Goal: Task Accomplishment & Management: Complete application form

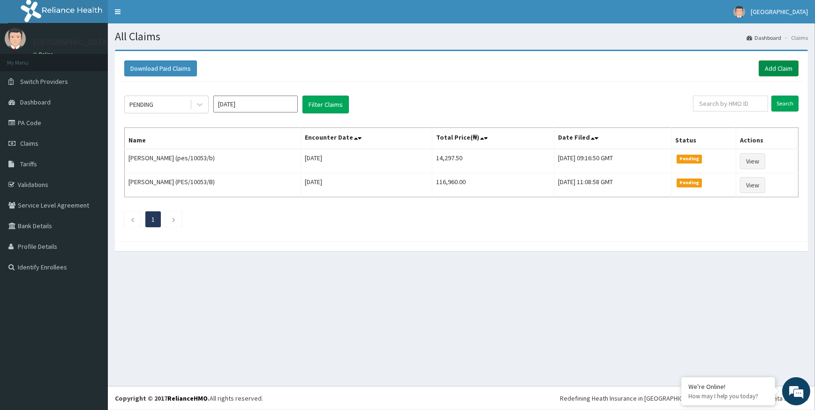
click at [763, 64] on link "Add Claim" at bounding box center [779, 69] width 40 height 16
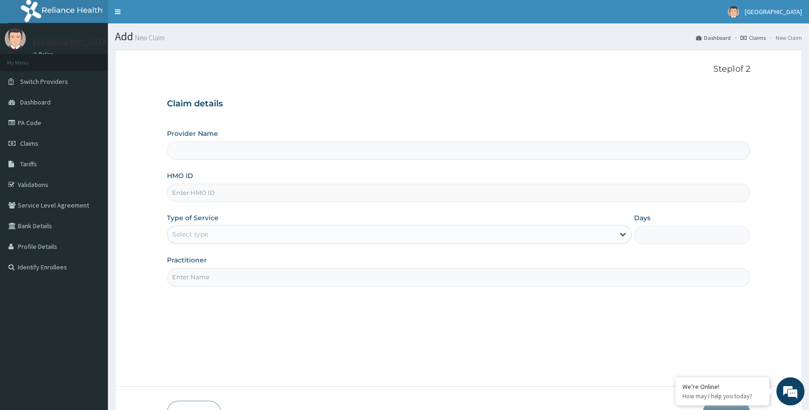
type input "Alpha [GEOGRAPHIC_DATA]"
click at [230, 194] on input "HMO ID" at bounding box center [459, 193] width 584 height 18
type input "zei/10066/b"
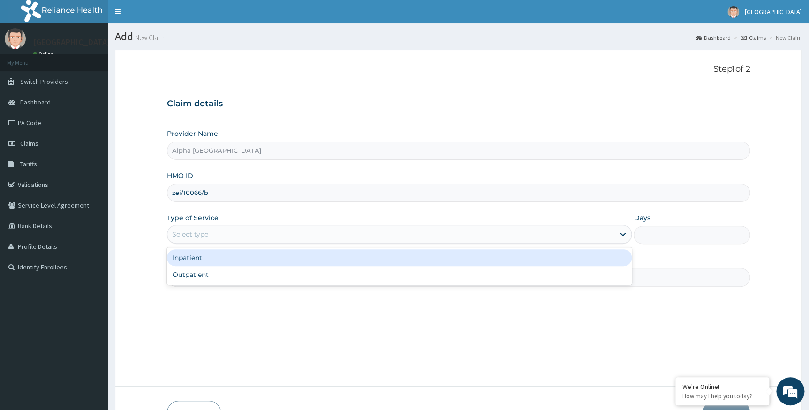
click at [207, 241] on div "Select type" at bounding box center [391, 234] width 448 height 15
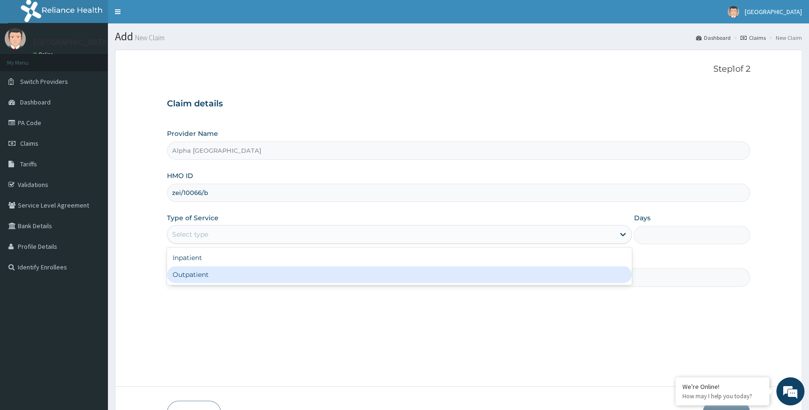
click at [207, 277] on div "Outpatient" at bounding box center [399, 274] width 465 height 17
type input "1"
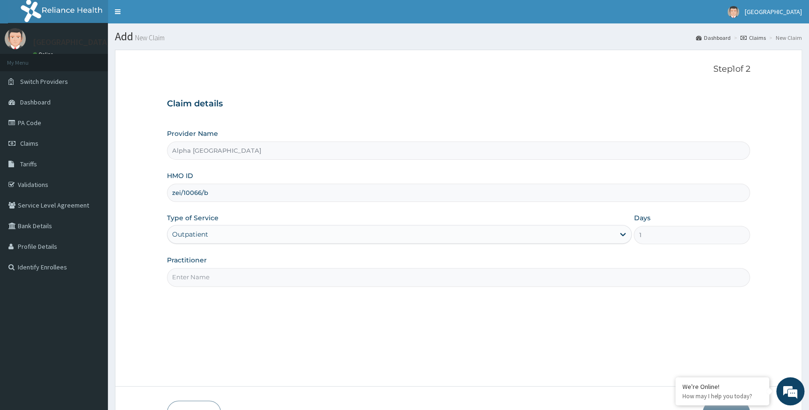
click at [220, 279] on input "Practitioner" at bounding box center [459, 277] width 584 height 18
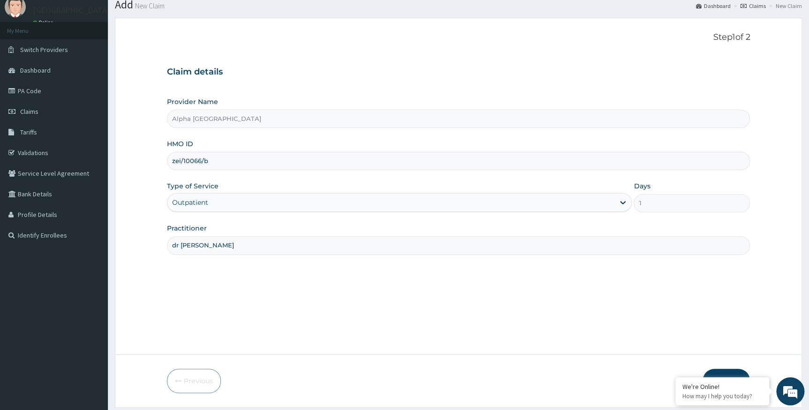
scroll to position [60, 0]
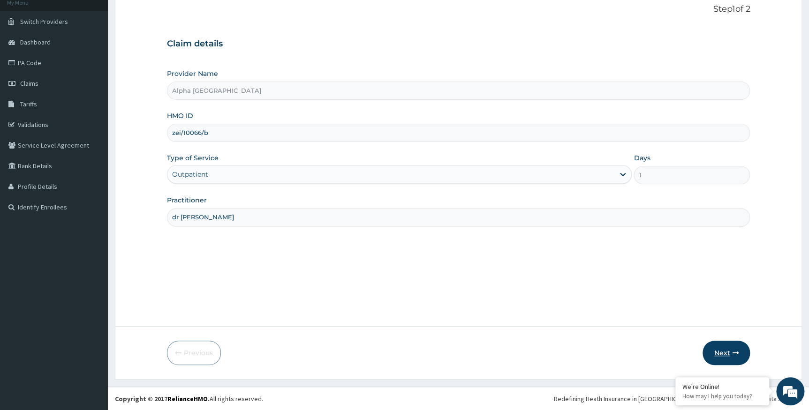
type input "dr chukwumati"
click at [718, 354] on button "Next" at bounding box center [726, 353] width 47 height 24
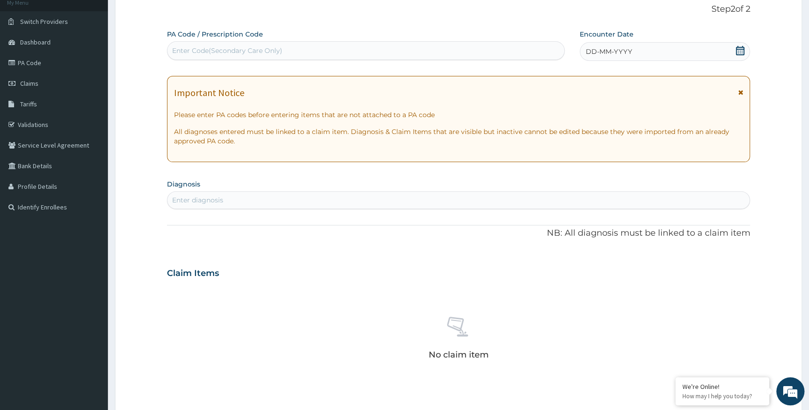
click at [205, 203] on div "Enter diagnosis" at bounding box center [197, 200] width 51 height 9
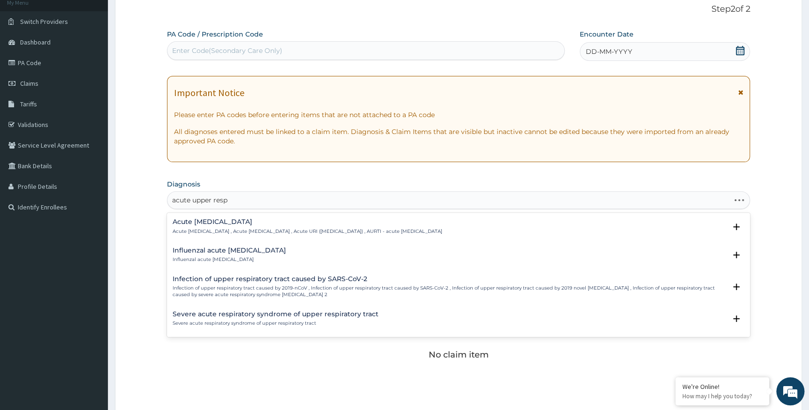
type input "acute upper respi"
click at [259, 234] on p "Acute upper respiratory infection , Acute upper respiratory tract infection , A…" at bounding box center [308, 231] width 270 height 7
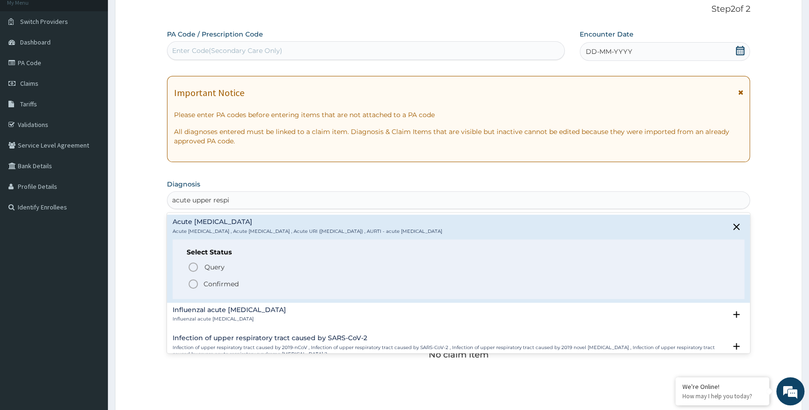
click at [218, 283] on p "Confirmed" at bounding box center [221, 284] width 35 height 9
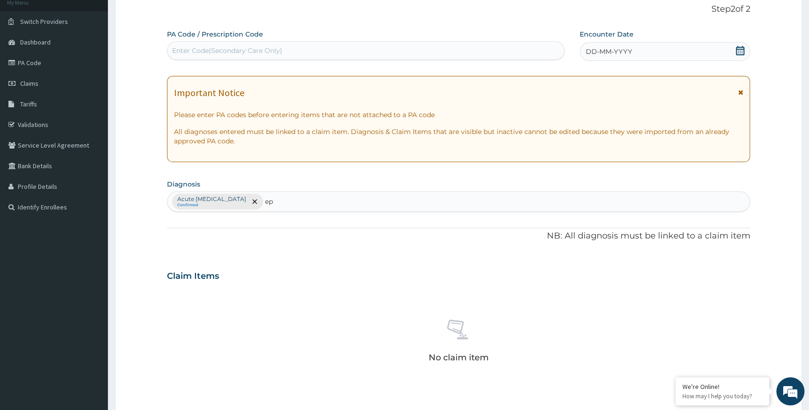
type input "e"
type input "sepsis"
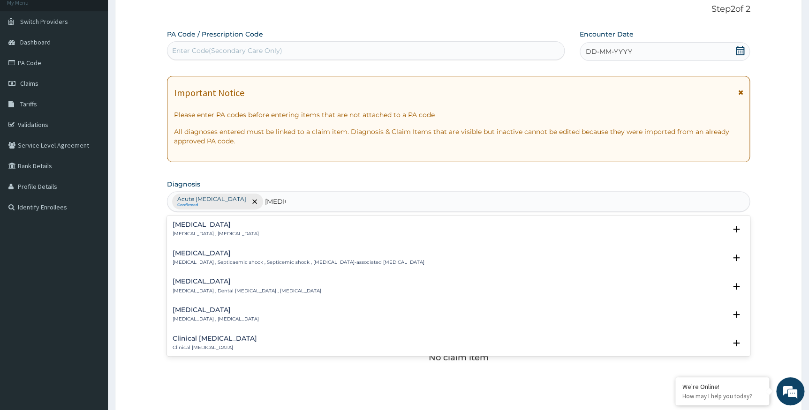
click at [199, 232] on p "Systemic infection , Sepsis" at bounding box center [216, 234] width 86 height 7
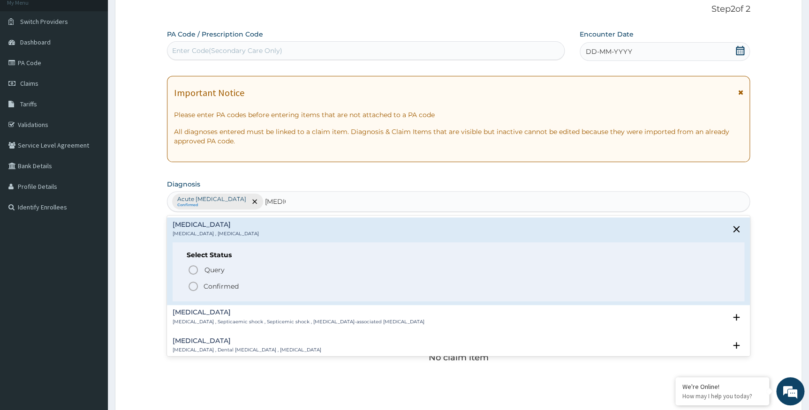
click at [216, 290] on p "Confirmed" at bounding box center [221, 286] width 35 height 9
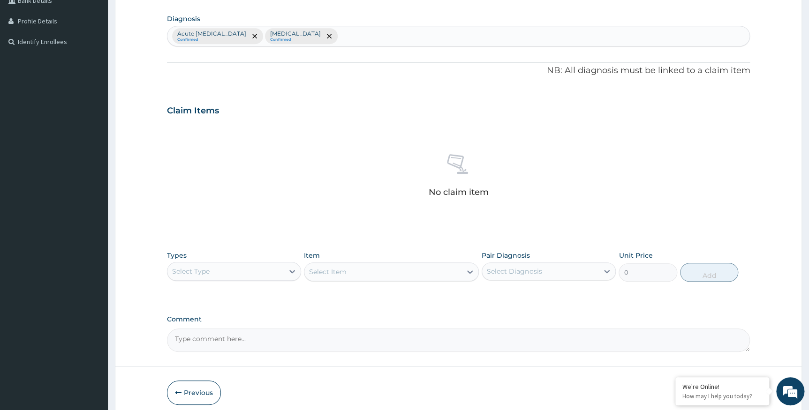
scroll to position [230, 0]
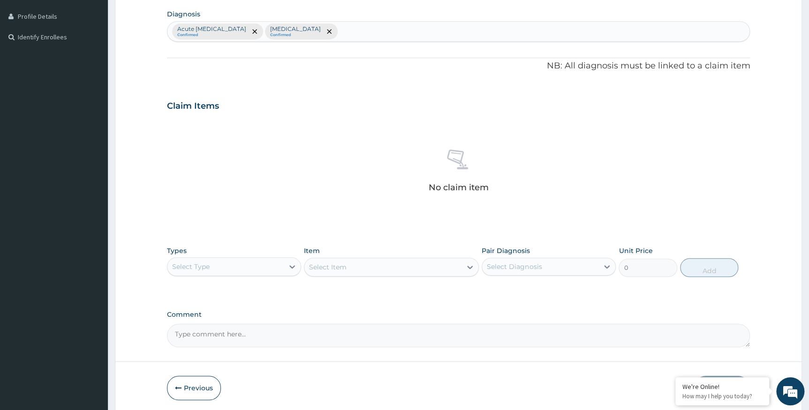
click at [222, 262] on div "Select Type" at bounding box center [225, 266] width 116 height 15
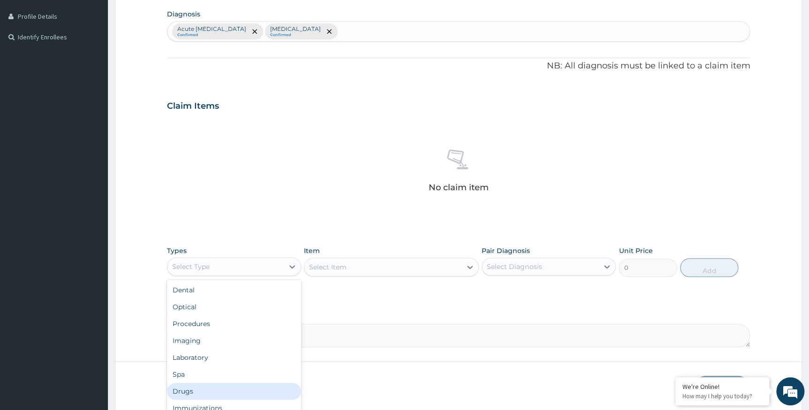
click at [180, 392] on div "Drugs" at bounding box center [234, 391] width 134 height 17
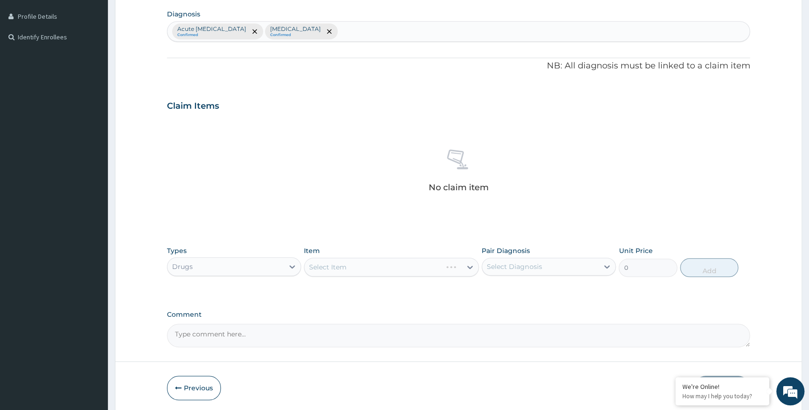
click at [372, 263] on div "Select Item" at bounding box center [391, 267] width 175 height 19
click at [364, 267] on div "Select Item" at bounding box center [391, 267] width 175 height 19
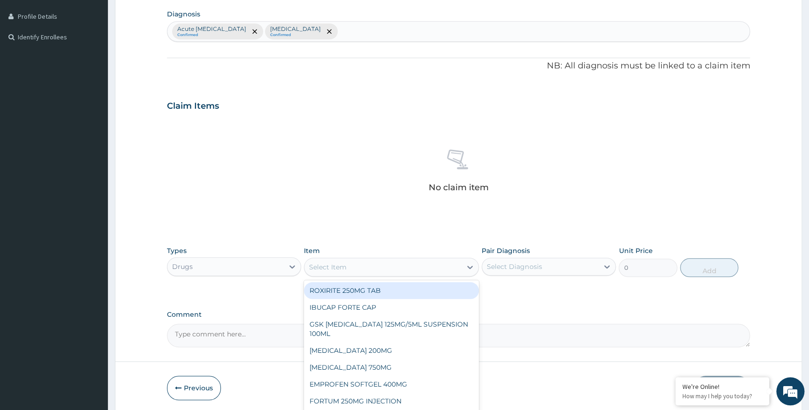
click at [364, 267] on div "Select Item" at bounding box center [382, 267] width 157 height 15
type input "lora"
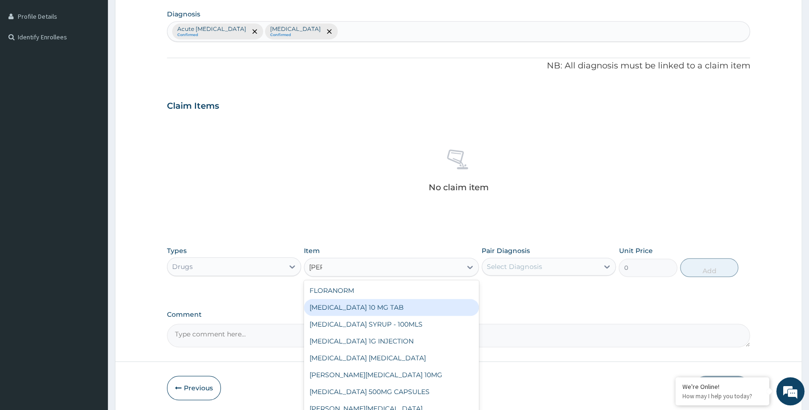
click at [360, 305] on div "LORATADINE 10 MG TAB" at bounding box center [391, 307] width 175 height 17
type input "59.12500000000001"
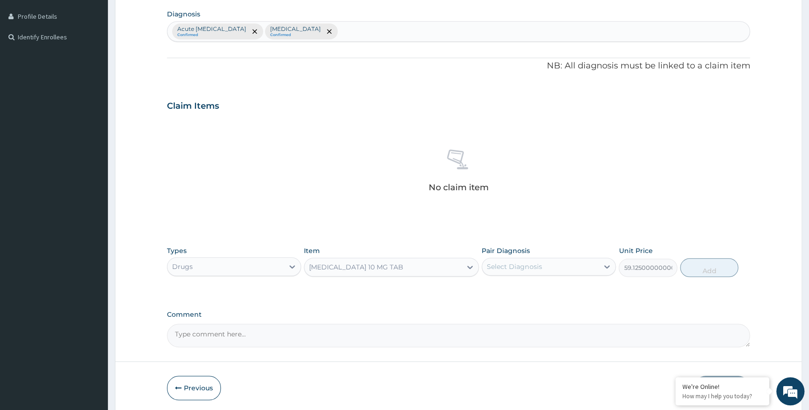
click at [560, 263] on div "Select Diagnosis" at bounding box center [540, 266] width 116 height 15
click at [488, 290] on input "checkbox" at bounding box center [490, 290] width 6 height 6
checkbox input "true"
click at [711, 267] on button "Add" at bounding box center [709, 267] width 58 height 19
type input "0"
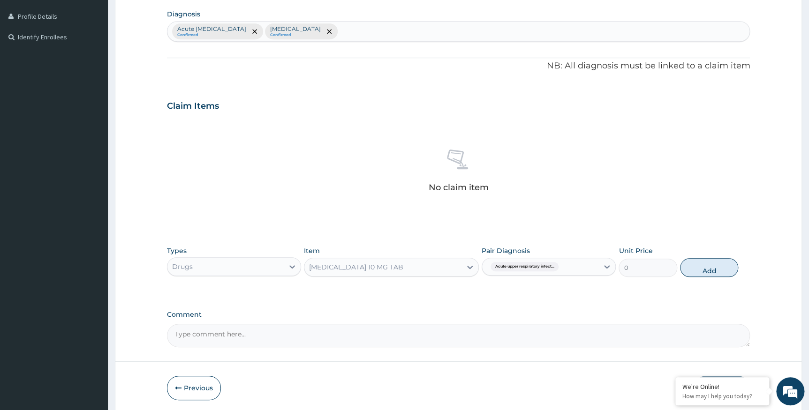
scroll to position [220, 0]
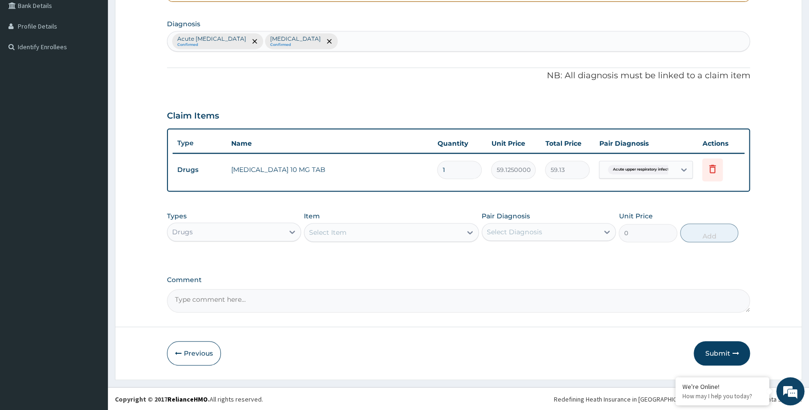
drag, startPoint x: 454, startPoint y: 169, endPoint x: 421, endPoint y: 171, distance: 32.9
click at [421, 171] on tr "Drugs LORATADINE 10 MG TAB 1 59.12500000000001 59.13 Acute upper respiratory in…" at bounding box center [459, 170] width 572 height 32
type input "5"
type input "295.63"
type input "5"
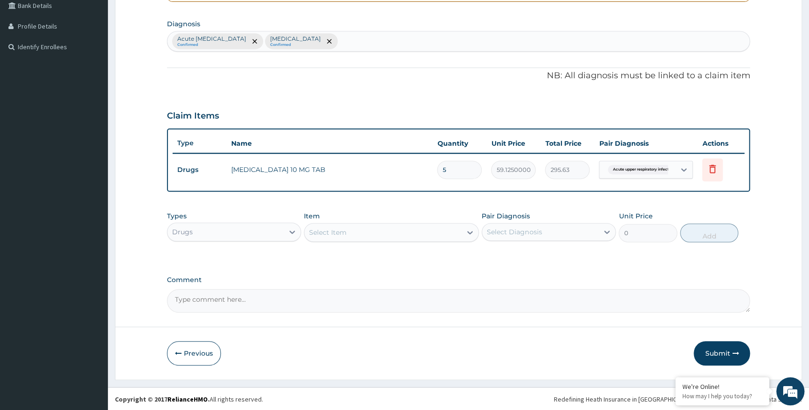
click at [354, 230] on div "Select Item" at bounding box center [382, 232] width 157 height 15
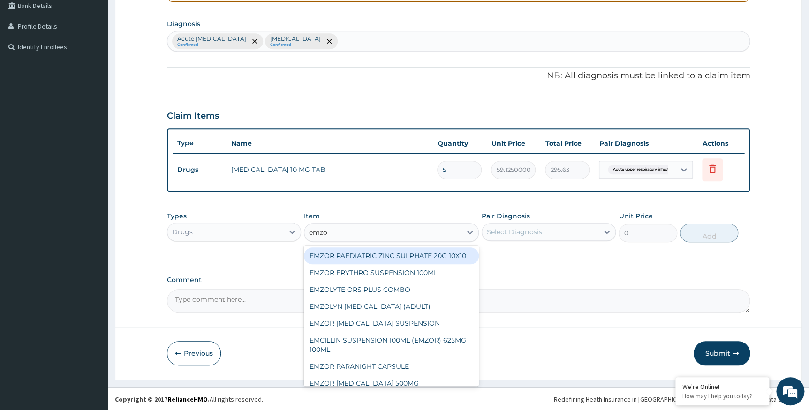
type input "emzol"
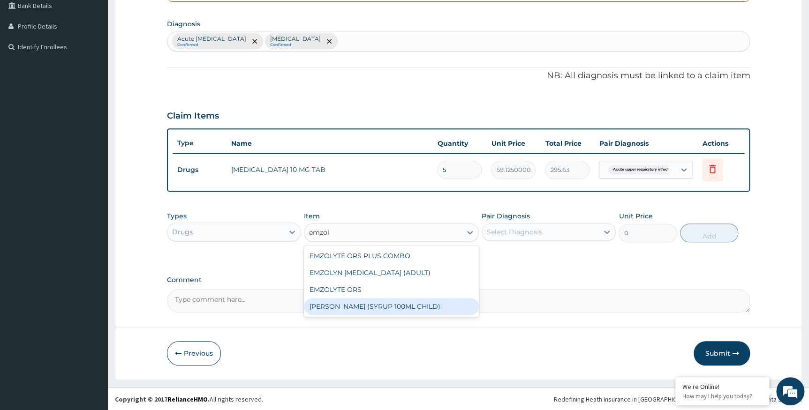
click at [334, 307] on div "EMZOLYN COUGH (SYRUP 100ML CHILD)" at bounding box center [391, 306] width 175 height 17
type input "1478.125"
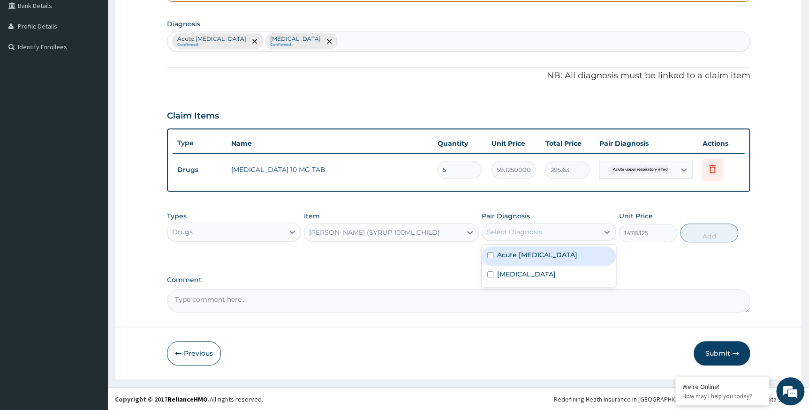
click at [516, 235] on div "Select Diagnosis" at bounding box center [514, 232] width 55 height 9
click at [489, 254] on input "checkbox" at bounding box center [490, 255] width 6 height 6
checkbox input "true"
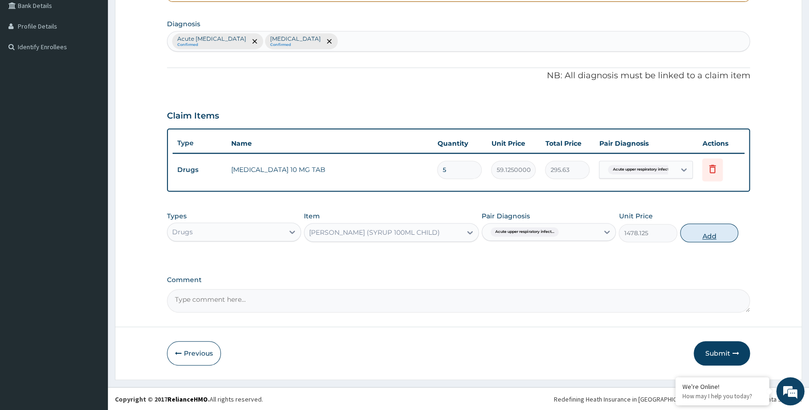
click at [698, 232] on button "Add" at bounding box center [709, 233] width 58 height 19
type input "0"
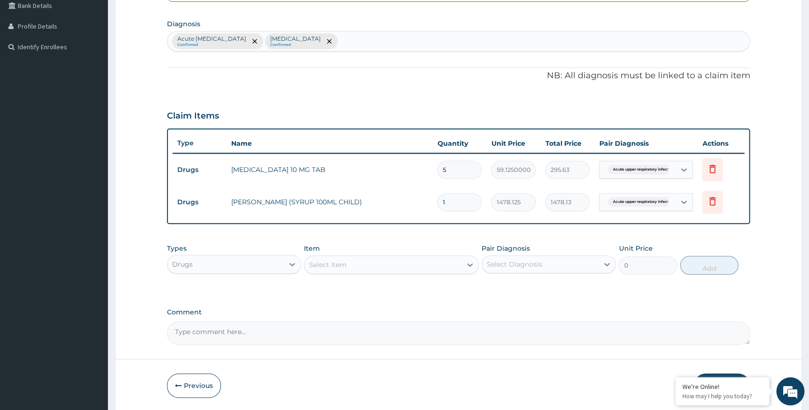
click at [366, 38] on div "Acute upper respiratory infection Confirmed Sepsis Confirmed" at bounding box center [458, 41] width 583 height 20
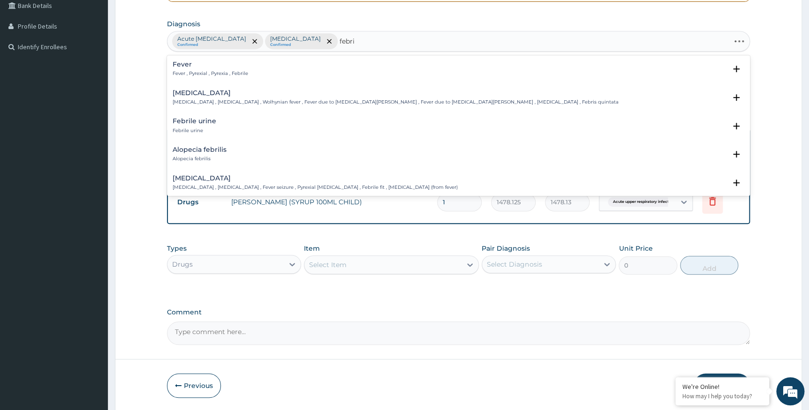
type input "febril"
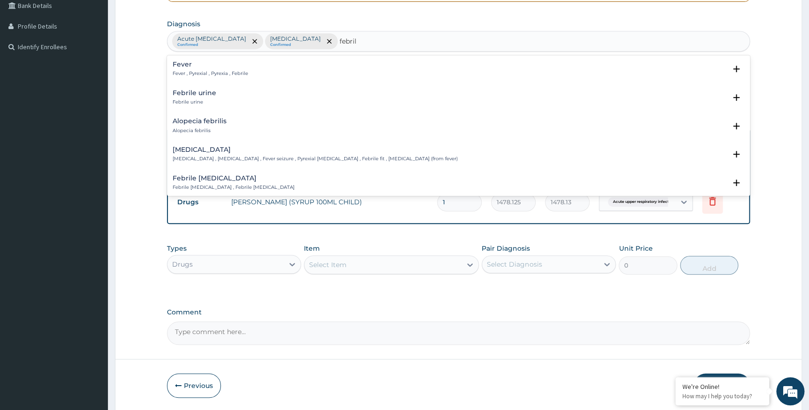
click at [227, 67] on h4 "Fever" at bounding box center [211, 64] width 76 height 7
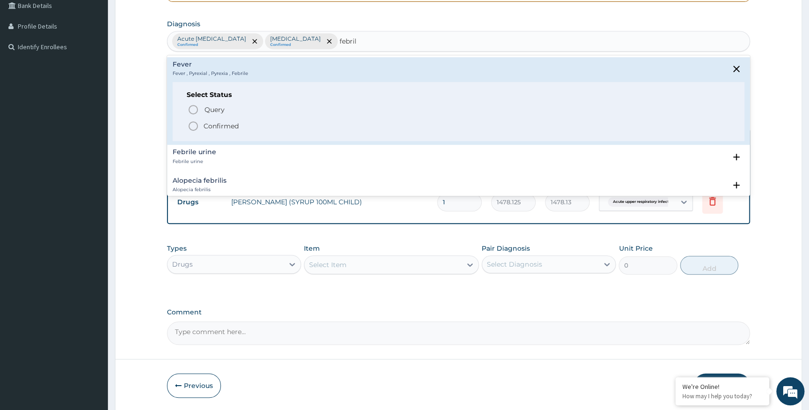
click at [210, 121] on span "Confirmed" at bounding box center [459, 126] width 543 height 11
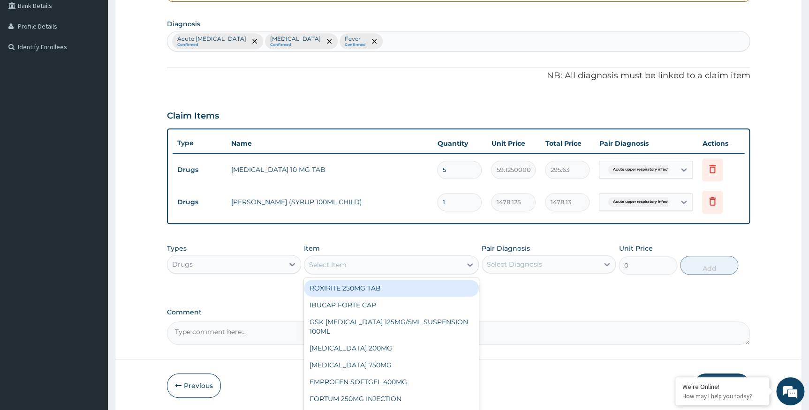
click at [364, 266] on div "Select Item" at bounding box center [382, 265] width 157 height 15
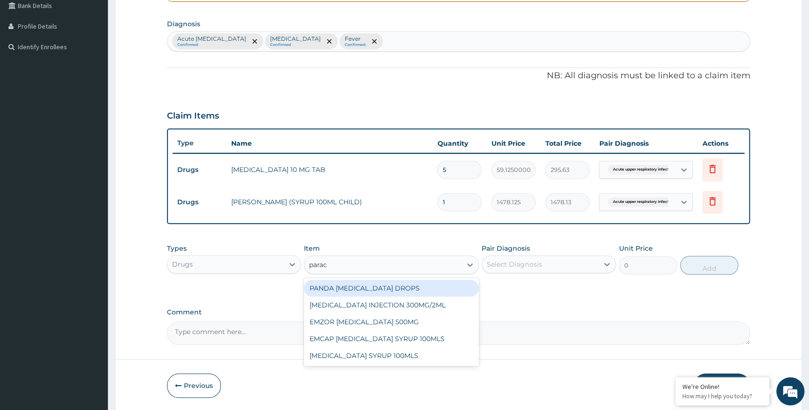
type input "parace"
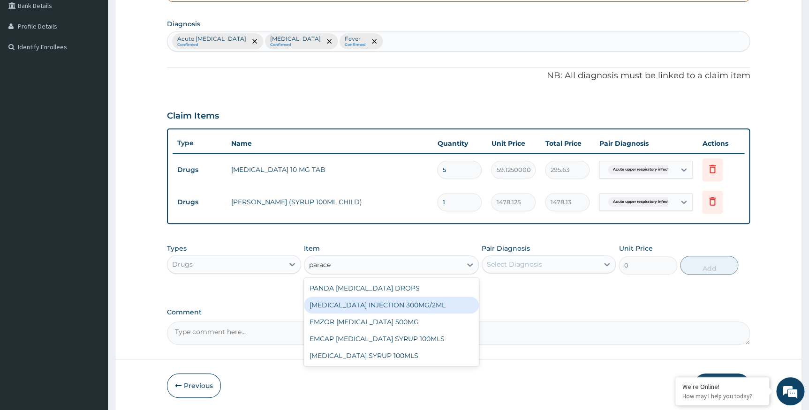
click at [367, 304] on div "PARACETAMOL INJECTION 300MG/2ML" at bounding box center [391, 305] width 175 height 17
type input "260.15000000000003"
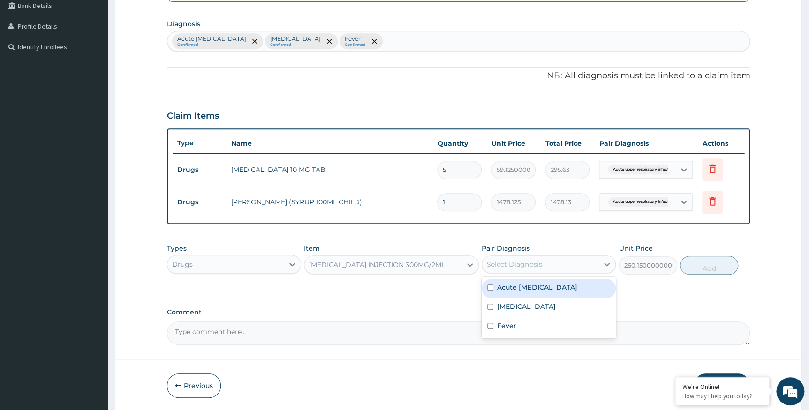
click at [509, 262] on div "Select Diagnosis" at bounding box center [514, 264] width 55 height 9
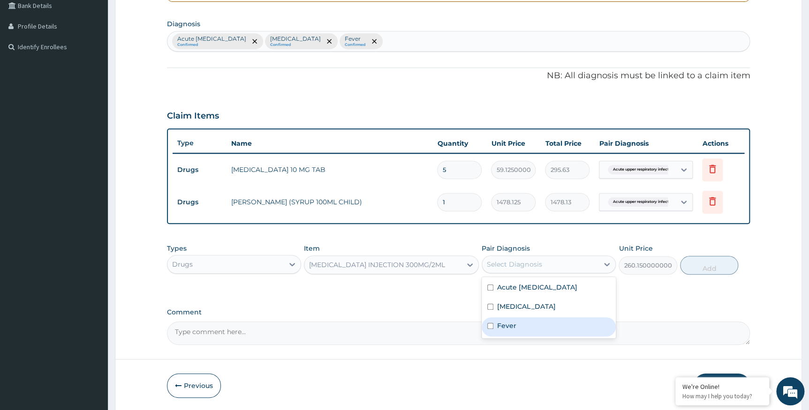
click at [488, 326] on input "checkbox" at bounding box center [490, 326] width 6 height 6
checkbox input "true"
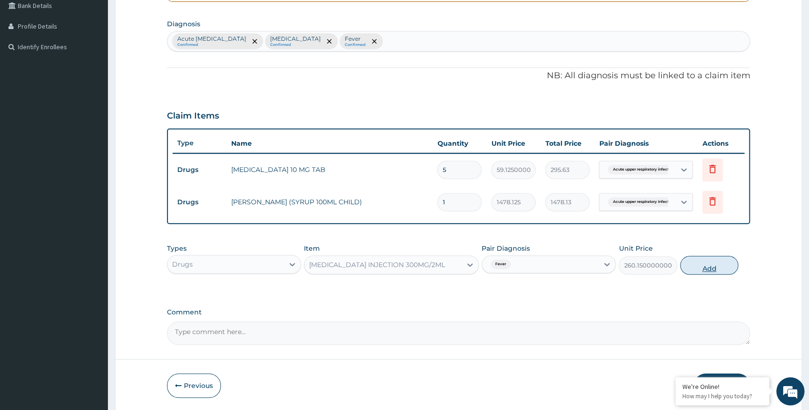
click at [707, 262] on button "Add" at bounding box center [709, 265] width 58 height 19
type input "0"
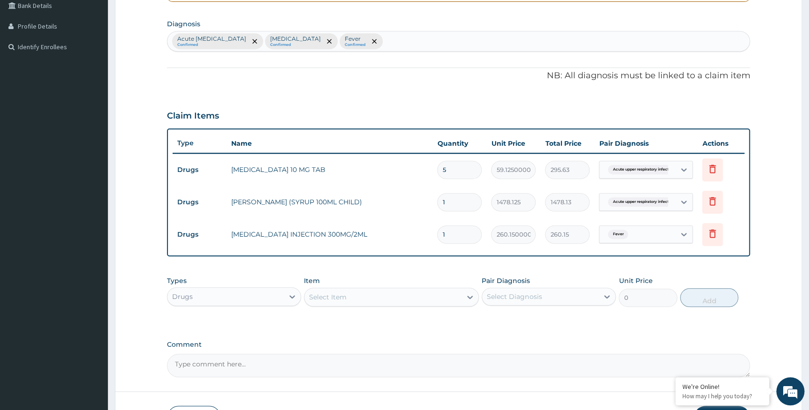
drag, startPoint x: 458, startPoint y: 228, endPoint x: 434, endPoint y: 227, distance: 24.0
click at [434, 227] on td "1" at bounding box center [460, 235] width 54 height 28
type input "3"
type input "780.45"
type input "3"
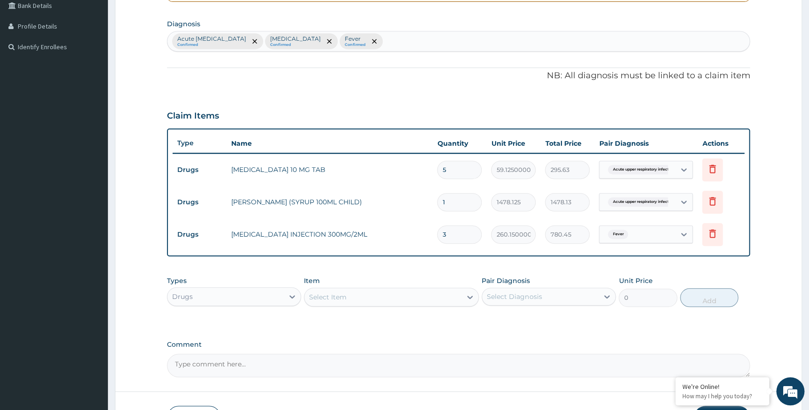
click at [367, 296] on div "Select Item" at bounding box center [382, 297] width 157 height 15
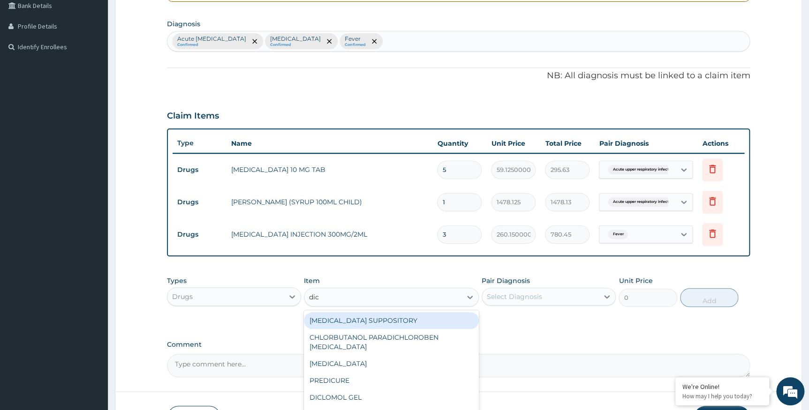
type input "dicl"
click at [359, 320] on div "[MEDICAL_DATA] SUPPOSITORY" at bounding box center [391, 320] width 175 height 17
type input "118.25000000000001"
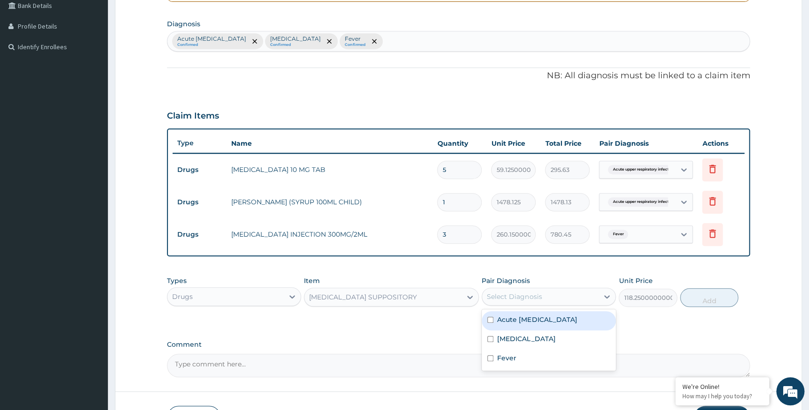
click at [512, 301] on div "Select Diagnosis" at bounding box center [514, 296] width 55 height 9
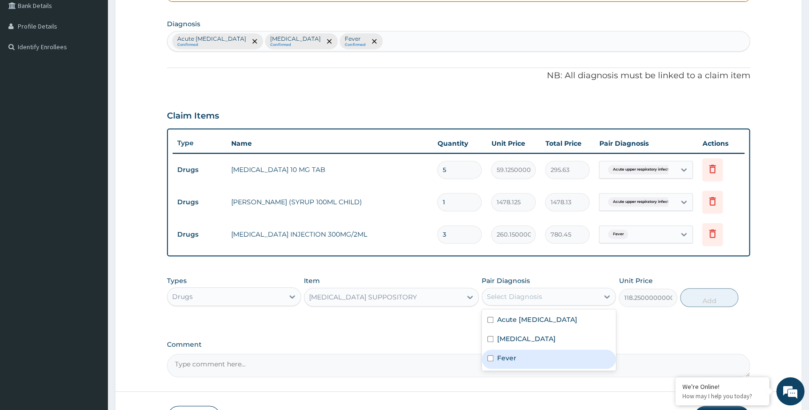
click at [489, 359] on input "checkbox" at bounding box center [490, 359] width 6 height 6
checkbox input "true"
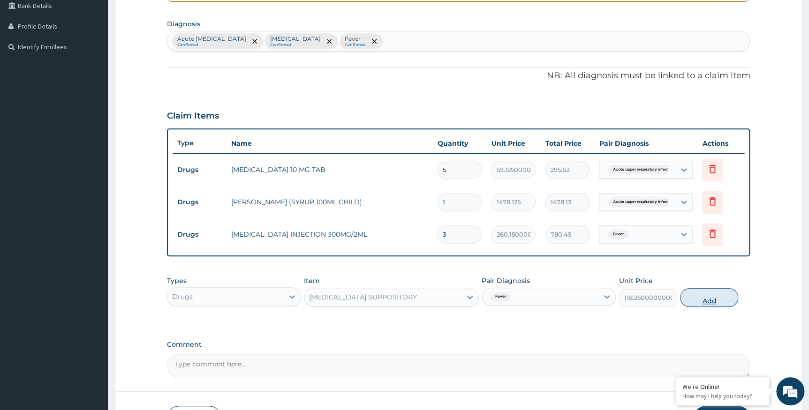
click at [713, 298] on button "Add" at bounding box center [709, 297] width 58 height 19
type input "0"
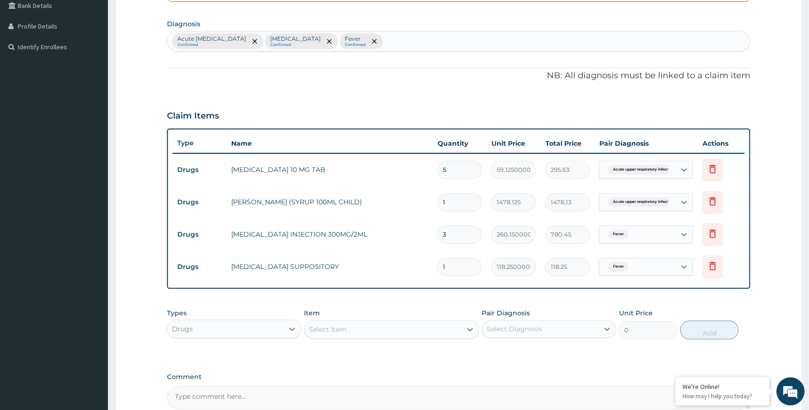
click at [391, 329] on div "Select Item" at bounding box center [382, 329] width 157 height 15
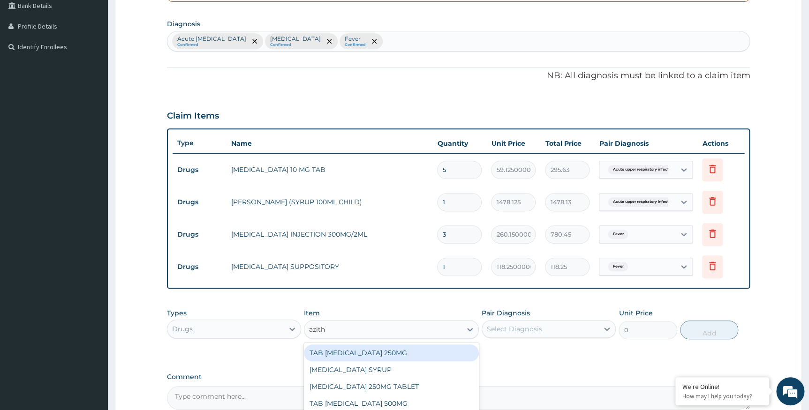
type input "azithr"
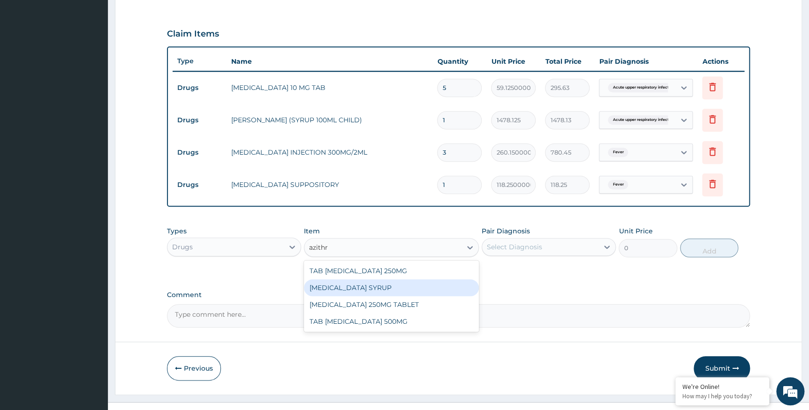
scroll to position [306, 0]
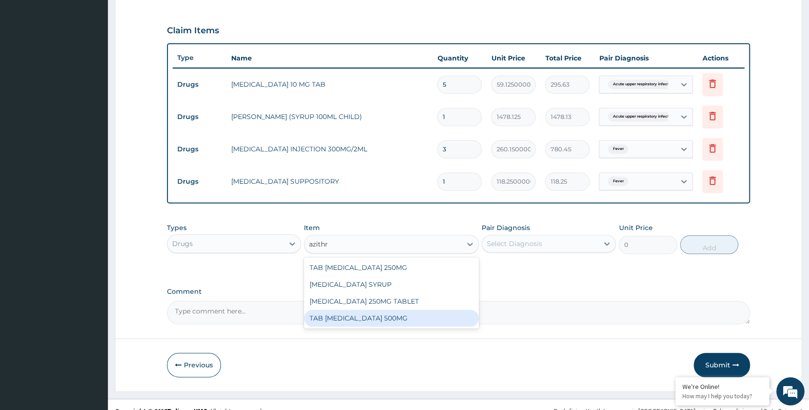
click at [370, 314] on div "TAB AZITHROMYCIN 500MG" at bounding box center [391, 318] width 175 height 17
type input "350"
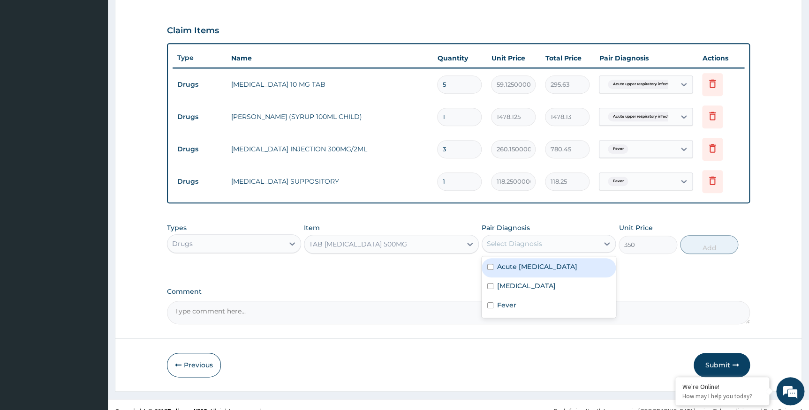
click at [520, 244] on div "Select Diagnosis" at bounding box center [514, 243] width 55 height 9
click at [487, 264] on input "checkbox" at bounding box center [490, 267] width 6 height 6
checkbox input "true"
click at [709, 245] on button "Add" at bounding box center [709, 244] width 58 height 19
type input "0"
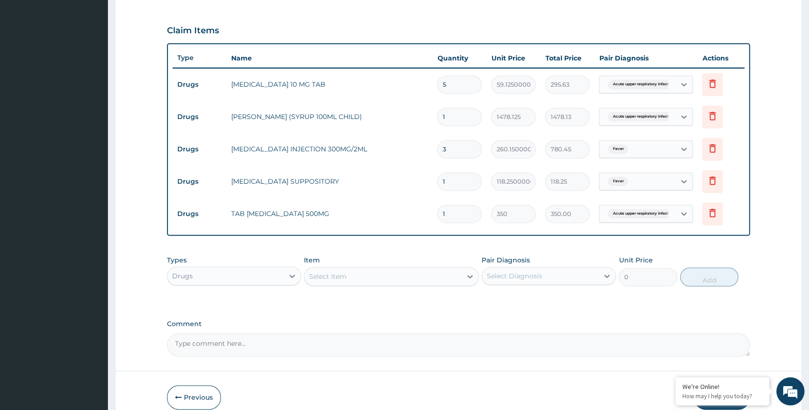
drag, startPoint x: 447, startPoint y: 215, endPoint x: 437, endPoint y: 213, distance: 10.0
click at [437, 213] on input "1" at bounding box center [459, 214] width 45 height 18
type input "5"
type input "1750.00"
type input "5"
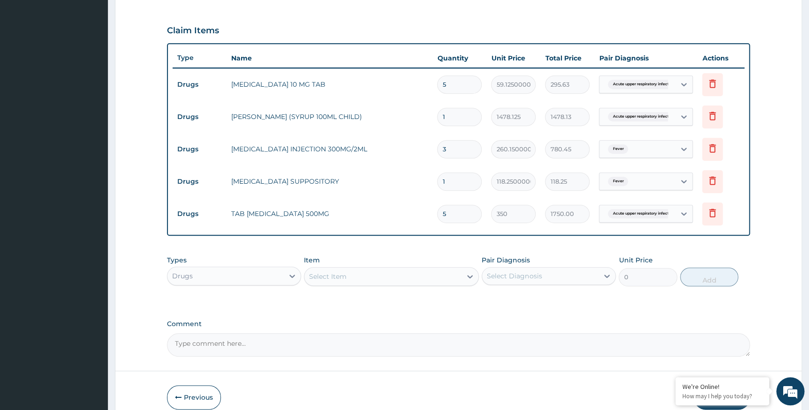
click at [326, 276] on div "Select Item" at bounding box center [328, 276] width 38 height 9
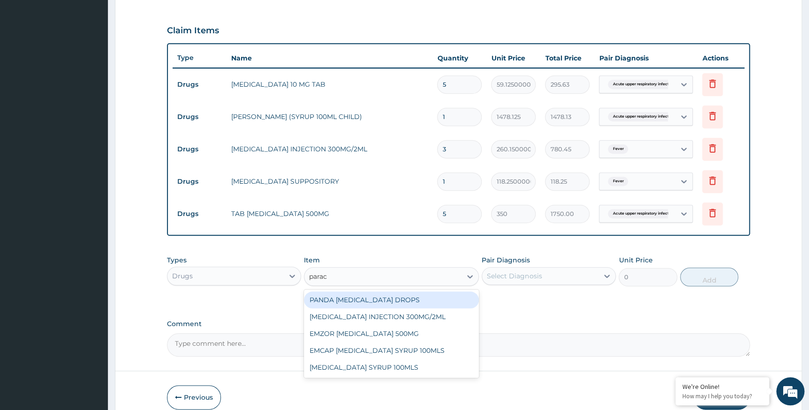
type input "parace"
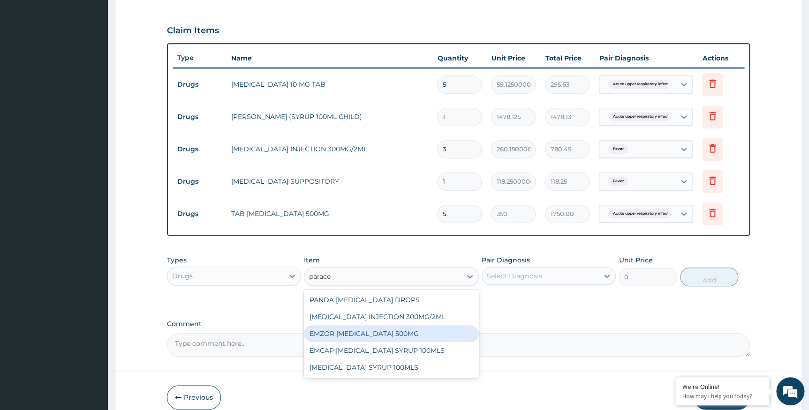
click at [376, 332] on div "EMZOR PARACETAMOL 500MG" at bounding box center [391, 334] width 175 height 17
type input "23.65"
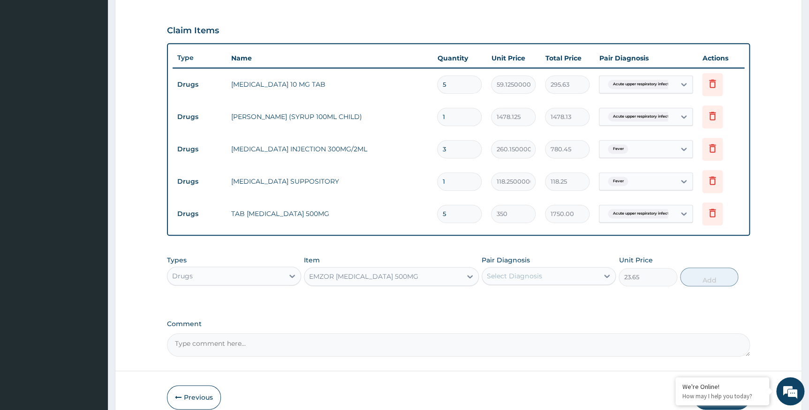
click at [518, 278] on div "Select Diagnosis" at bounding box center [514, 276] width 55 height 9
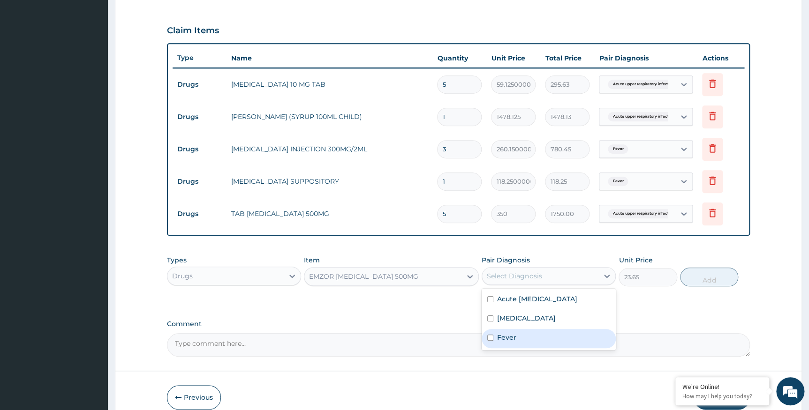
click at [490, 338] on input "checkbox" at bounding box center [490, 338] width 6 height 6
checkbox input "true"
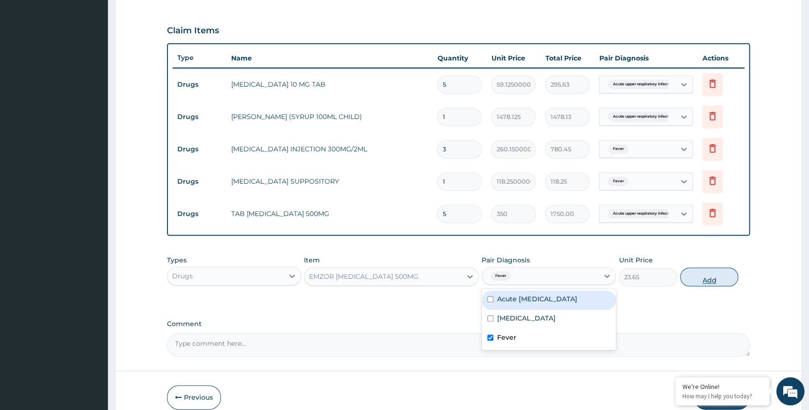
click at [723, 275] on button "Add" at bounding box center [709, 277] width 58 height 19
type input "0"
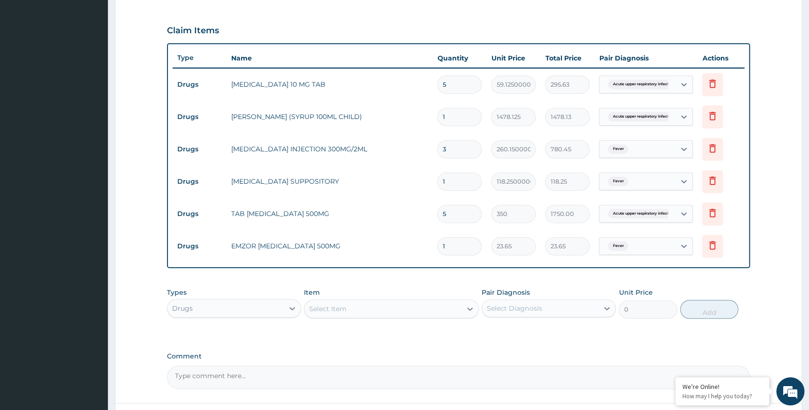
type input "18"
type input "425.70"
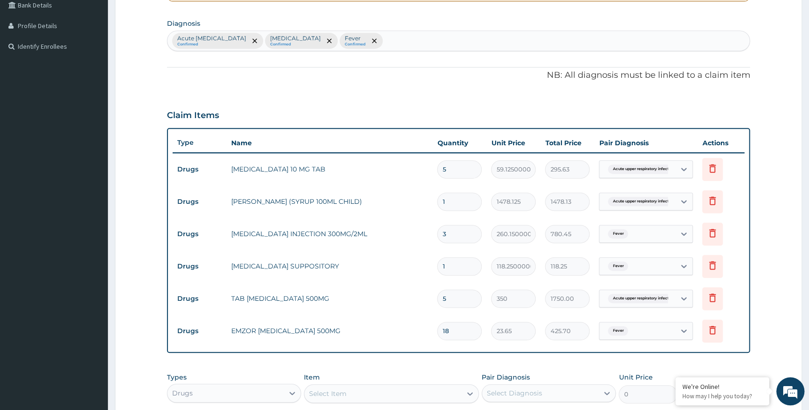
scroll to position [220, 0]
type input "18"
click at [402, 40] on div "Acute upper respiratory infection Confirmed Sepsis Confirmed Fever Confirmed" at bounding box center [458, 41] width 583 height 20
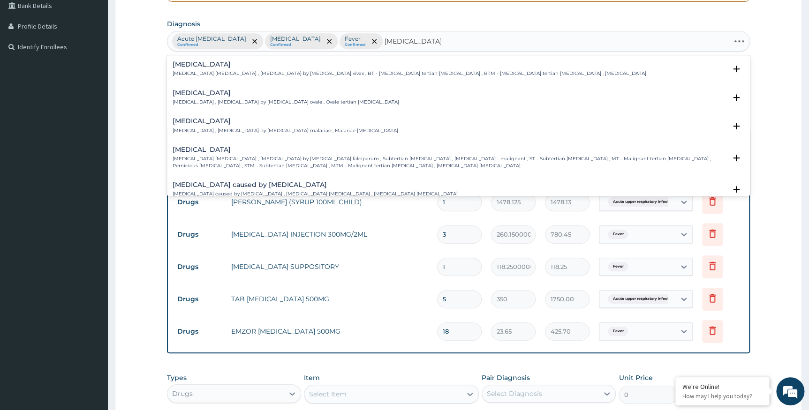
type input "plasmodium falci"
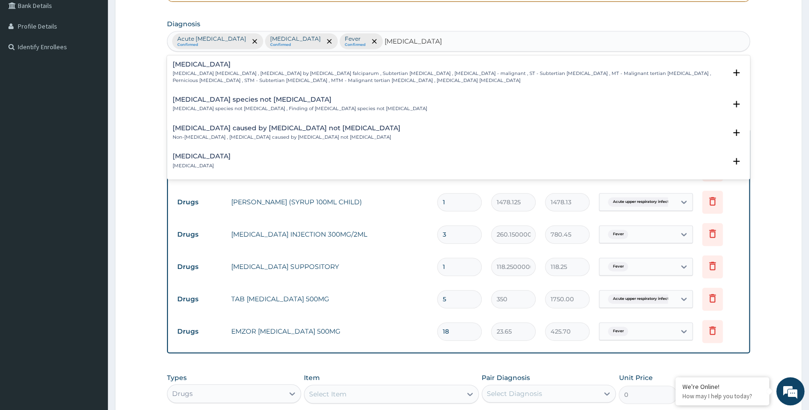
click at [220, 62] on h4 "Falciparum malaria" at bounding box center [450, 64] width 554 height 7
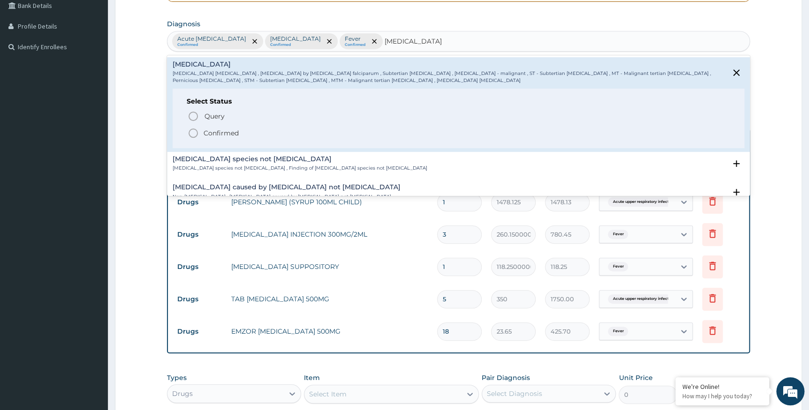
click at [225, 133] on p "Confirmed" at bounding box center [221, 133] width 35 height 9
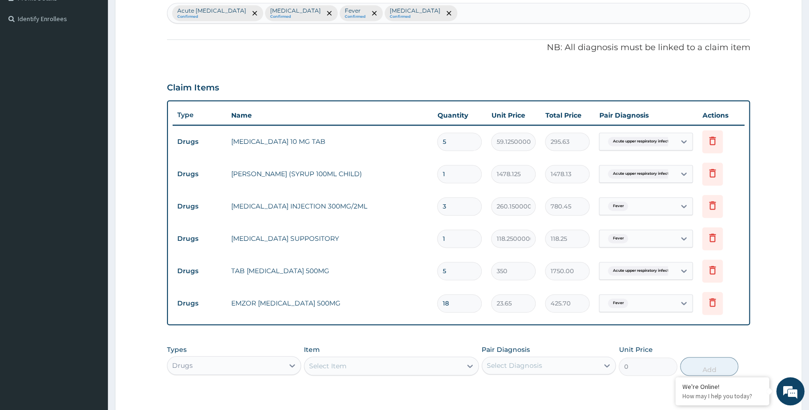
scroll to position [263, 0]
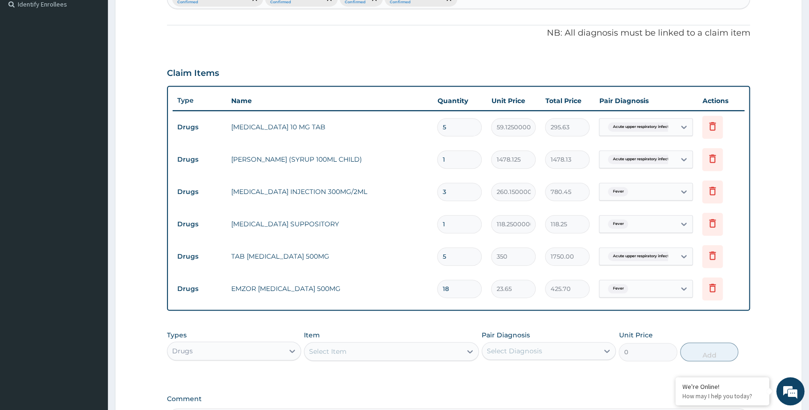
click at [671, 287] on div "Fever" at bounding box center [638, 289] width 76 height 16
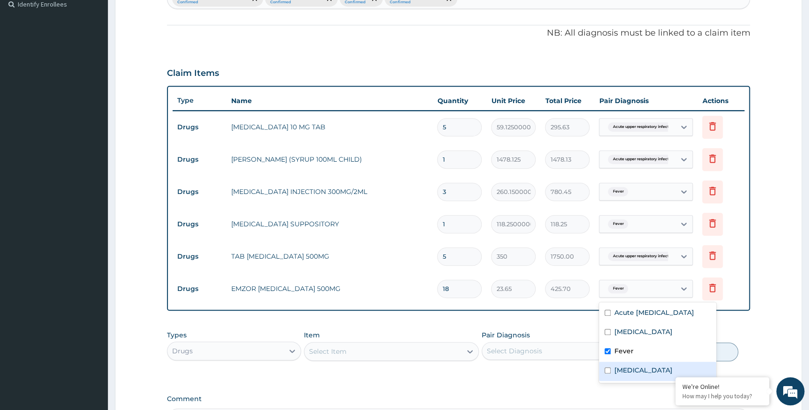
click at [608, 374] on input "checkbox" at bounding box center [608, 371] width 6 height 6
checkbox input "true"
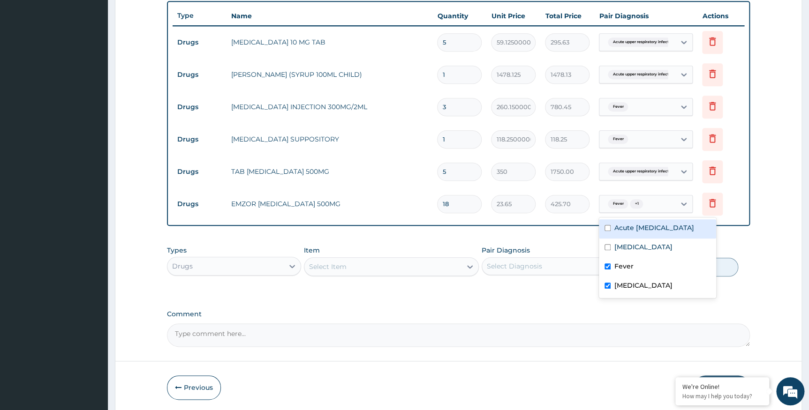
scroll to position [349, 0]
click at [516, 289] on div "Types Drugs Item Select Item Pair Diagnosis Select Diagnosis Unit Price 0 Add" at bounding box center [459, 268] width 584 height 54
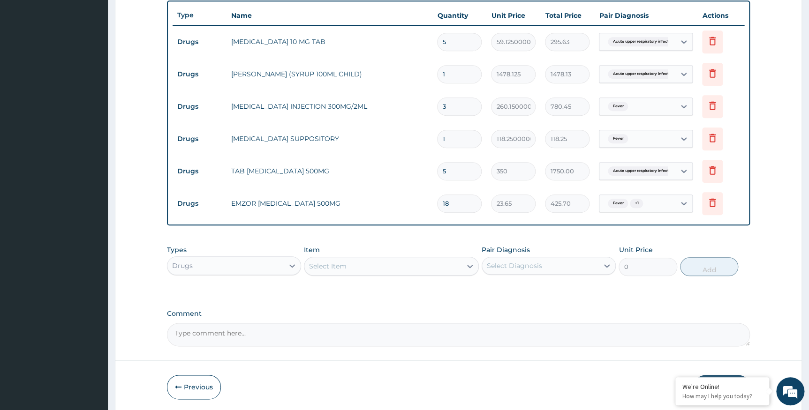
scroll to position [306, 0]
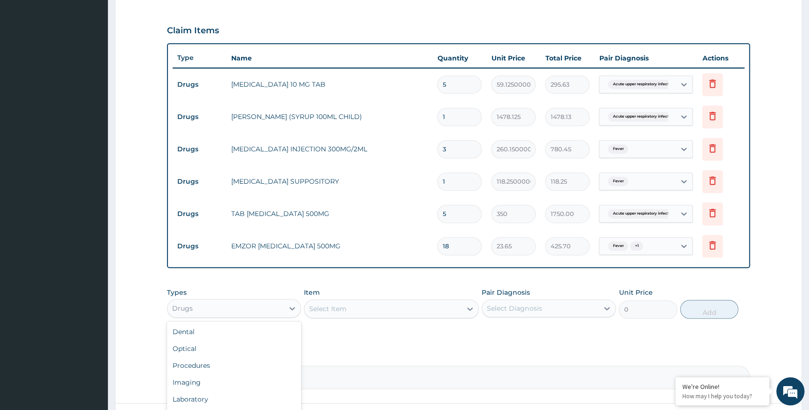
click at [269, 307] on div "Drugs" at bounding box center [225, 308] width 116 height 15
click at [184, 398] on div "Laboratory" at bounding box center [234, 399] width 134 height 17
click at [344, 313] on div "Select Item" at bounding box center [391, 309] width 175 height 19
click at [347, 313] on div "Select Item" at bounding box center [391, 309] width 175 height 19
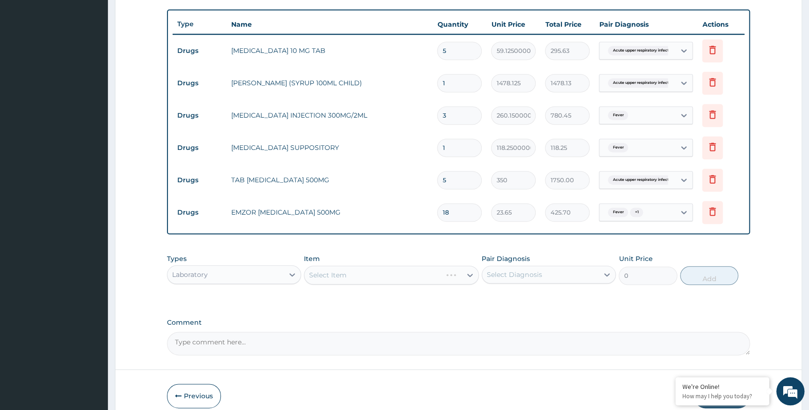
scroll to position [384, 0]
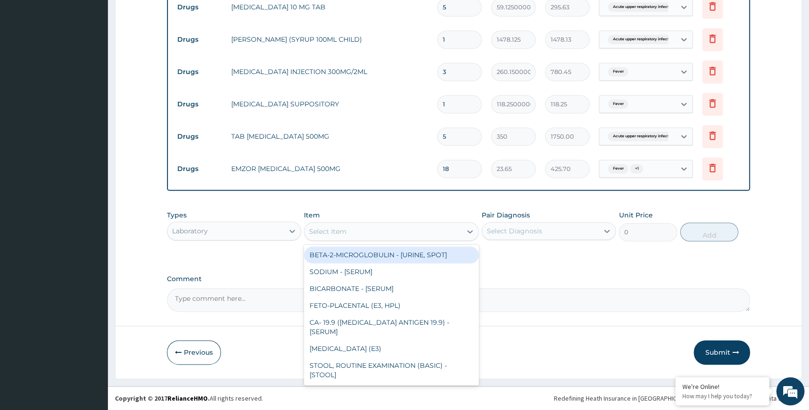
click at [349, 231] on div "Select Item" at bounding box center [382, 231] width 157 height 15
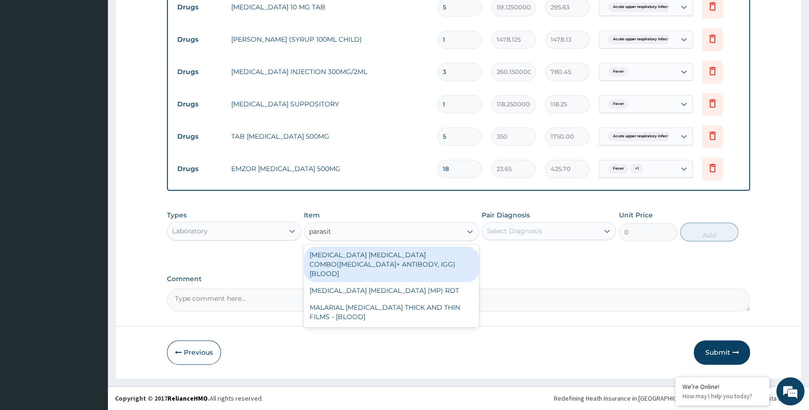
type input "parasite"
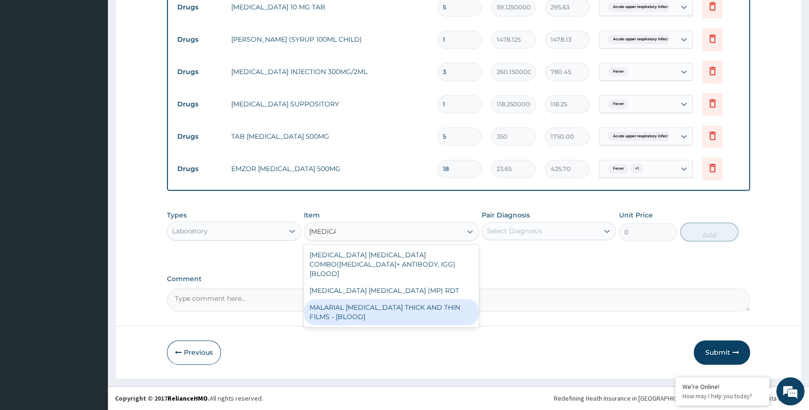
click at [364, 299] on div "MALARIAL PARASITE THICK AND THIN FILMS - [BLOOD]" at bounding box center [391, 312] width 175 height 26
type input "1612.5"
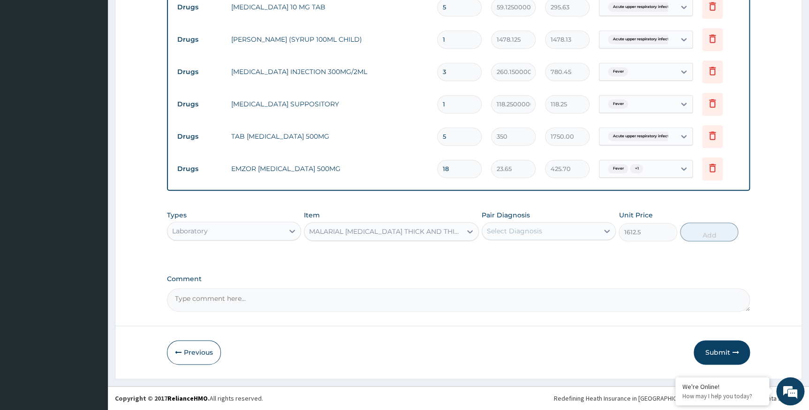
click at [516, 227] on div "Select Diagnosis" at bounding box center [514, 231] width 55 height 9
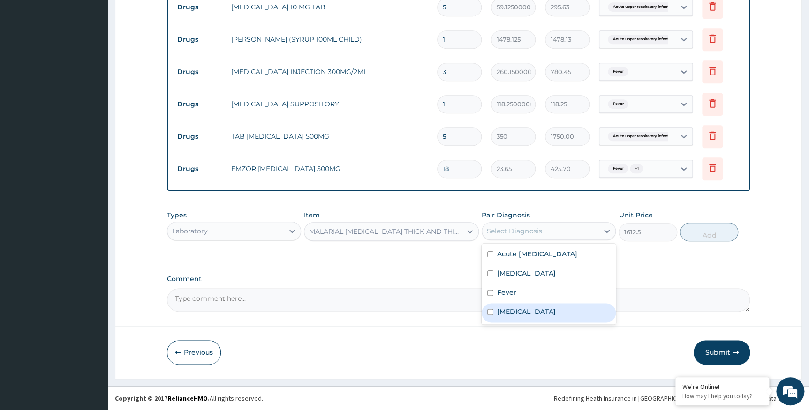
click at [493, 313] on input "checkbox" at bounding box center [490, 312] width 6 height 6
checkbox input "true"
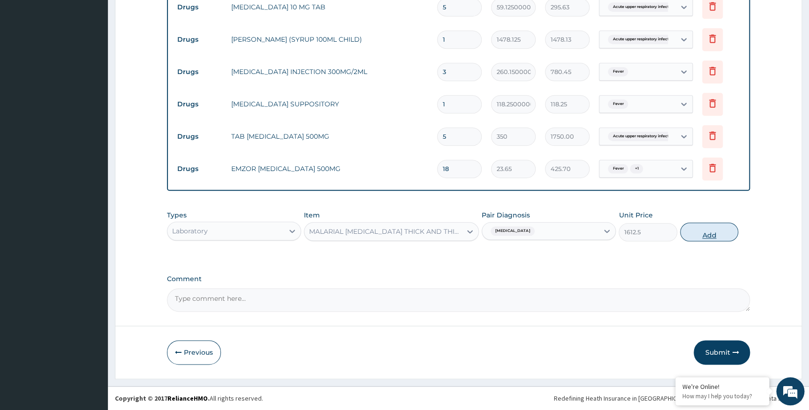
click at [729, 227] on button "Add" at bounding box center [709, 232] width 58 height 19
type input "0"
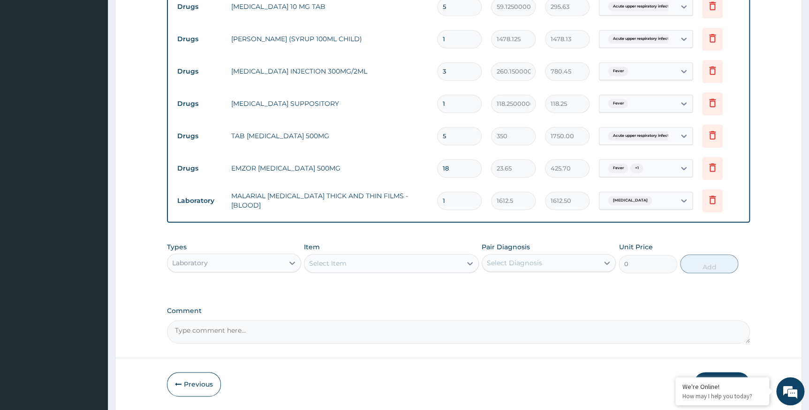
click at [206, 261] on div "Laboratory" at bounding box center [190, 262] width 36 height 9
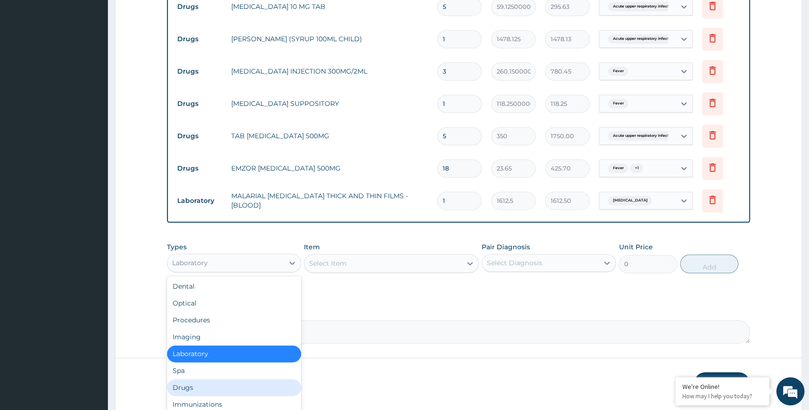
click at [186, 386] on div "Drugs" at bounding box center [234, 388] width 134 height 17
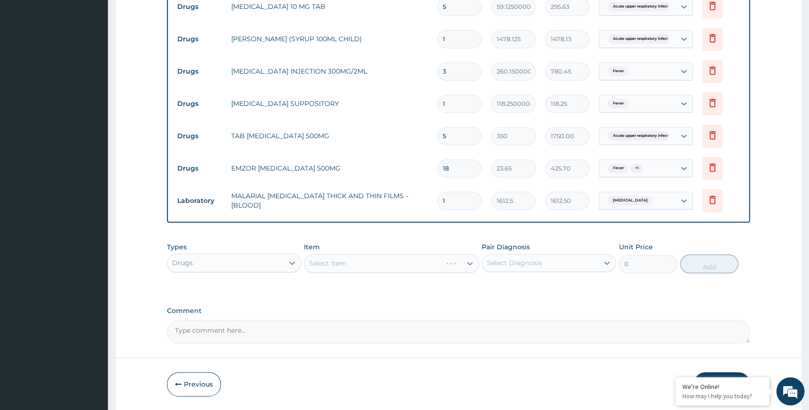
click at [358, 260] on div "Select Item" at bounding box center [391, 263] width 175 height 19
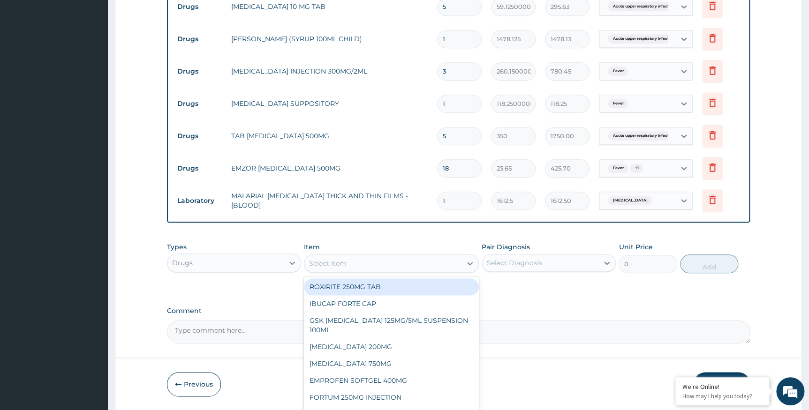
click at [358, 260] on div "Select Item" at bounding box center [382, 263] width 157 height 15
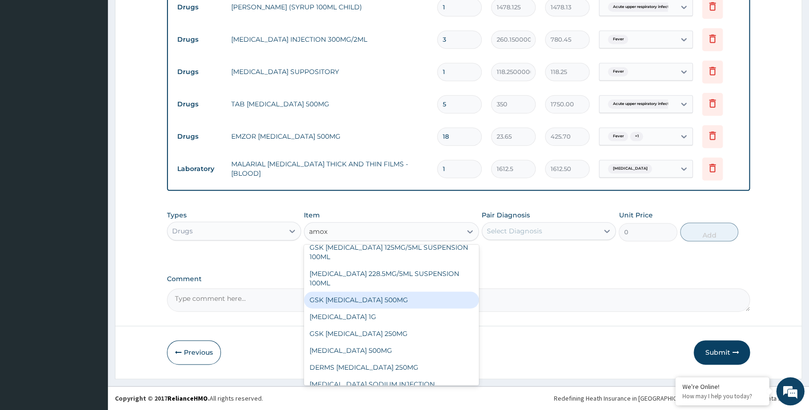
scroll to position [0, 0]
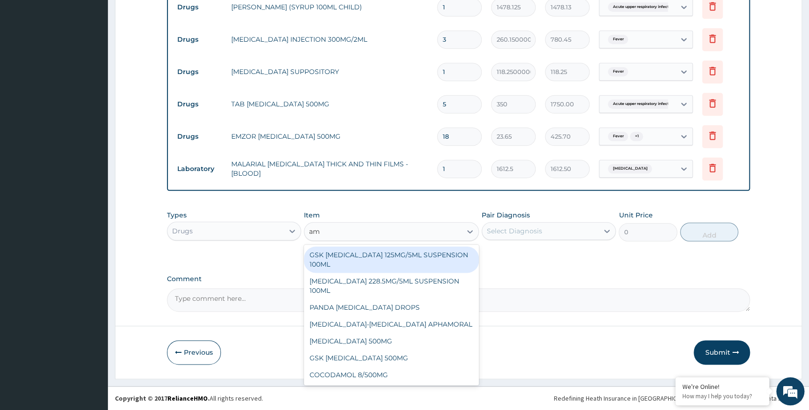
type input "a"
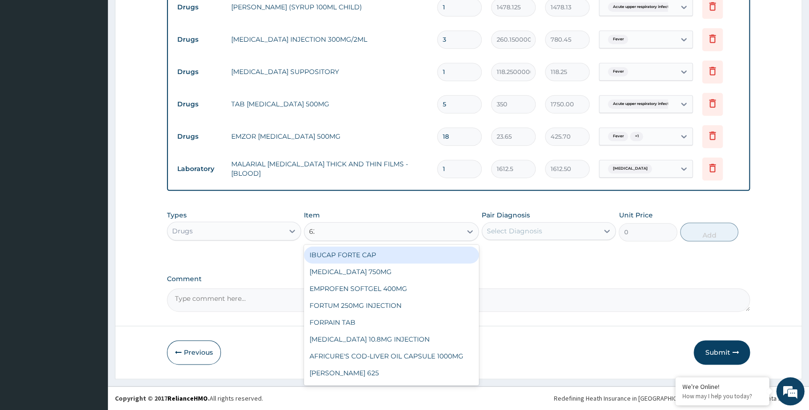
type input "625"
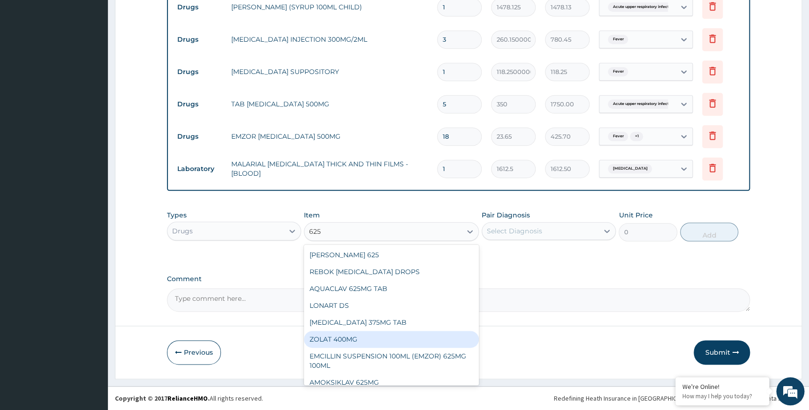
scroll to position [41, 0]
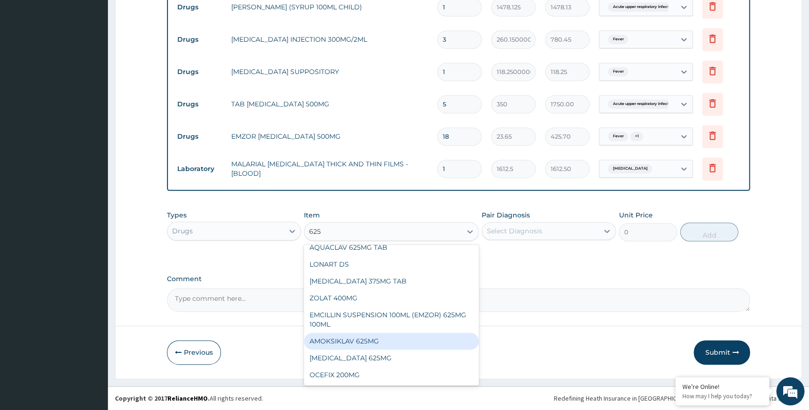
click at [364, 338] on div "AMOKSIKLAV 625MG" at bounding box center [391, 341] width 175 height 17
type input "650.375"
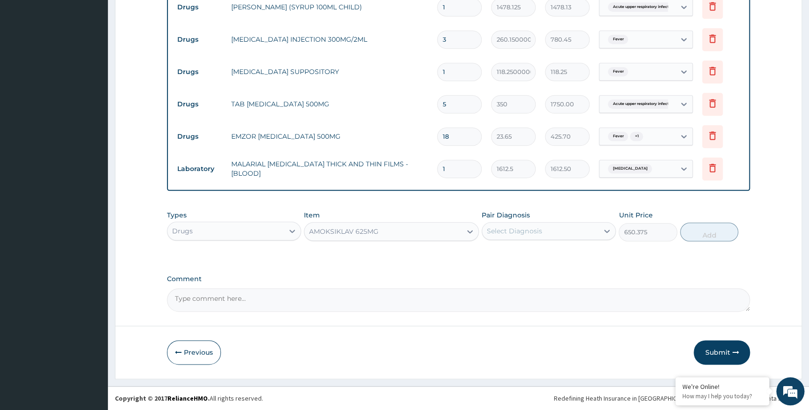
click at [523, 228] on div "Select Diagnosis" at bounding box center [514, 231] width 55 height 9
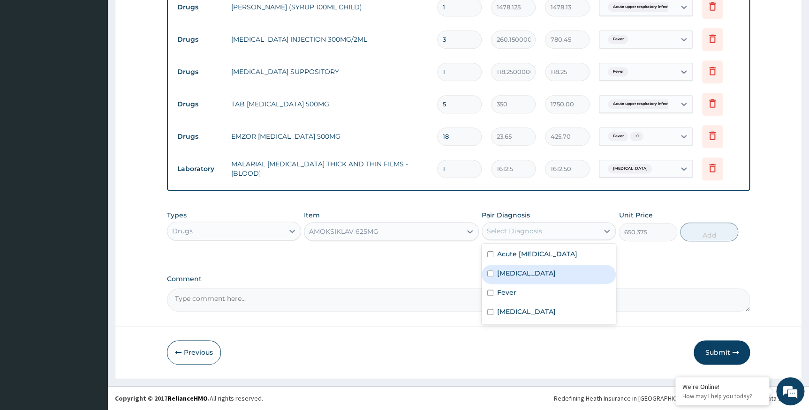
click at [488, 275] on input "checkbox" at bounding box center [490, 274] width 6 height 6
checkbox input "true"
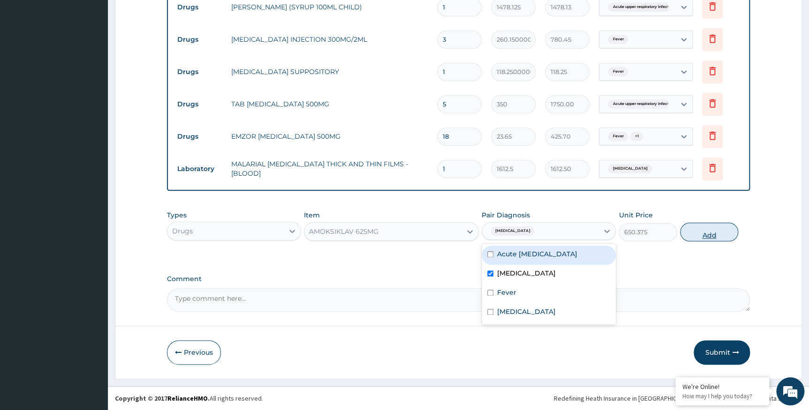
click at [698, 234] on button "Add" at bounding box center [709, 232] width 58 height 19
type input "0"
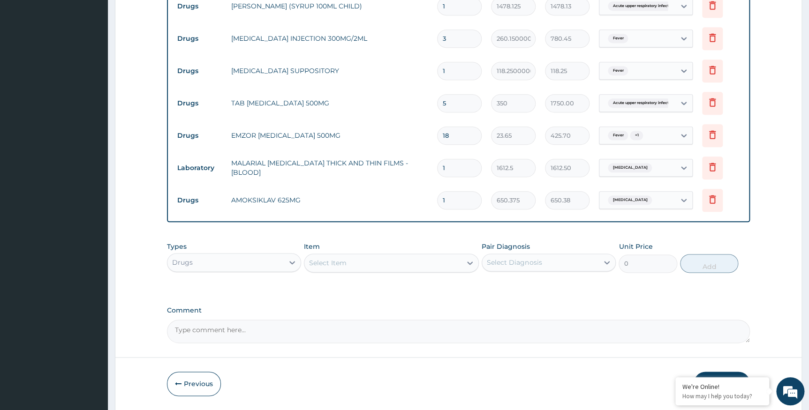
type input "10"
type input "6503.75"
type input "10"
click at [337, 268] on div "Select Item" at bounding box center [328, 262] width 38 height 9
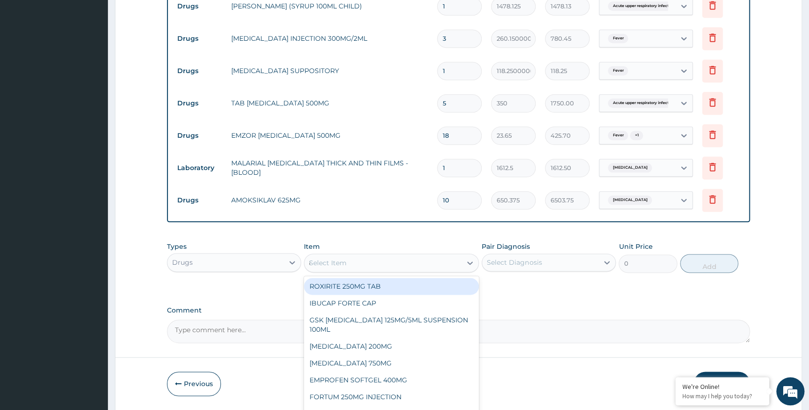
type input "80"
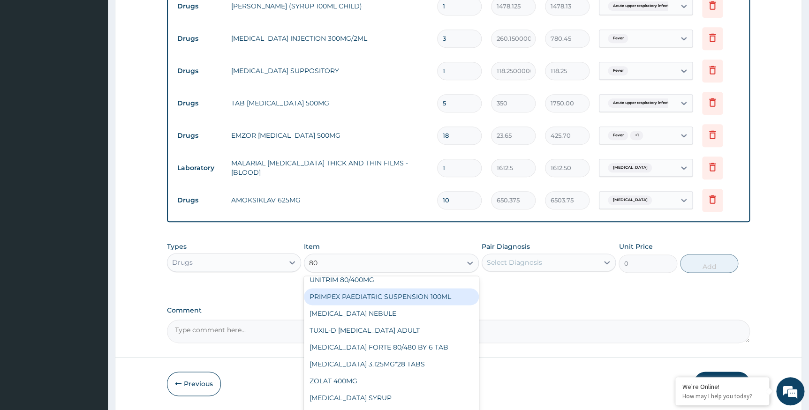
scroll to position [426, 0]
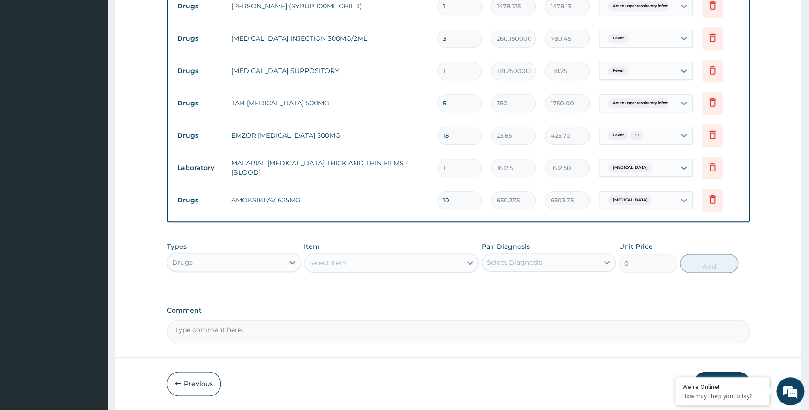
drag, startPoint x: 333, startPoint y: 264, endPoint x: 273, endPoint y: 168, distance: 112.7
click at [236, 265] on div "Types Drugs Item option AMOKSIKLAV 625MG, selected. Select is focused ,type to …" at bounding box center [459, 257] width 584 height 40
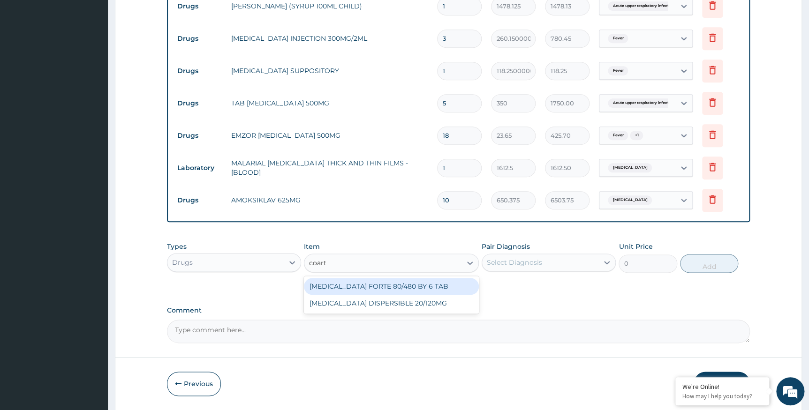
type input "coarte"
click at [386, 286] on div "COARTEM FORTE 80/480 BY 6 TAB" at bounding box center [391, 286] width 175 height 17
type input "449.35"
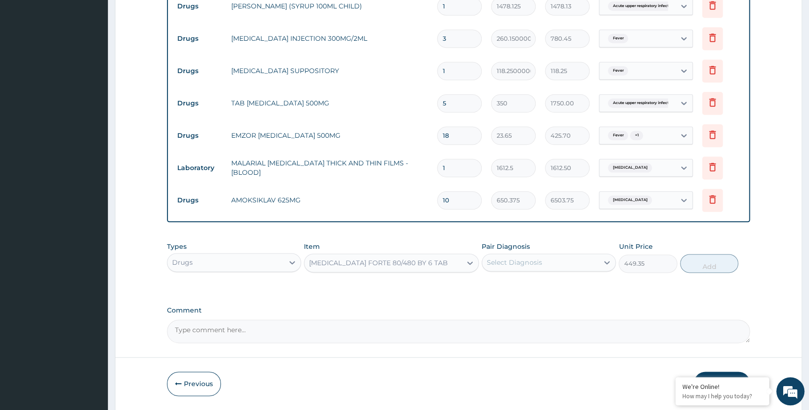
click at [521, 257] on div "Select Diagnosis" at bounding box center [540, 262] width 116 height 15
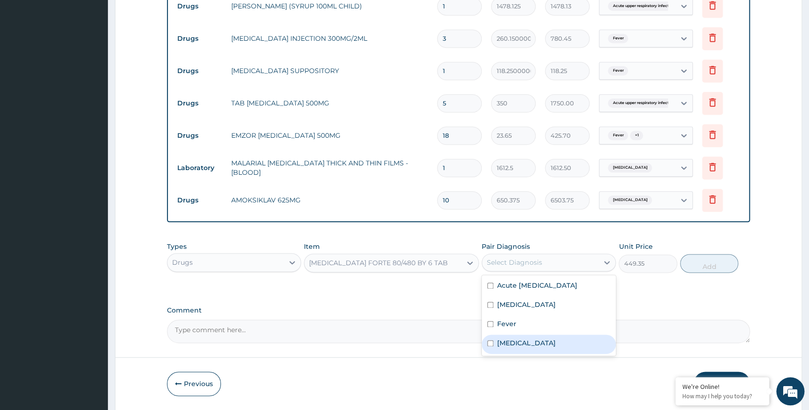
click at [489, 345] on input "checkbox" at bounding box center [490, 344] width 6 height 6
checkbox input "true"
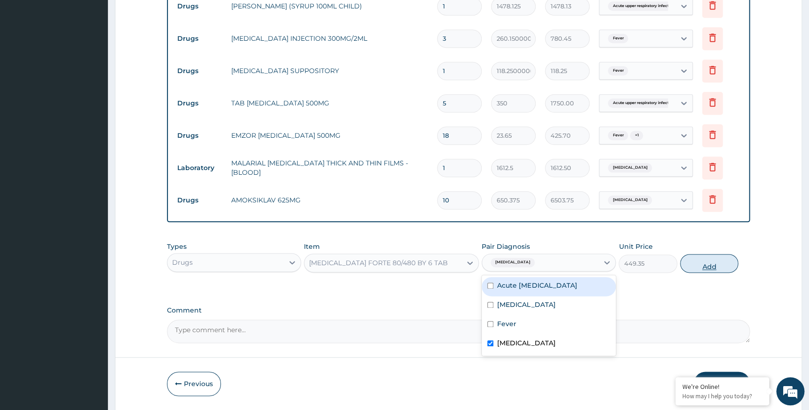
click at [717, 271] on button "Add" at bounding box center [709, 263] width 58 height 19
type input "0"
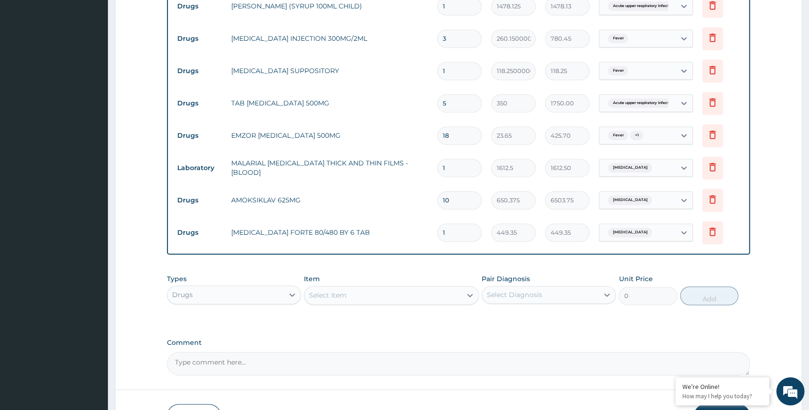
drag, startPoint x: 449, startPoint y: 231, endPoint x: 422, endPoint y: 234, distance: 27.9
click at [422, 234] on tr "Drugs COARTEM FORTE 80/480 BY 6 TAB 1 449.35 449.35 Falciparum malaria Delete" at bounding box center [459, 233] width 572 height 32
type input "6"
type input "2696.10"
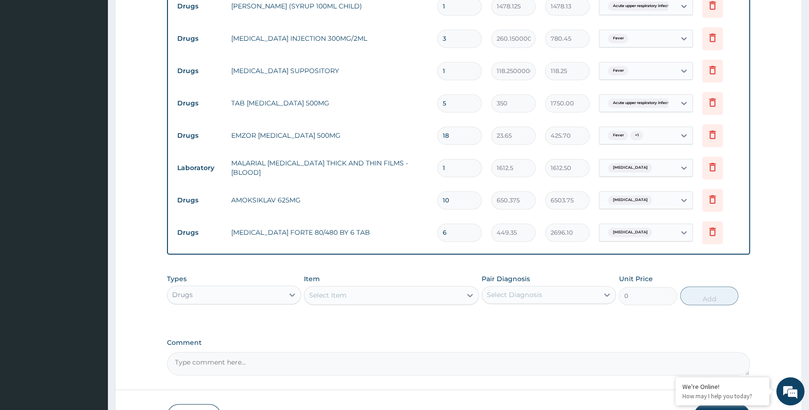
type input "6"
click at [351, 296] on div "Select Item" at bounding box center [382, 295] width 157 height 15
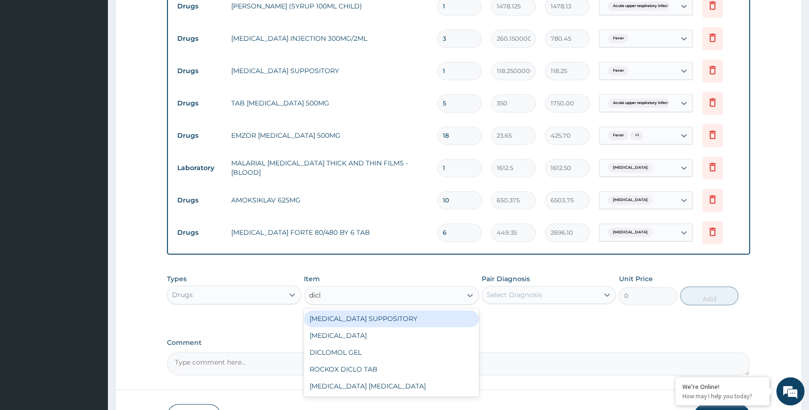
type input "diclo"
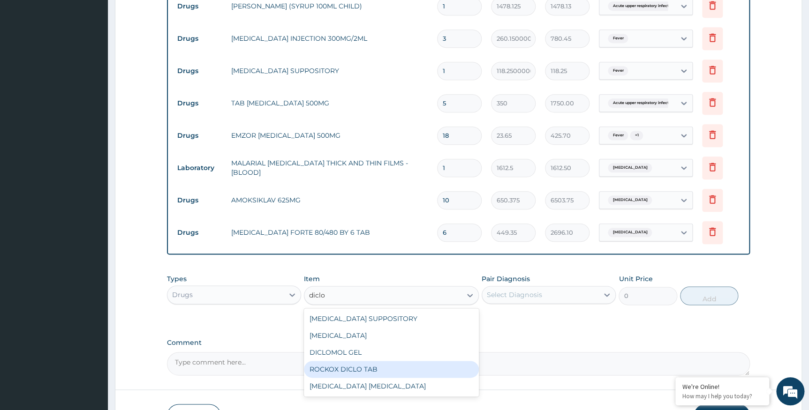
click at [327, 372] on div "ROCKOX DICLO TAB" at bounding box center [391, 369] width 175 height 17
type input "82.77499999999999"
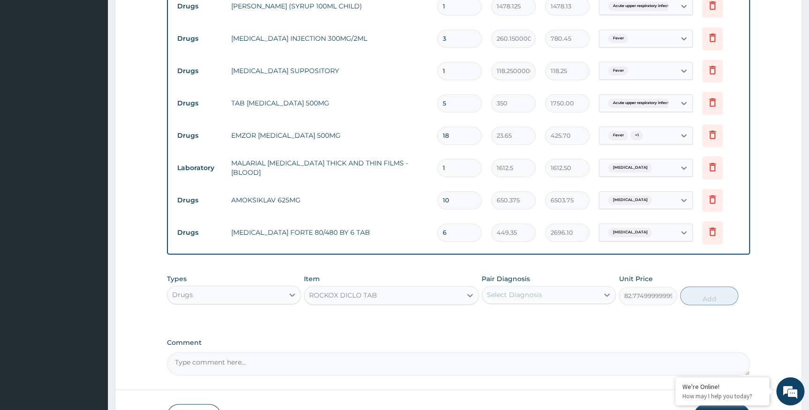
click at [521, 301] on div "Select Diagnosis" at bounding box center [540, 295] width 116 height 15
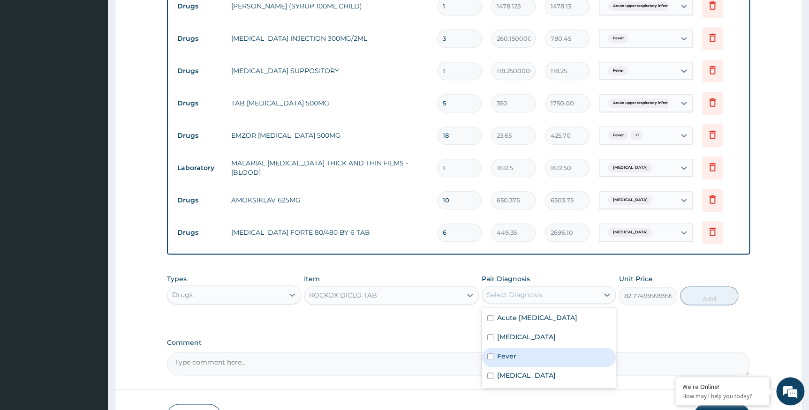
click at [490, 358] on input "checkbox" at bounding box center [490, 357] width 6 height 6
checkbox input "true"
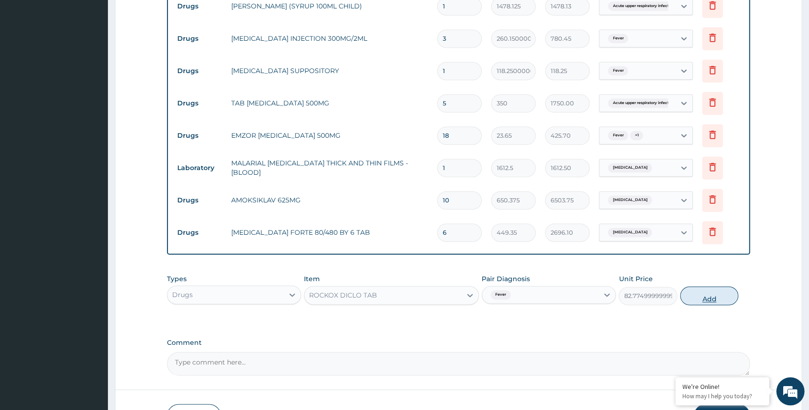
click at [707, 299] on button "Add" at bounding box center [709, 296] width 58 height 19
type input "0"
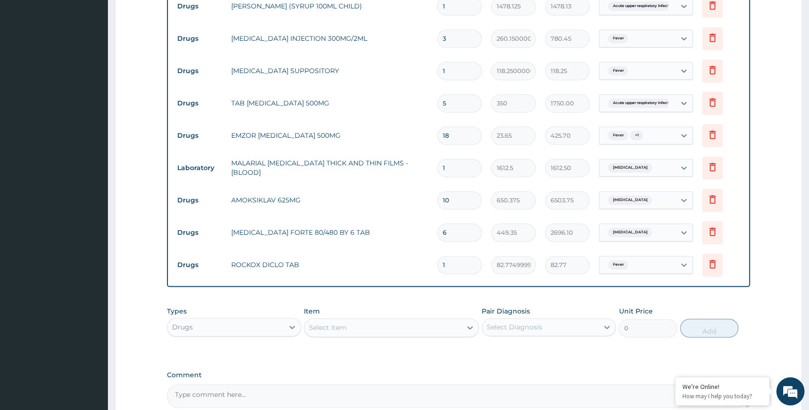
click at [443, 261] on input "1" at bounding box center [459, 265] width 45 height 18
type input "10"
type input "827.75"
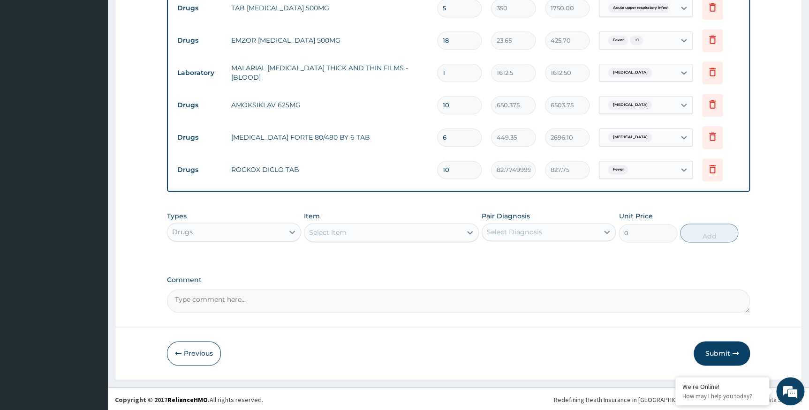
scroll to position [514, 0]
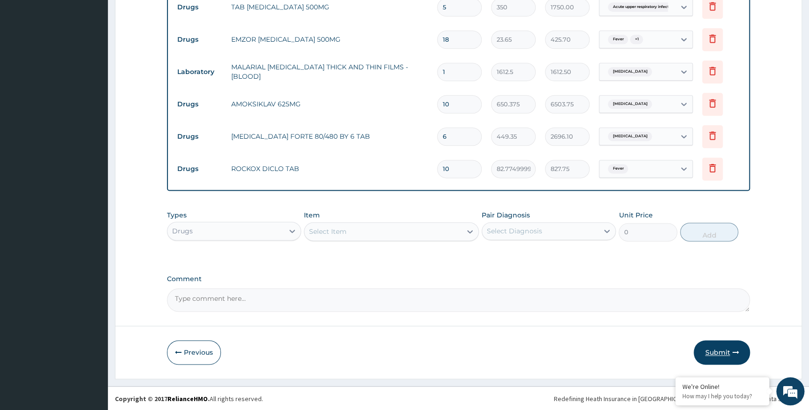
type input "10"
click at [718, 348] on button "Submit" at bounding box center [722, 353] width 56 height 24
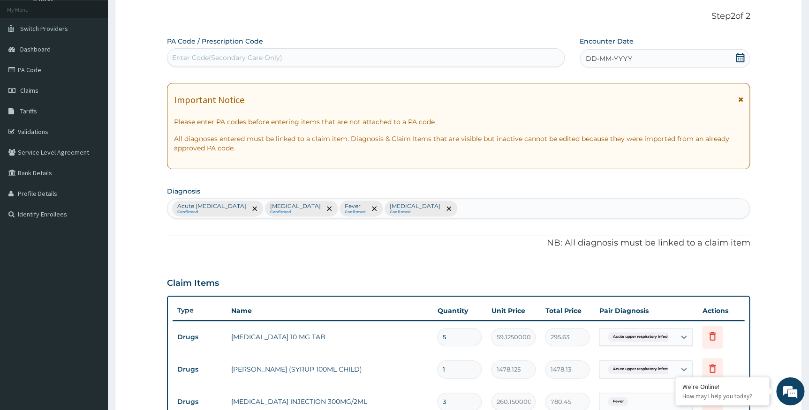
scroll to position [45, 0]
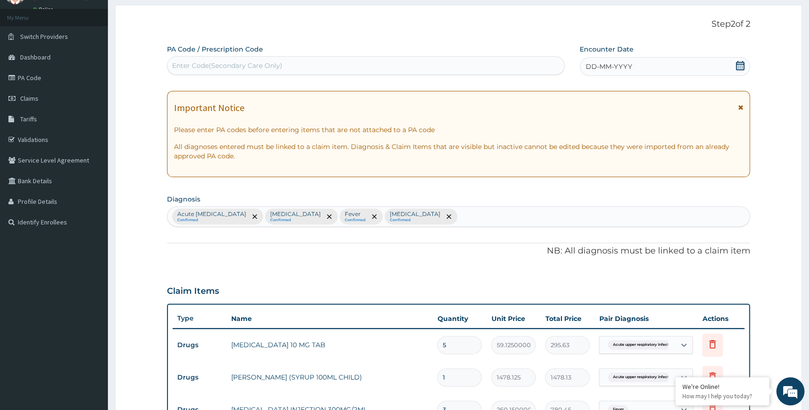
click at [741, 68] on icon at bounding box center [740, 65] width 9 height 9
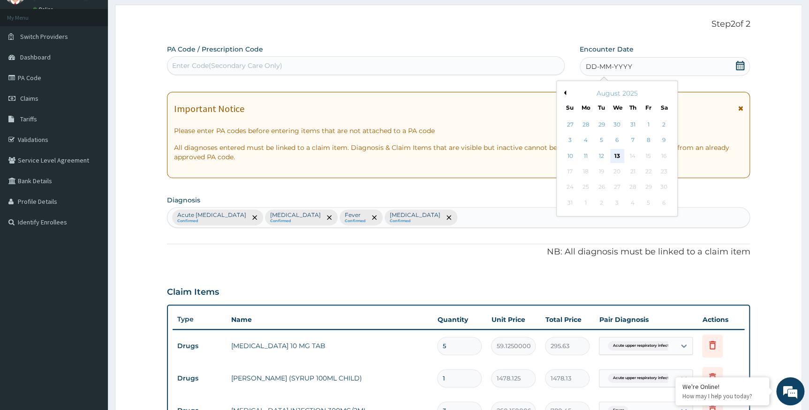
click at [616, 152] on div "13" at bounding box center [617, 156] width 14 height 14
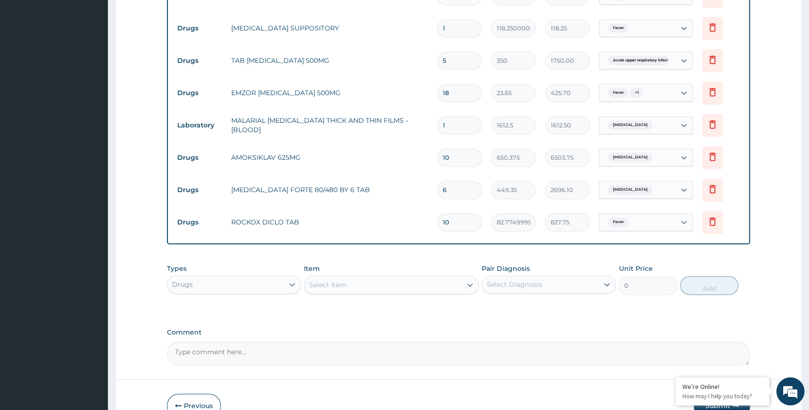
scroll to position [514, 0]
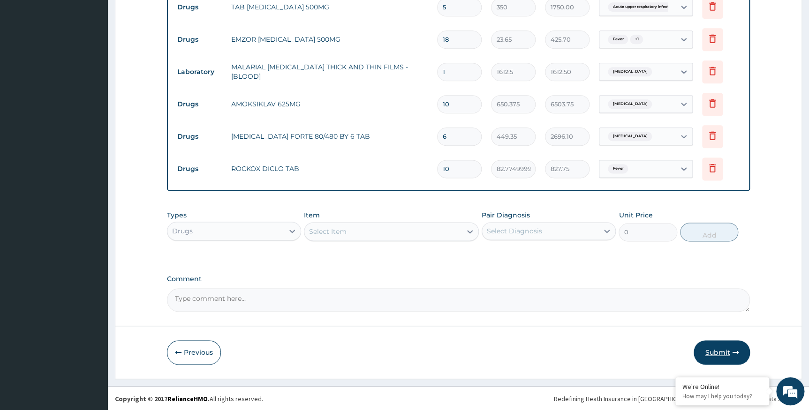
click at [724, 350] on button "Submit" at bounding box center [722, 353] width 56 height 24
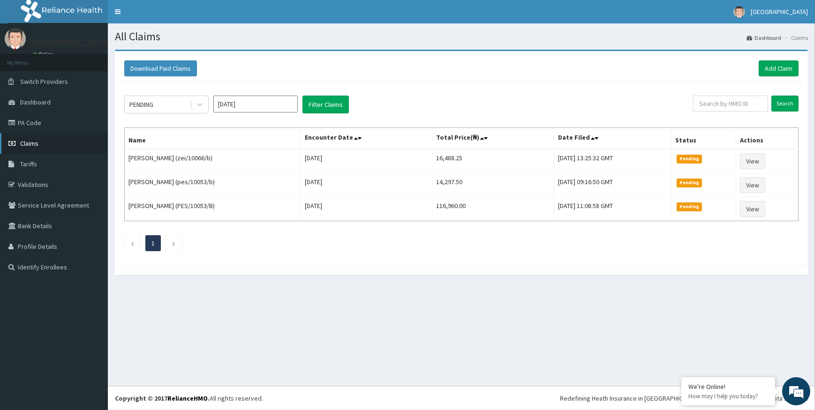
click at [35, 145] on span "Claims" at bounding box center [29, 143] width 18 height 8
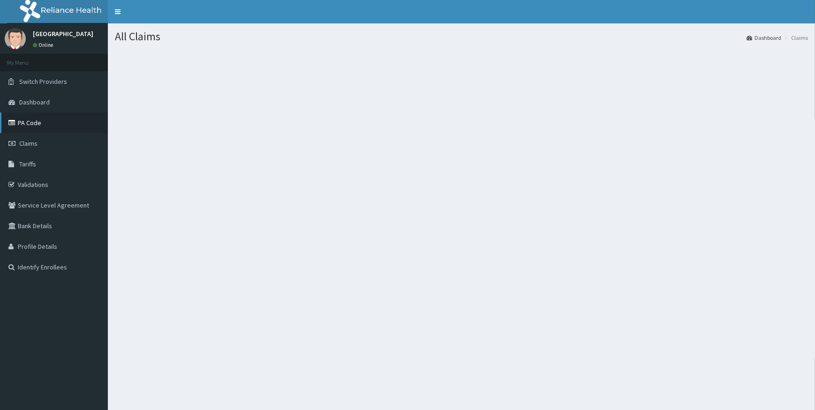
click at [24, 120] on link "PA Code" at bounding box center [54, 123] width 108 height 21
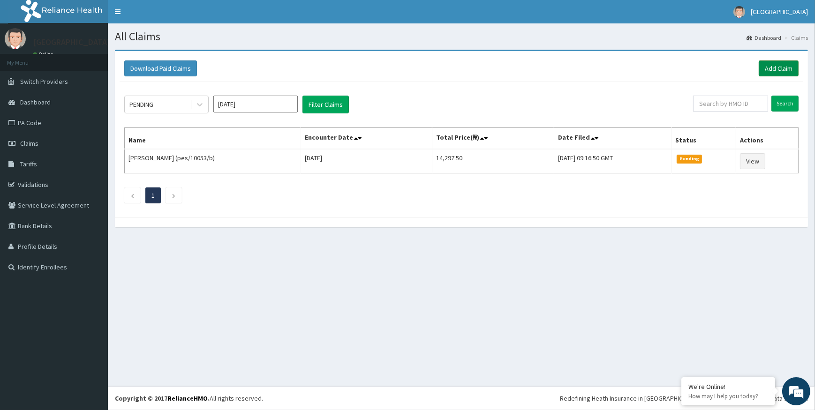
click at [780, 67] on link "Add Claim" at bounding box center [779, 69] width 40 height 16
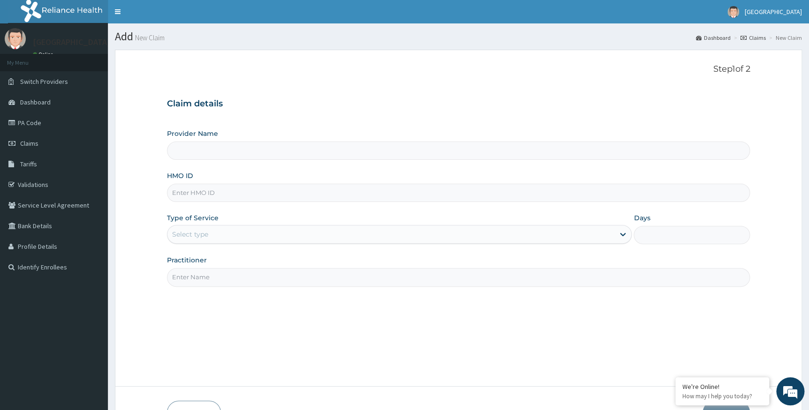
type input "Alpha [GEOGRAPHIC_DATA]"
click at [193, 197] on input "HMO ID" at bounding box center [459, 193] width 584 height 18
type input "ZEI/10066/A"
click at [185, 236] on div "Select type" at bounding box center [190, 234] width 36 height 9
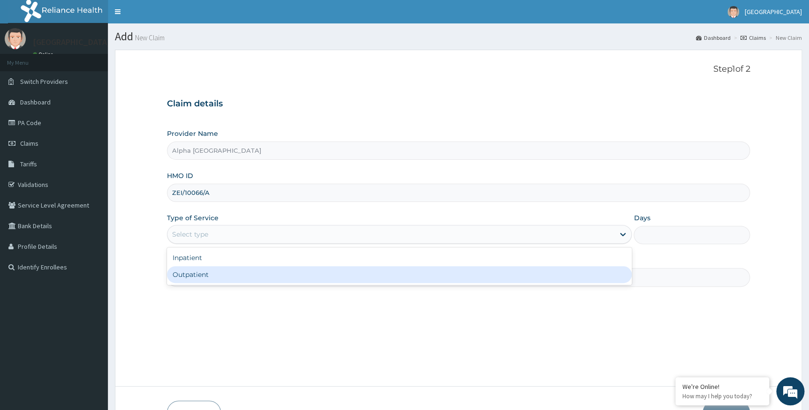
click at [185, 273] on div "Outpatient" at bounding box center [399, 274] width 465 height 17
type input "1"
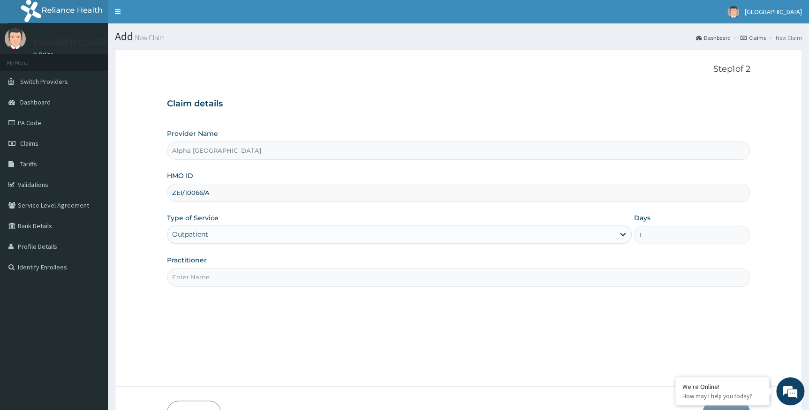
click at [254, 279] on input "Practitioner" at bounding box center [459, 277] width 584 height 18
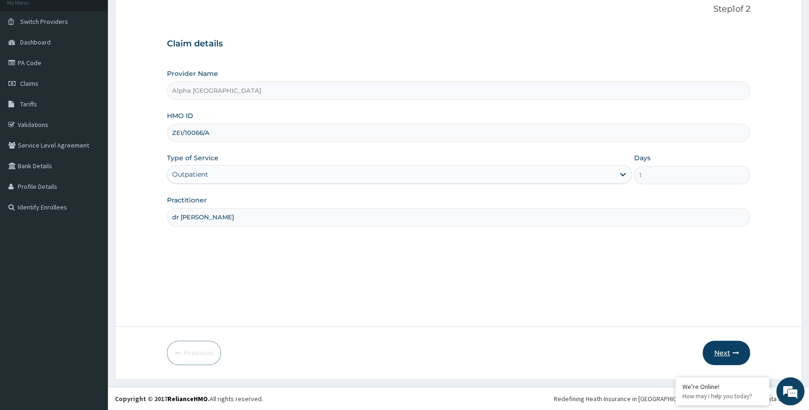
type input "dr chukwumati"
click at [715, 342] on button "Next" at bounding box center [726, 353] width 47 height 24
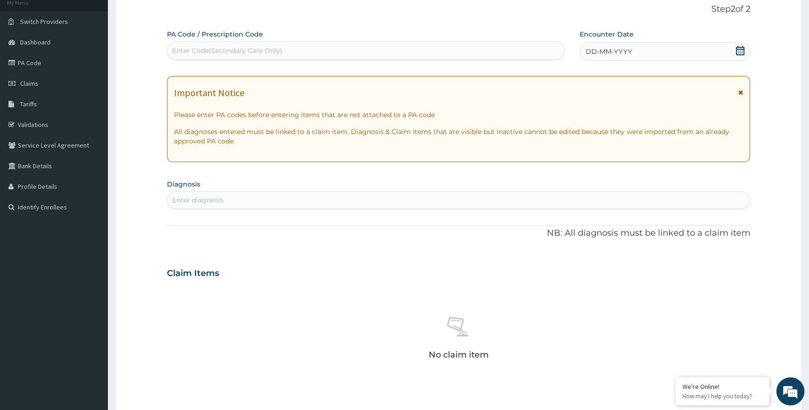
click at [271, 51] on div "Enter Code(Secondary Care Only)" at bounding box center [227, 50] width 110 height 9
paste input "PA/266FAD"
type input "PA/266FAD"
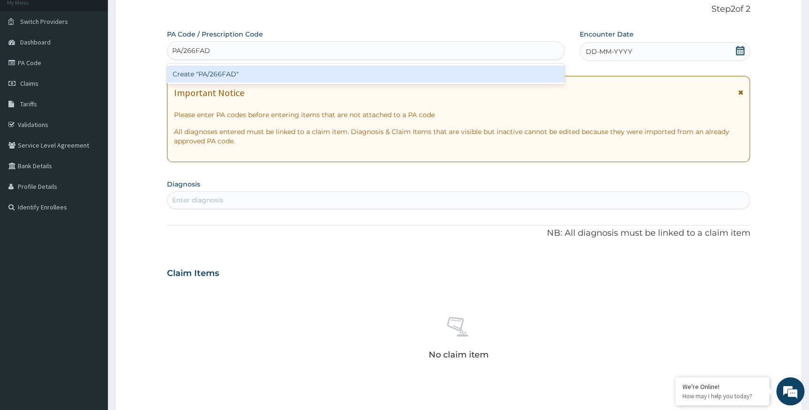
click at [281, 74] on div "Create "PA/266FAD"" at bounding box center [366, 74] width 398 height 17
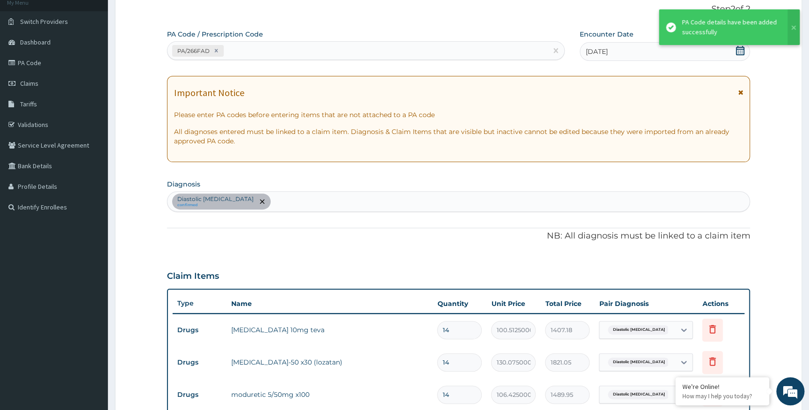
click at [354, 201] on div "Diastolic hypertension confirmed" at bounding box center [458, 202] width 583 height 20
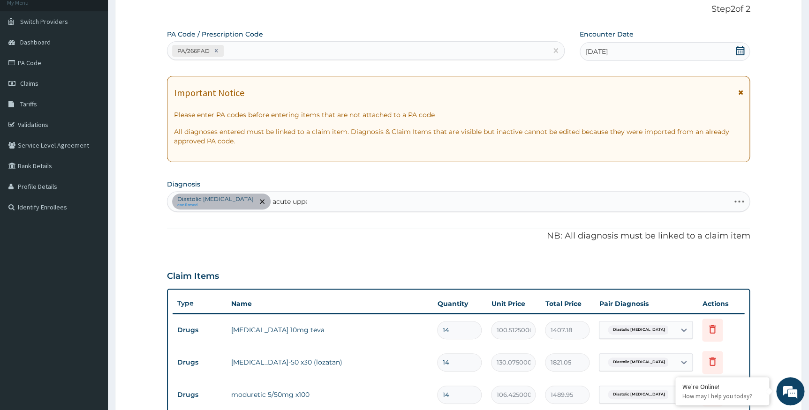
type input "acute upper"
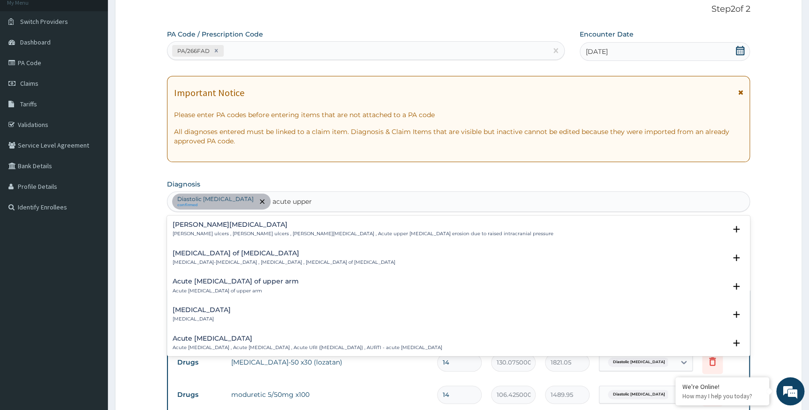
click at [243, 341] on h4 "Acute upper respiratory infection" at bounding box center [308, 338] width 270 height 7
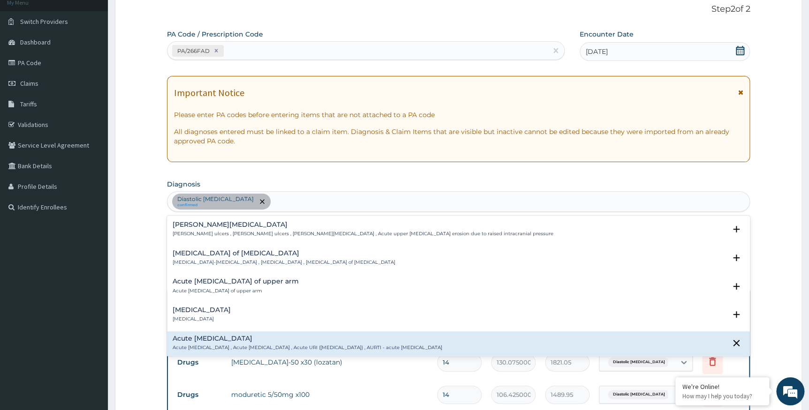
click at [361, 194] on div "Diastolic hypertension confirmed acute upper" at bounding box center [458, 202] width 583 height 20
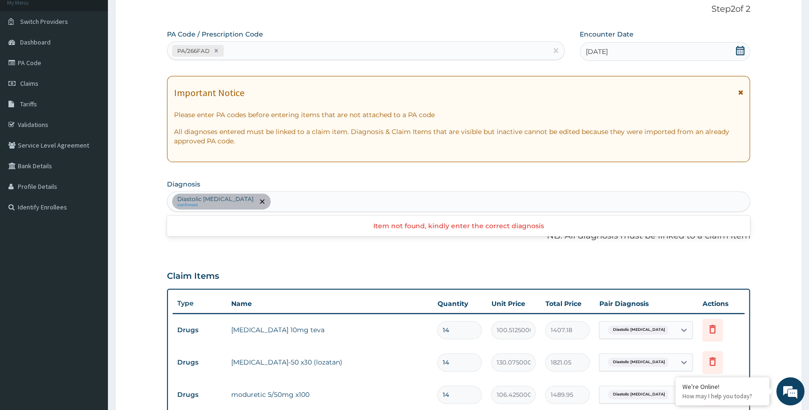
click at [346, 204] on div "Diastolic hypertension confirmed" at bounding box center [458, 202] width 583 height 20
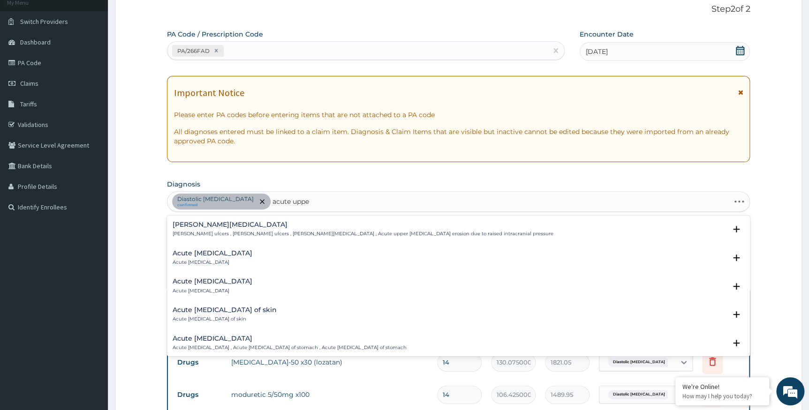
type input "acute upper"
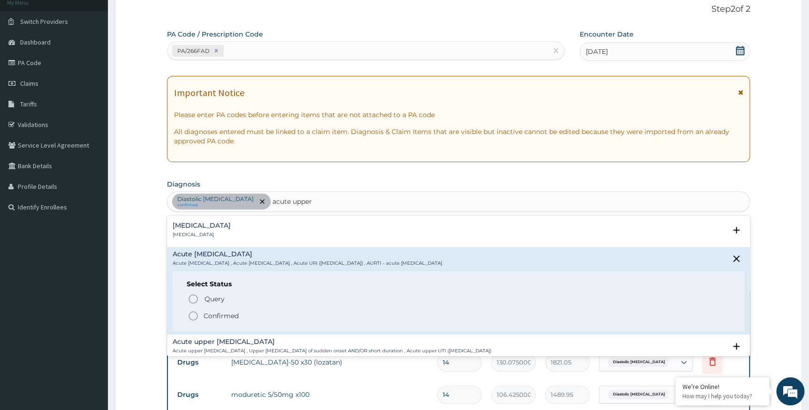
scroll to position [85, 0]
click at [216, 311] on p "Confirmed" at bounding box center [221, 315] width 35 height 9
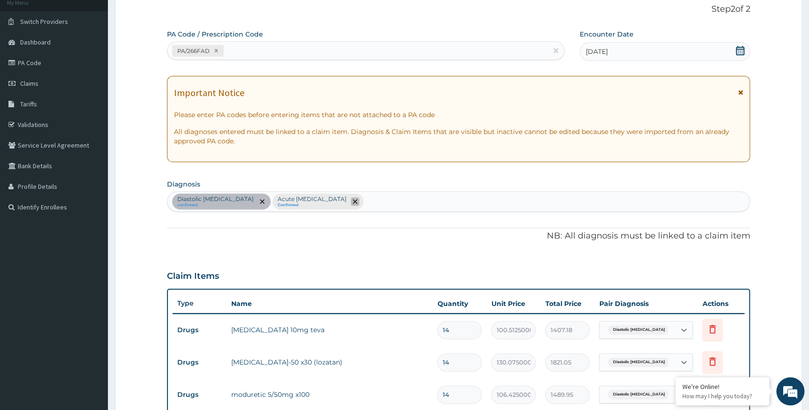
click at [357, 200] on icon "remove selection option" at bounding box center [355, 201] width 5 height 5
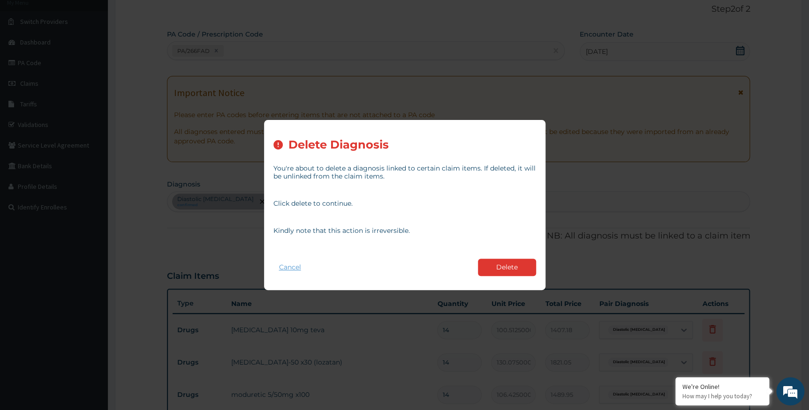
click at [288, 266] on button "Cancel" at bounding box center [289, 268] width 33 height 14
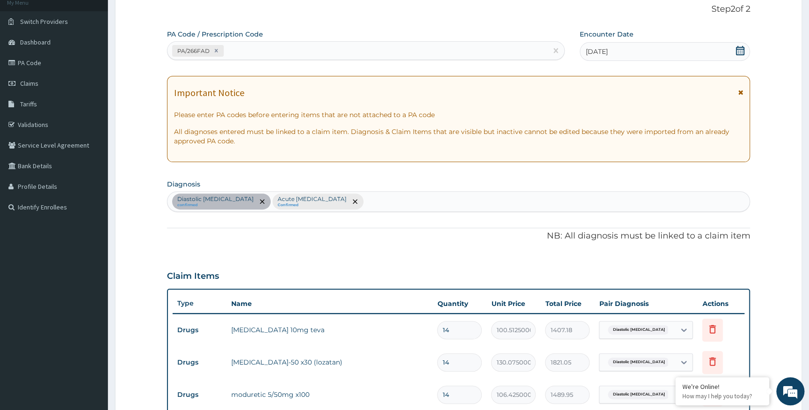
click at [330, 201] on p "Acute upper respiratory infection" at bounding box center [312, 200] width 69 height 8
click at [357, 201] on icon "remove selection option" at bounding box center [355, 201] width 5 height 5
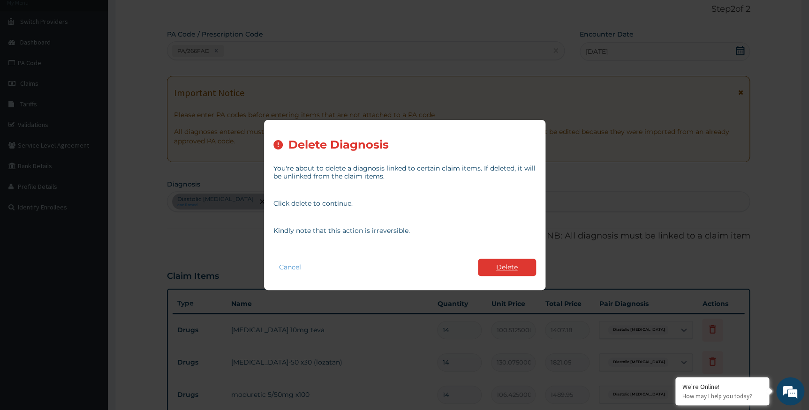
click at [514, 263] on button "Delete" at bounding box center [507, 267] width 58 height 17
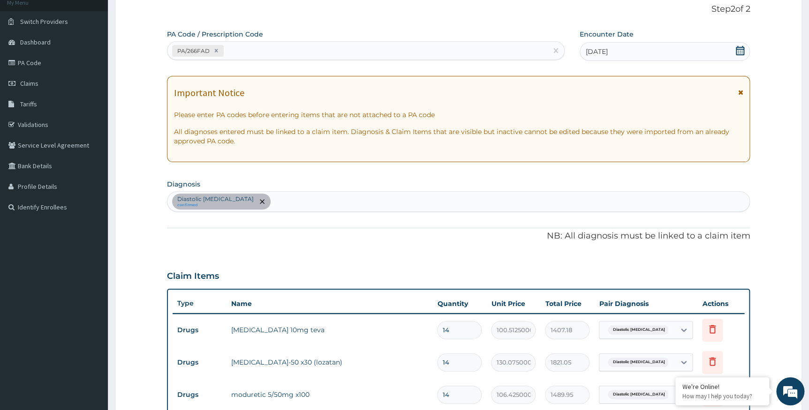
click at [327, 193] on div "Diastolic hypertension confirmed" at bounding box center [458, 202] width 583 height 20
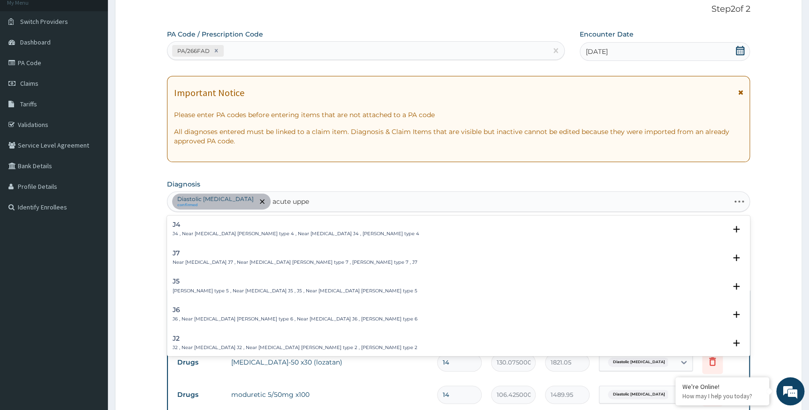
type input "acute upper"
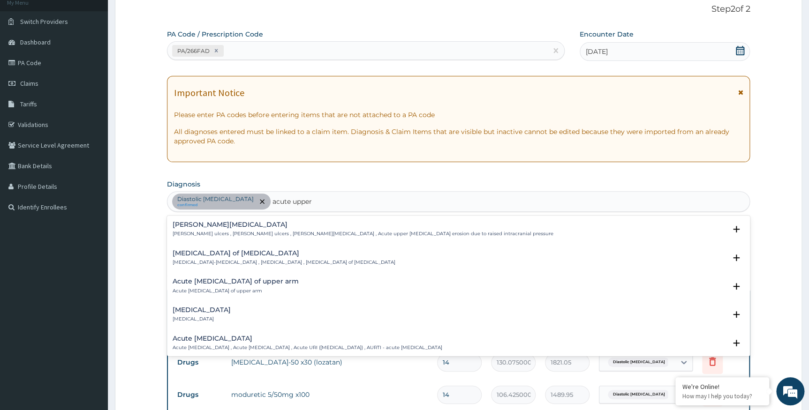
click at [245, 340] on h4 "Acute upper respiratory infection" at bounding box center [308, 338] width 270 height 7
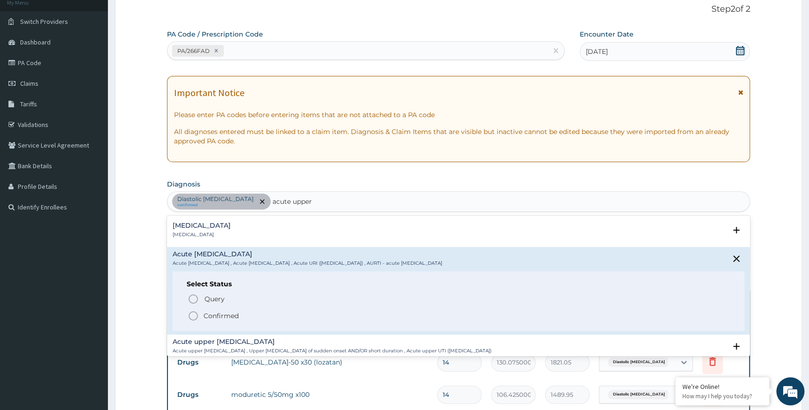
scroll to position [128, 0]
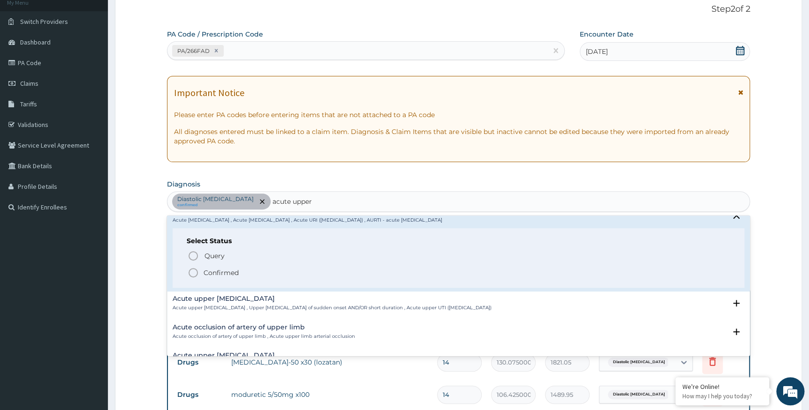
click at [228, 268] on p "Confirmed" at bounding box center [221, 272] width 35 height 9
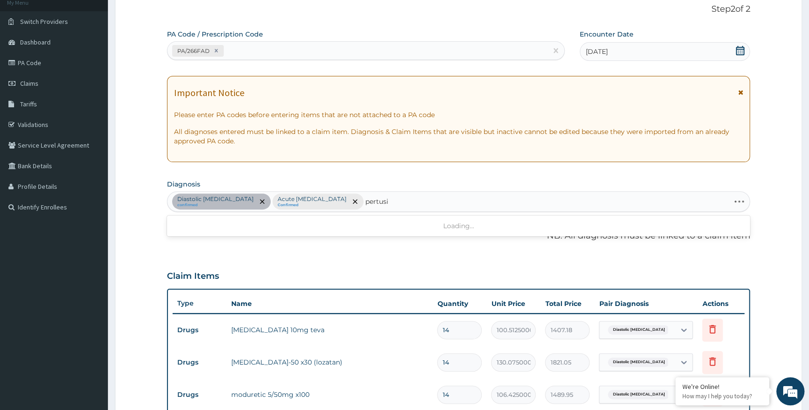
type input "pertus"
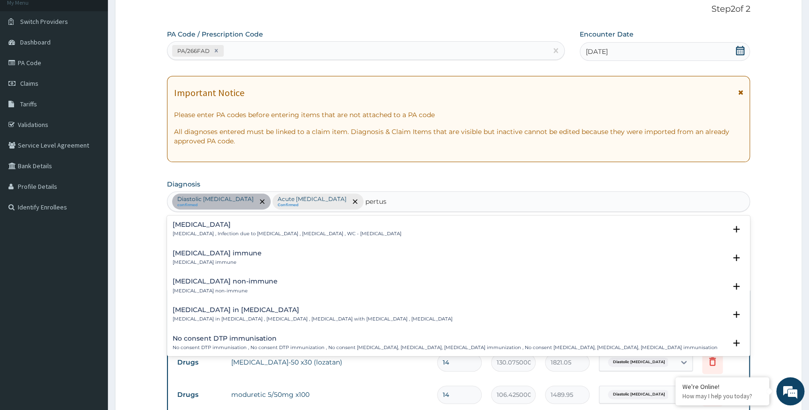
click at [253, 228] on div "Pertussis Pertussis , Infection due to Bordetella pertussis , Whooping cough , …" at bounding box center [287, 229] width 229 height 16
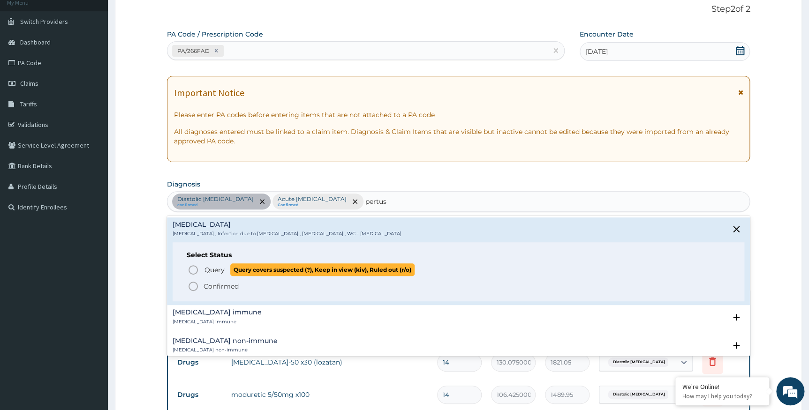
click at [218, 270] on span "Query" at bounding box center [215, 270] width 20 height 9
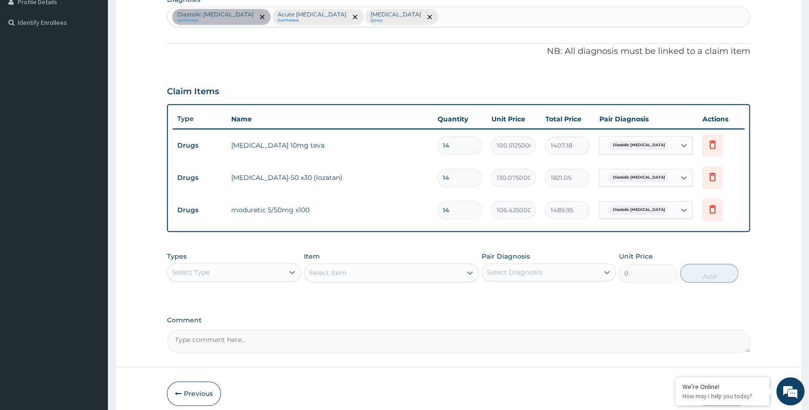
scroll to position [273, 0]
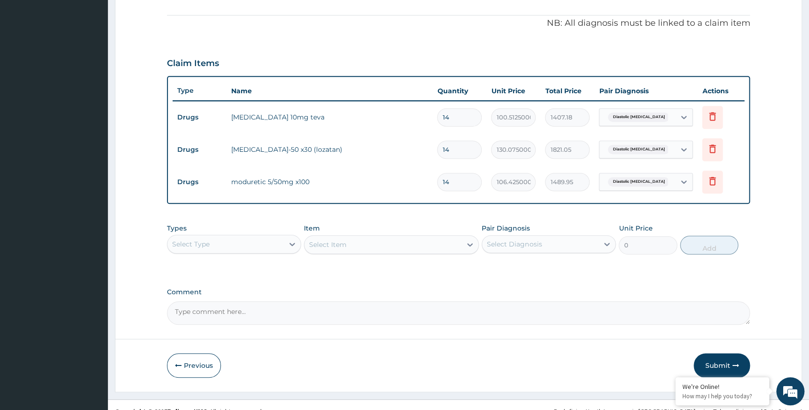
click at [264, 242] on div "Select Type" at bounding box center [225, 244] width 116 height 15
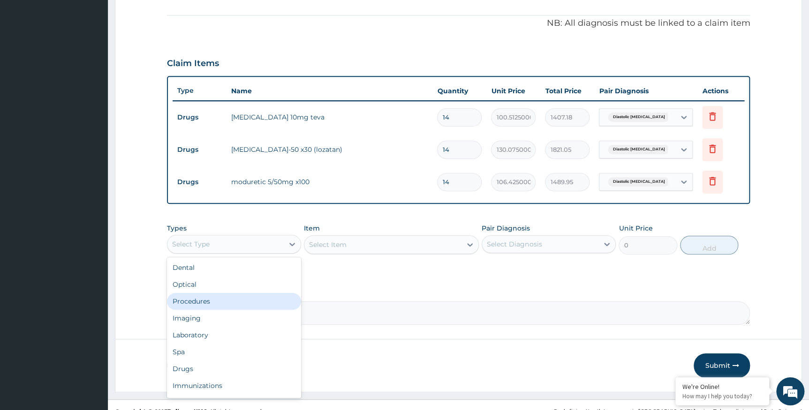
click at [215, 296] on div "Procedures" at bounding box center [234, 301] width 134 height 17
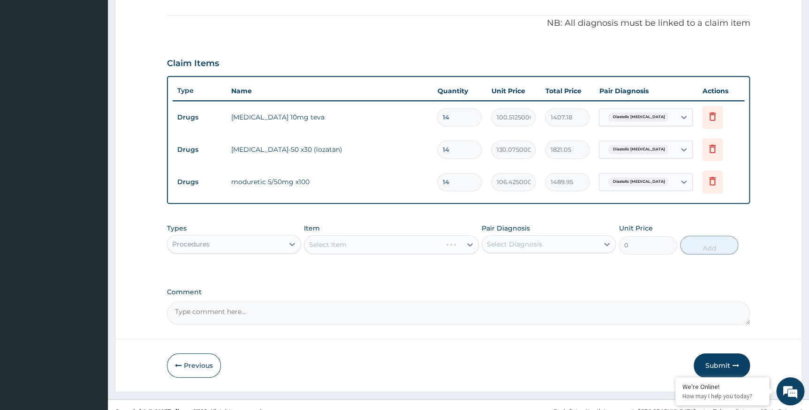
click at [346, 243] on div "Select Item" at bounding box center [391, 244] width 175 height 19
click at [354, 243] on div "Select Item" at bounding box center [382, 244] width 157 height 15
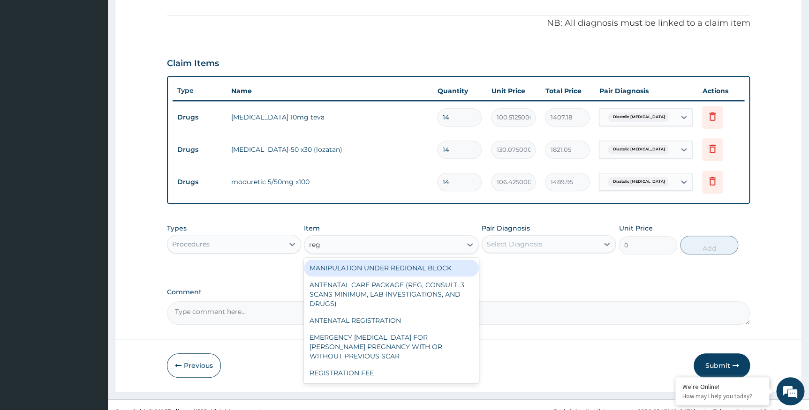
type input "regi"
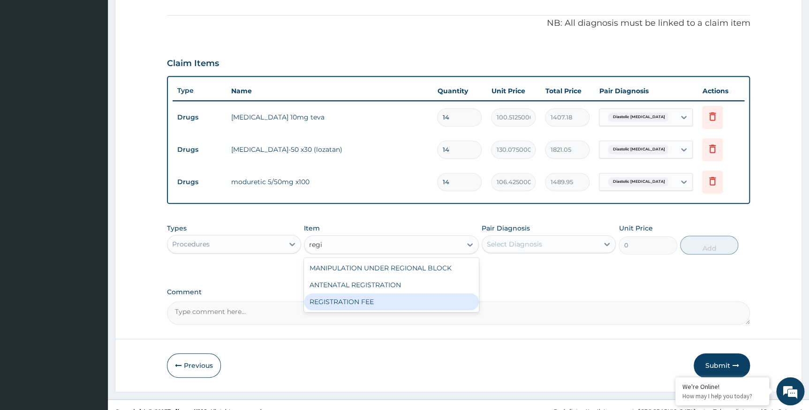
click at [338, 301] on div "REGISTRATION FEE" at bounding box center [391, 302] width 175 height 17
type input "2150"
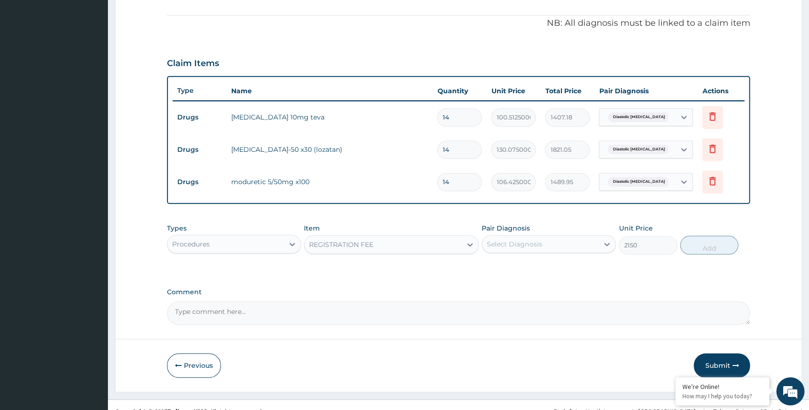
click at [535, 246] on div "Select Diagnosis" at bounding box center [514, 244] width 55 height 9
click at [529, 266] on label "Diastolic hypertension" at bounding box center [541, 267] width 89 height 9
checkbox input "true"
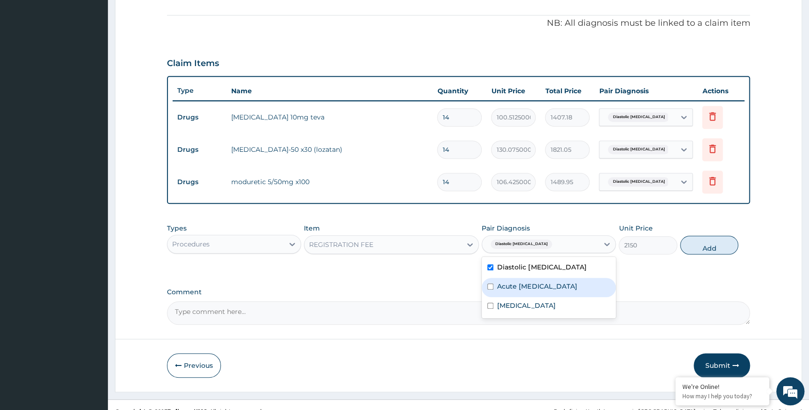
click at [522, 289] on label "Acute upper respiratory infection" at bounding box center [537, 286] width 80 height 9
checkbox input "true"
click at [511, 305] on label "Pertussis" at bounding box center [526, 305] width 58 height 9
checkbox input "true"
click at [715, 249] on button "Add" at bounding box center [709, 245] width 58 height 19
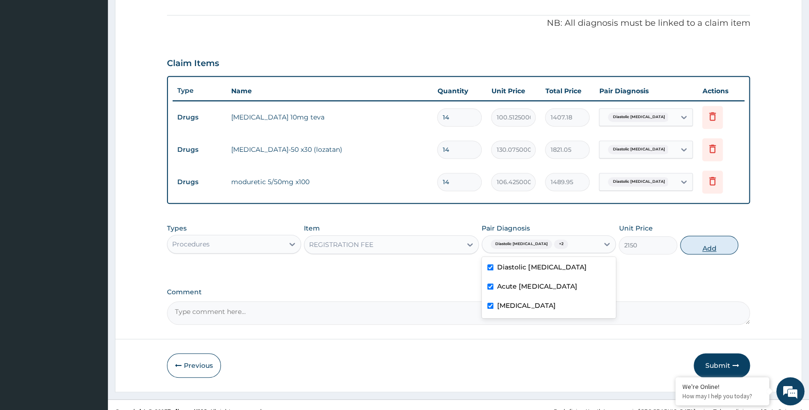
type input "0"
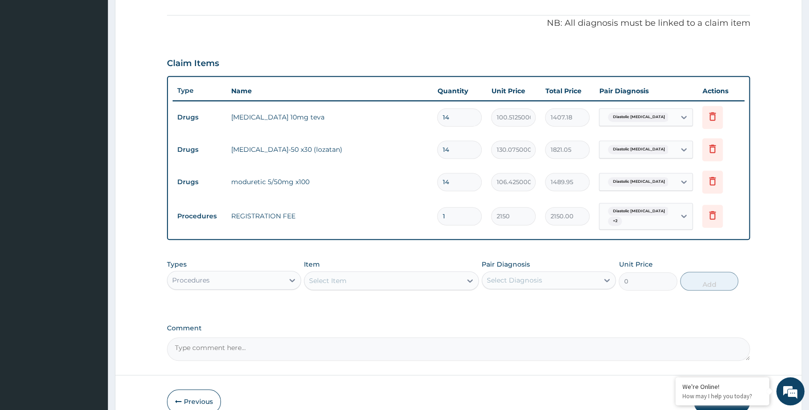
click at [363, 282] on div "Select Item" at bounding box center [382, 280] width 157 height 15
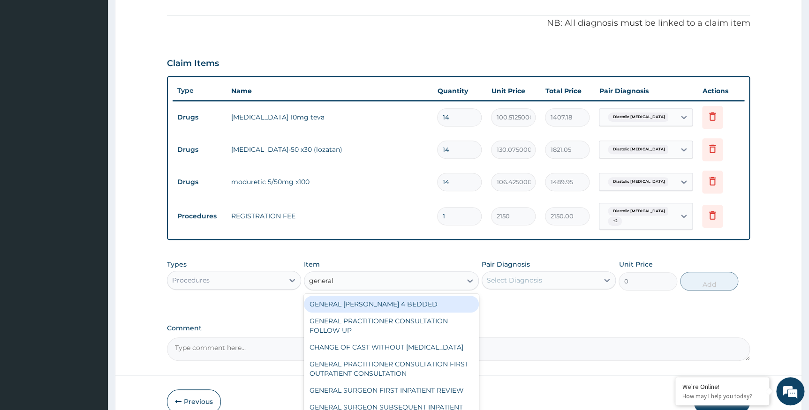
type input "general"
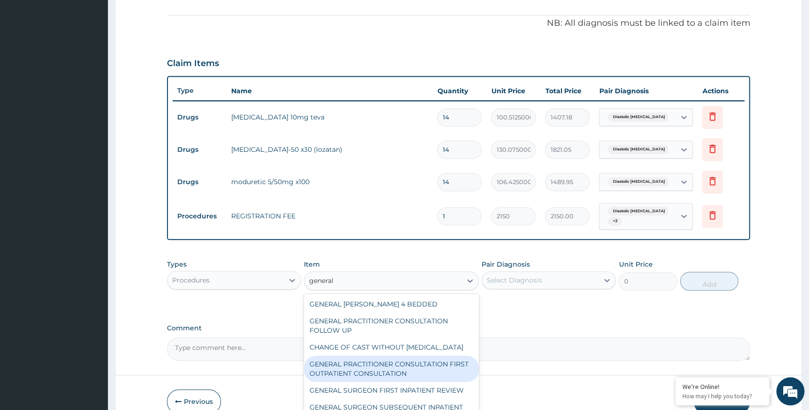
click at [410, 377] on div "GENERAL PRACTITIONER CONSULTATION FIRST OUTPATIENT CONSULTATION" at bounding box center [391, 369] width 175 height 26
type input "3547.5"
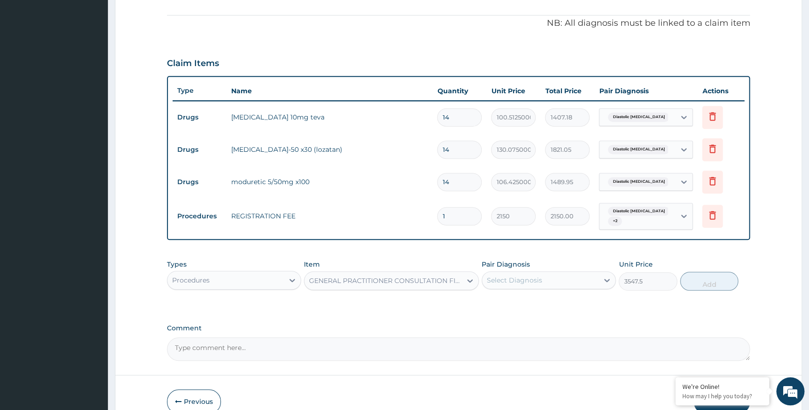
click at [540, 284] on div "Select Diagnosis" at bounding box center [514, 280] width 55 height 9
click at [525, 306] on label "Diastolic hypertension" at bounding box center [541, 303] width 89 height 9
checkbox input "true"
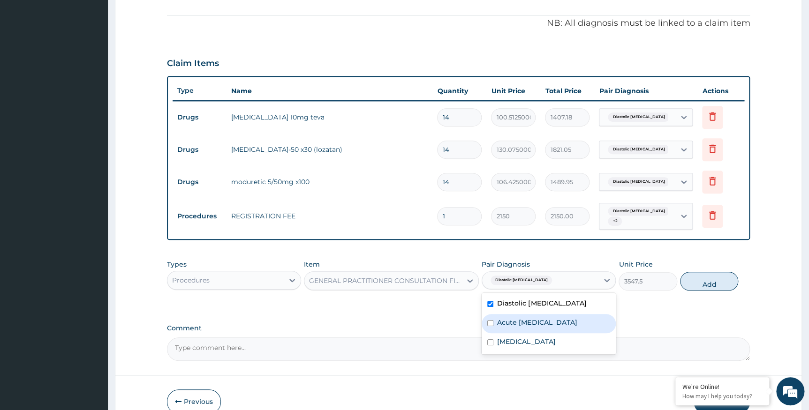
click at [524, 319] on label "Acute upper respiratory infection" at bounding box center [537, 322] width 80 height 9
checkbox input "true"
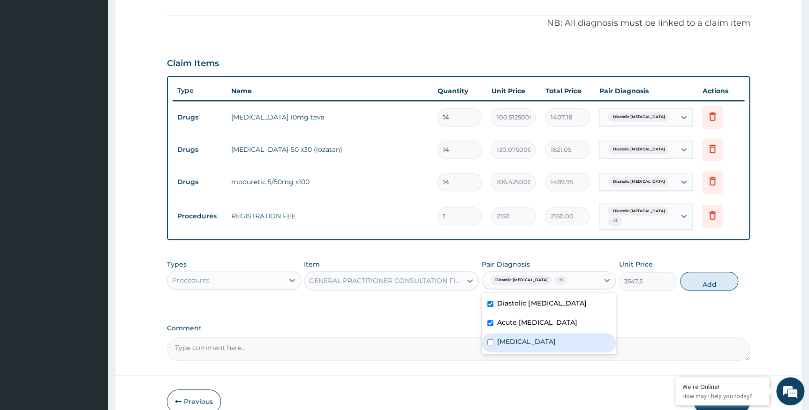
click at [521, 338] on label "Pertussis" at bounding box center [526, 341] width 58 height 9
checkbox input "true"
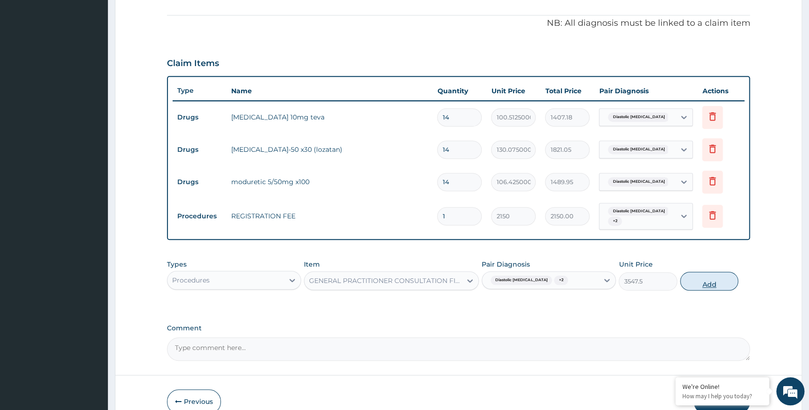
click at [727, 280] on button "Add" at bounding box center [709, 281] width 58 height 19
type input "0"
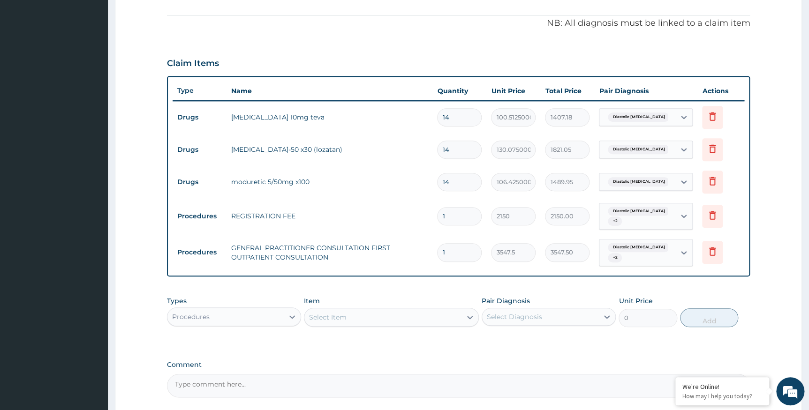
click at [255, 314] on div "Procedures" at bounding box center [225, 317] width 116 height 15
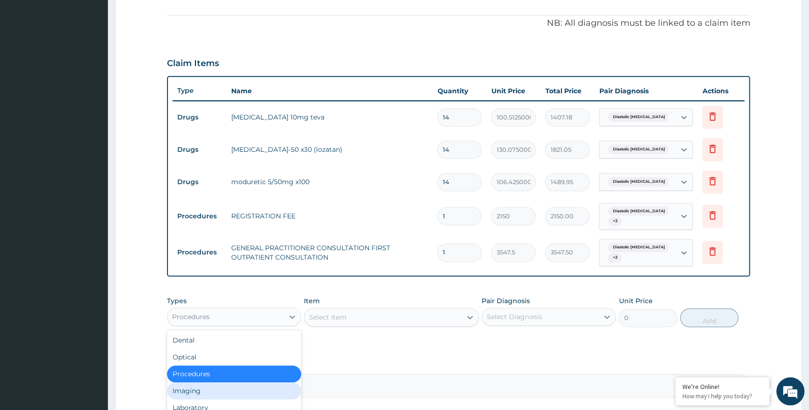
scroll to position [32, 0]
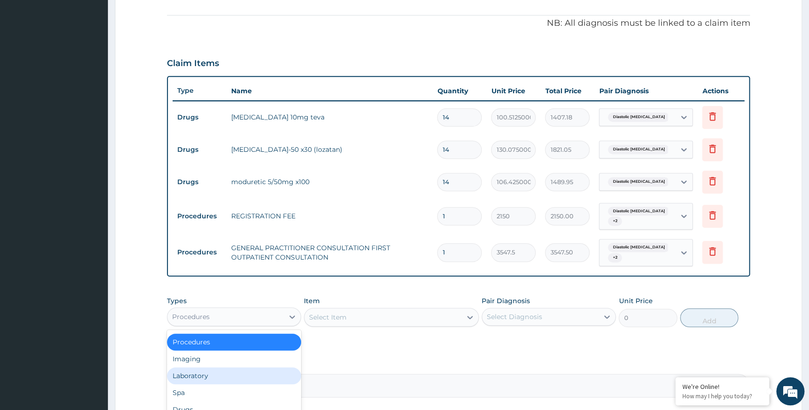
click at [215, 374] on div "Laboratory" at bounding box center [234, 376] width 134 height 17
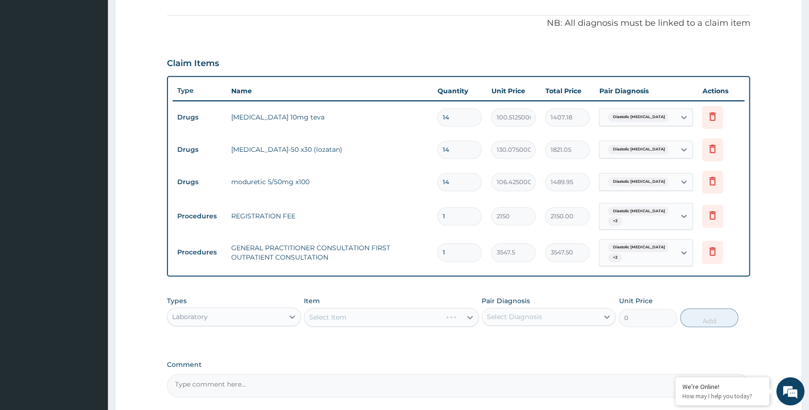
click at [327, 315] on div "Select Item" at bounding box center [391, 317] width 175 height 19
click at [372, 319] on div "Select Item" at bounding box center [391, 317] width 175 height 19
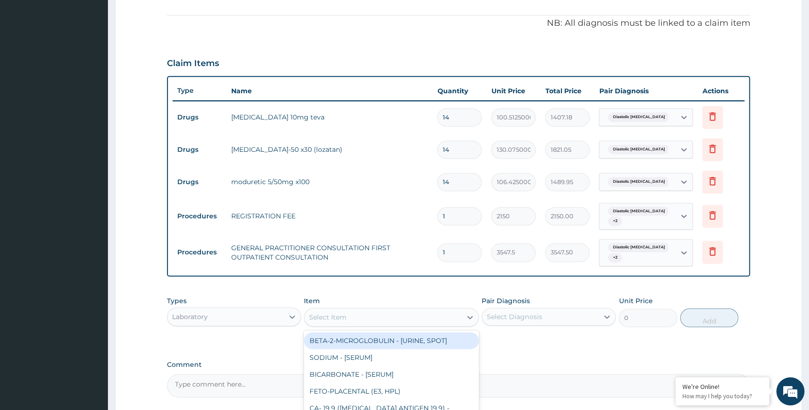
click at [372, 317] on div "Select Item" at bounding box center [382, 317] width 157 height 15
type input "fbc"
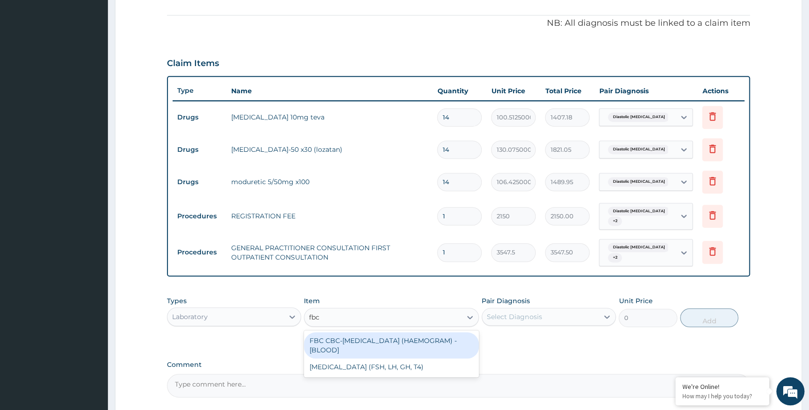
click at [360, 338] on div "FBC CBC-COMPLETE BLOOD COUNT (HAEMOGRAM) - [BLOOD]" at bounding box center [391, 346] width 175 height 26
type input "4300"
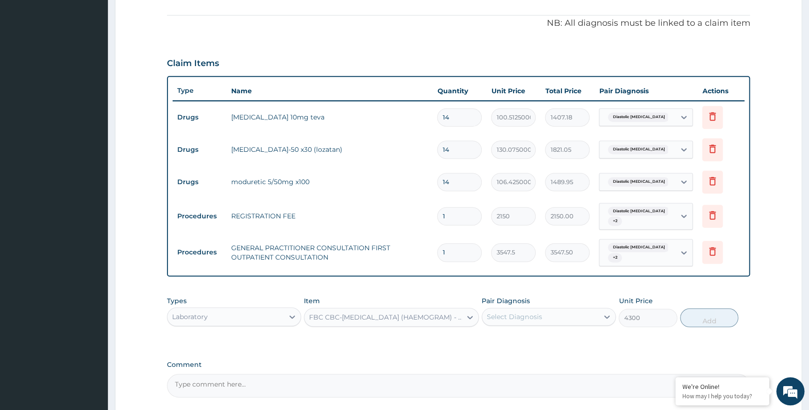
click at [504, 314] on div "Select Diagnosis" at bounding box center [514, 316] width 55 height 9
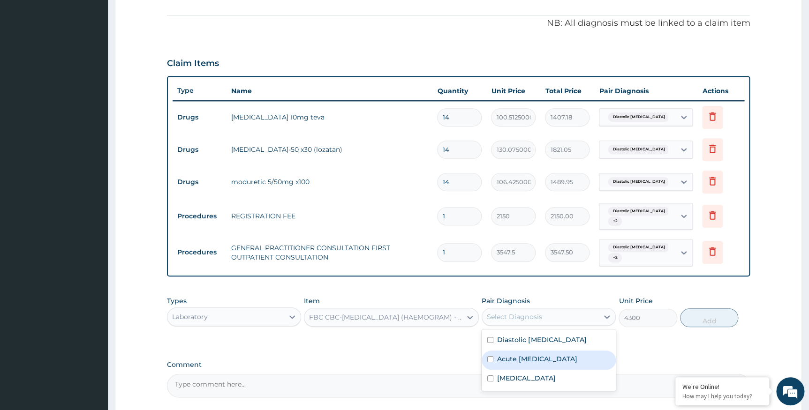
click at [502, 357] on label "Acute upper respiratory infection" at bounding box center [537, 359] width 80 height 9
checkbox input "true"
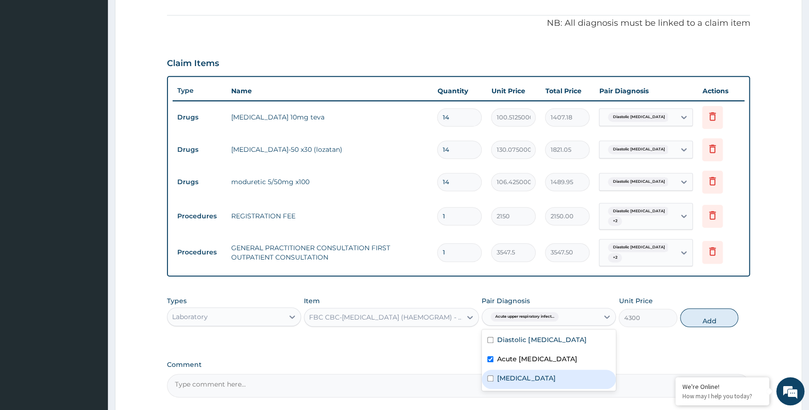
click at [499, 376] on label "Pertussis" at bounding box center [526, 378] width 58 height 9
checkbox input "true"
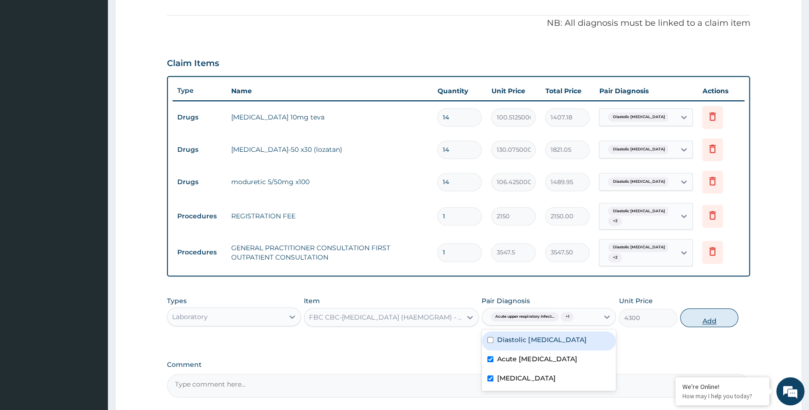
click at [693, 319] on button "Add" at bounding box center [709, 318] width 58 height 19
type input "0"
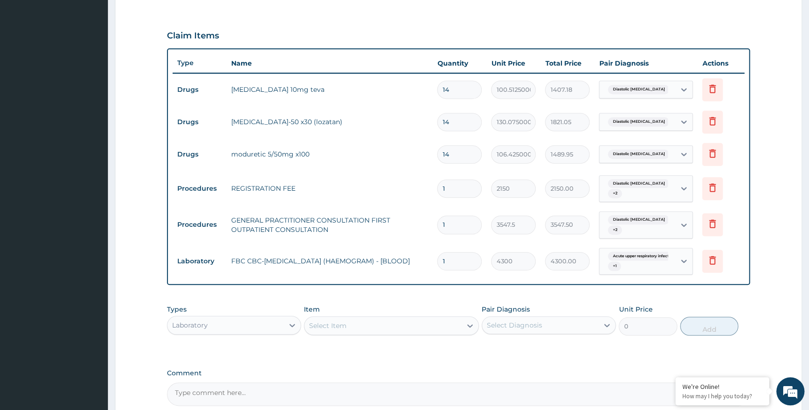
scroll to position [316, 0]
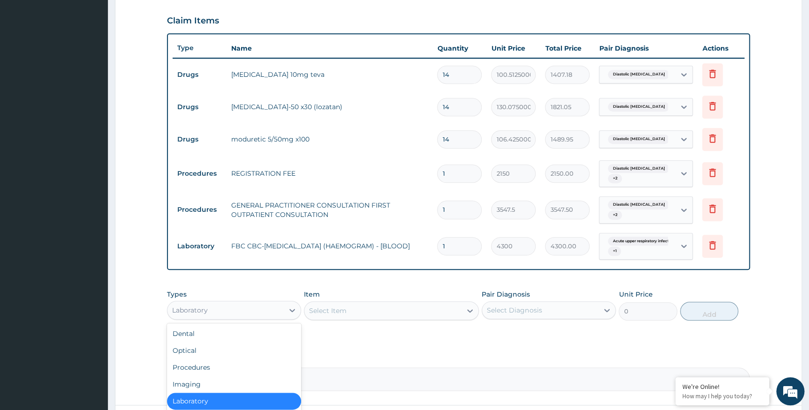
click at [256, 308] on div "Laboratory" at bounding box center [225, 310] width 116 height 15
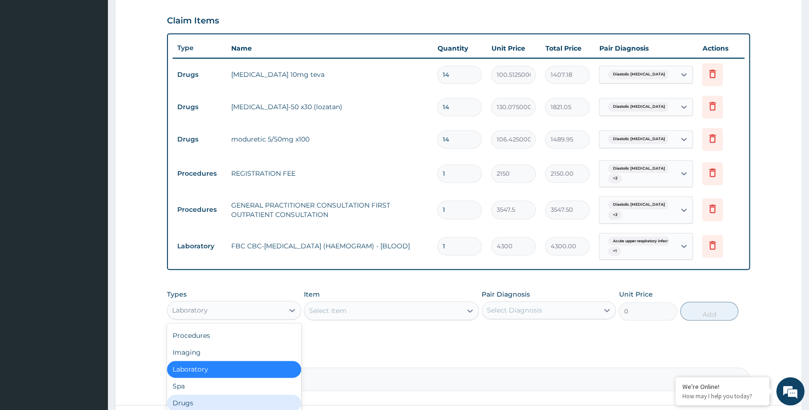
click at [212, 399] on div "Drugs" at bounding box center [234, 403] width 134 height 17
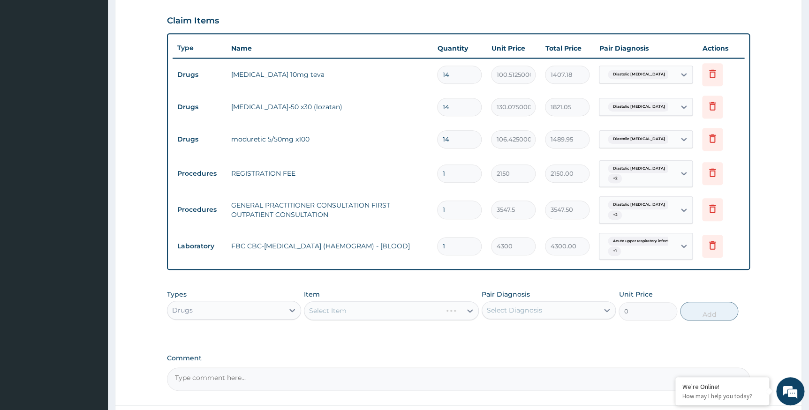
click at [342, 313] on div "Select Item" at bounding box center [391, 311] width 175 height 19
click at [341, 310] on div "Select Item" at bounding box center [391, 311] width 175 height 19
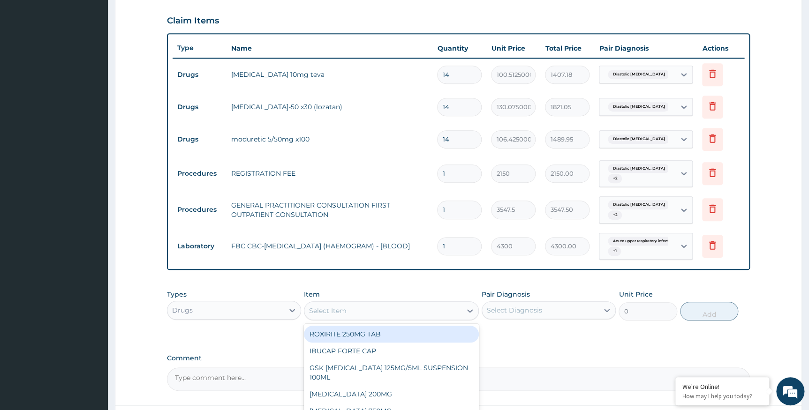
click at [337, 310] on div "Select Item" at bounding box center [328, 310] width 38 height 9
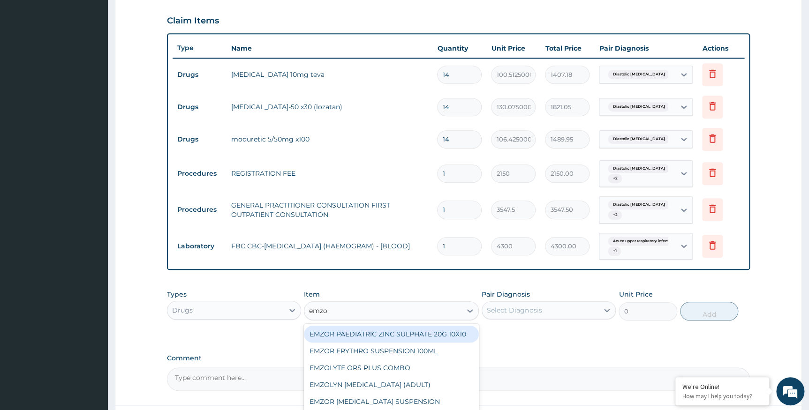
type input "emzol"
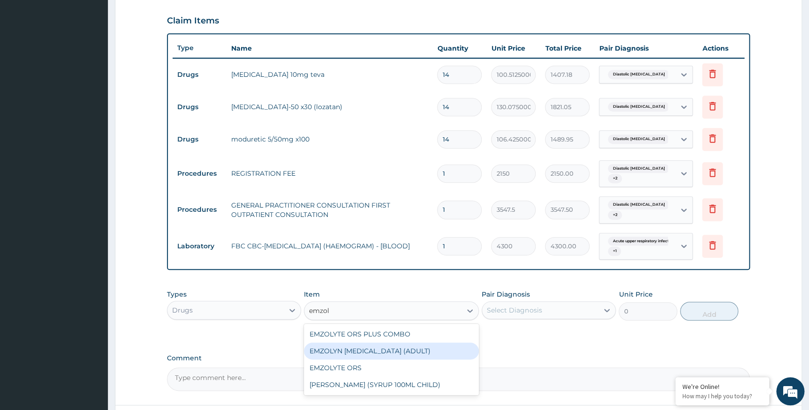
click at [356, 349] on div "EMZOLYN EXPECTORANT (ADULT)" at bounding box center [391, 351] width 175 height 17
type input "1182.5"
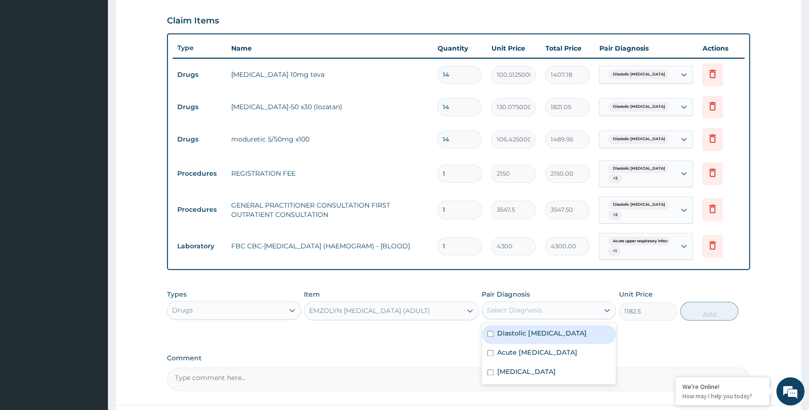
click at [553, 307] on div "Select Diagnosis" at bounding box center [540, 310] width 116 height 15
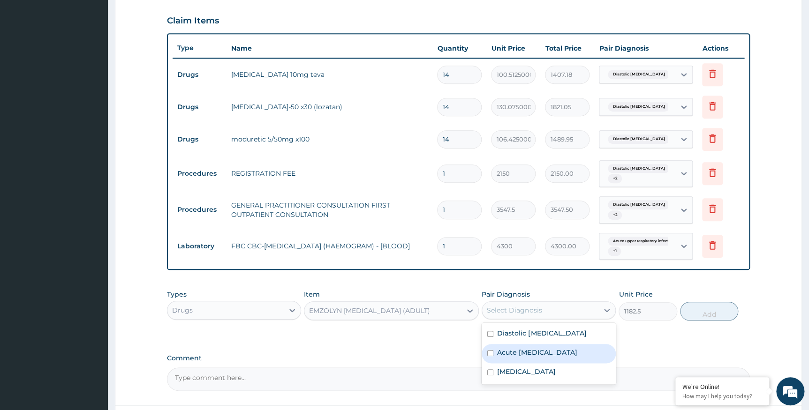
click at [504, 350] on label "Acute upper respiratory infection" at bounding box center [537, 352] width 80 height 9
checkbox input "true"
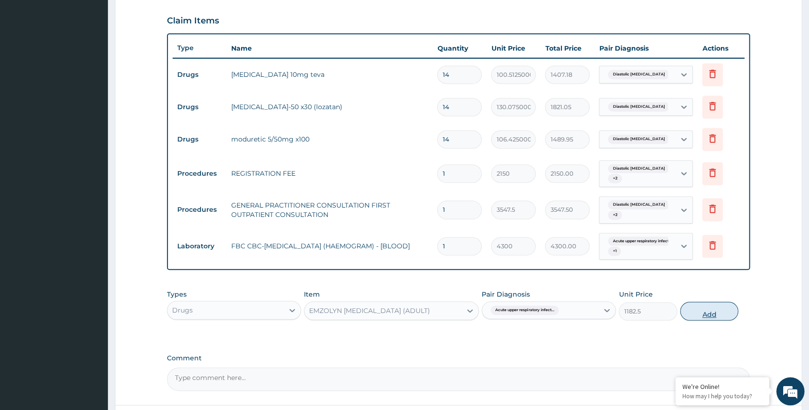
click at [720, 311] on button "Add" at bounding box center [709, 311] width 58 height 19
type input "0"
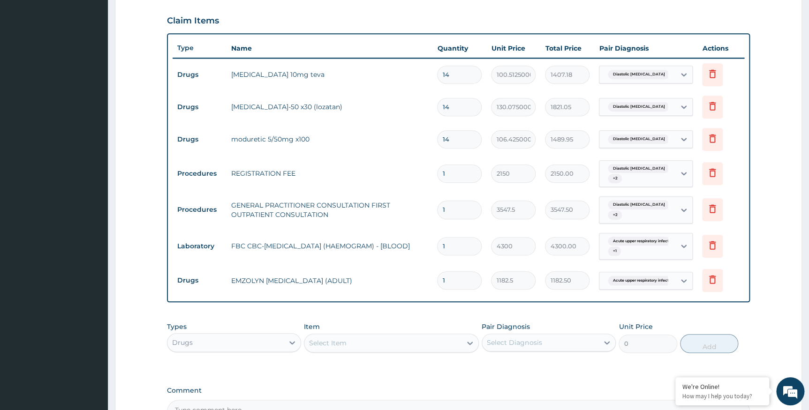
click at [333, 334] on div "Select Item" at bounding box center [391, 343] width 175 height 19
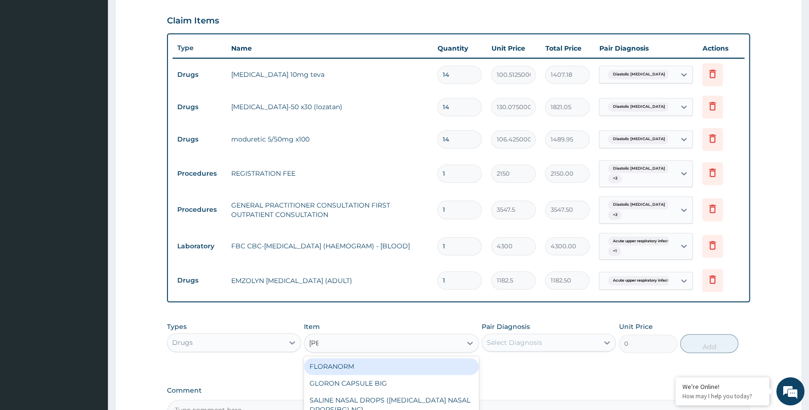
type input "lorat"
click at [409, 364] on div "LORATADINE 10 MG TAB" at bounding box center [391, 366] width 175 height 17
type input "59.12500000000001"
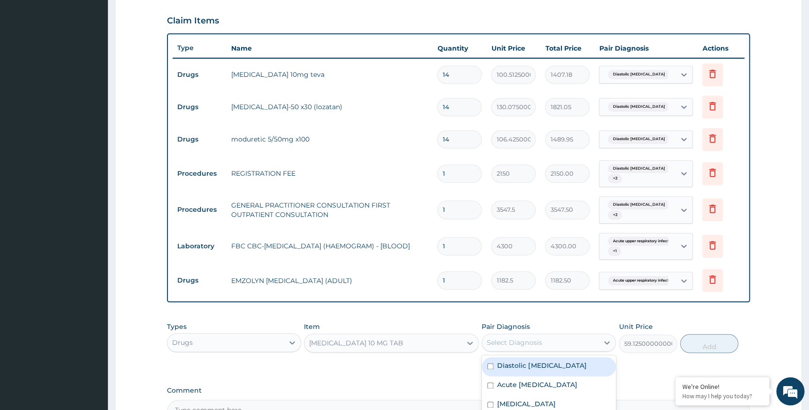
click at [506, 341] on div "Select Diagnosis" at bounding box center [514, 342] width 55 height 9
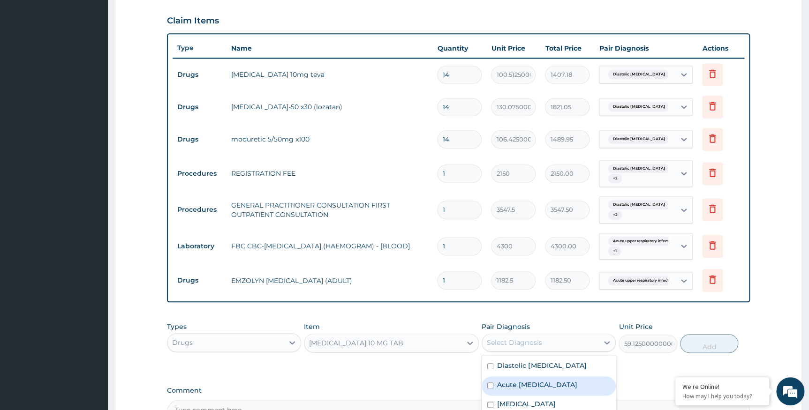
click at [539, 383] on label "Acute upper respiratory infection" at bounding box center [537, 384] width 80 height 9
checkbox input "true"
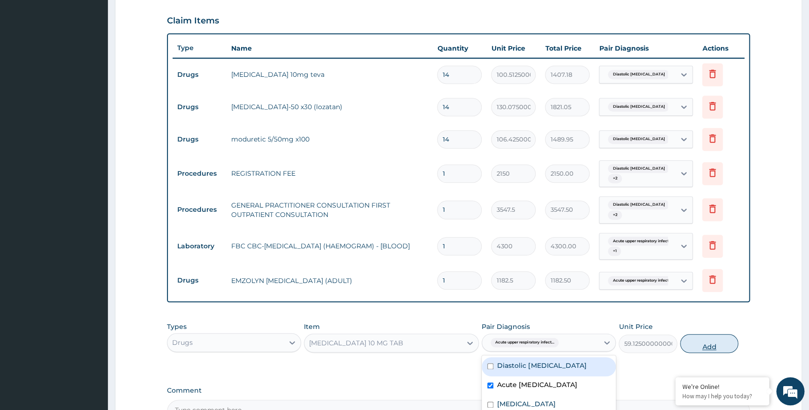
click at [703, 347] on button "Add" at bounding box center [709, 343] width 58 height 19
type input "0"
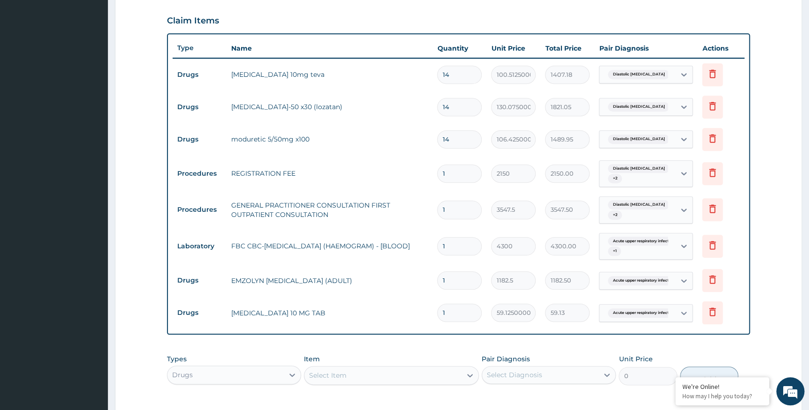
drag, startPoint x: 446, startPoint y: 311, endPoint x: 435, endPoint y: 313, distance: 11.2
click at [435, 313] on td "1" at bounding box center [460, 313] width 54 height 28
type input "5"
type input "295.63"
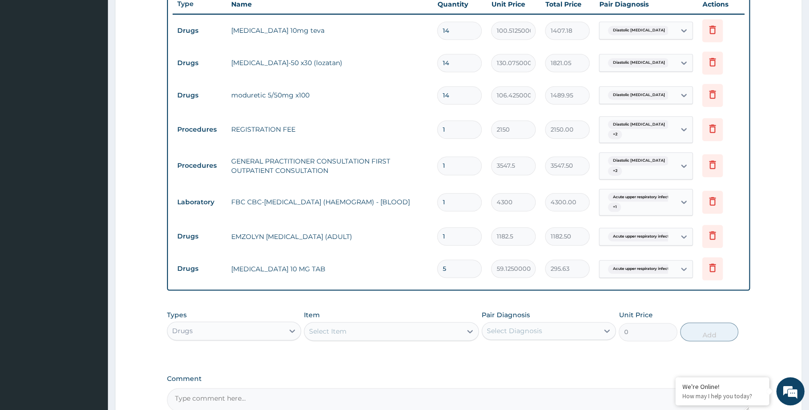
scroll to position [401, 0]
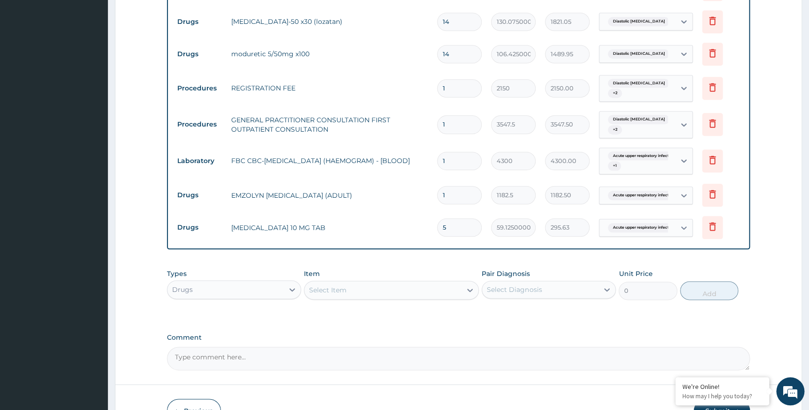
type input "5"
click at [336, 290] on div "Select Item" at bounding box center [328, 290] width 38 height 9
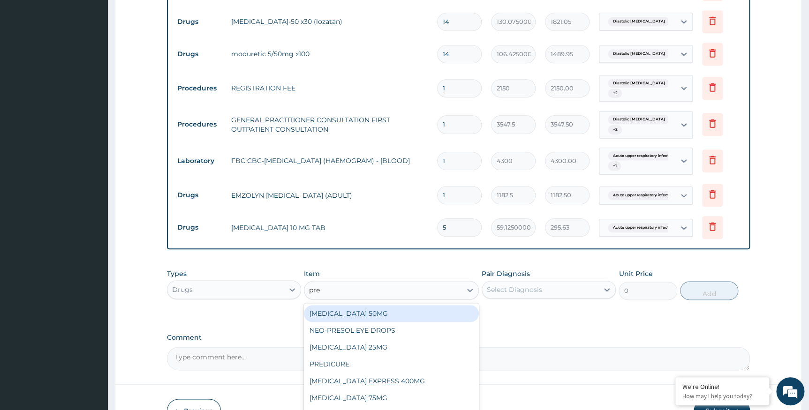
type input "pred"
click at [431, 311] on div "PREDICURE" at bounding box center [391, 313] width 175 height 17
type input "53.212500000000006"
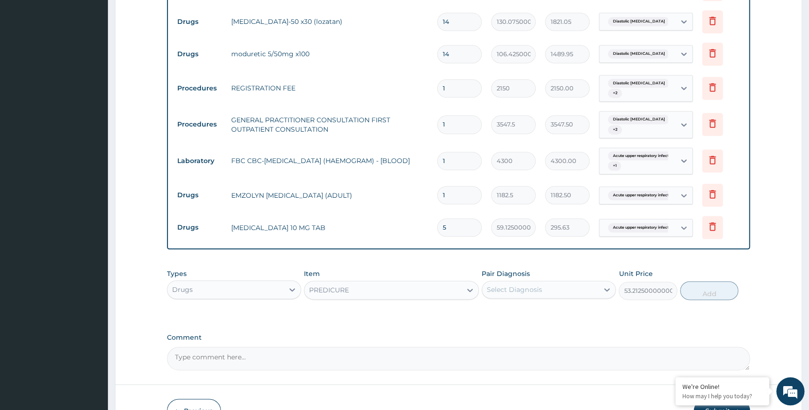
click at [504, 286] on div "Select Diagnosis" at bounding box center [514, 289] width 55 height 9
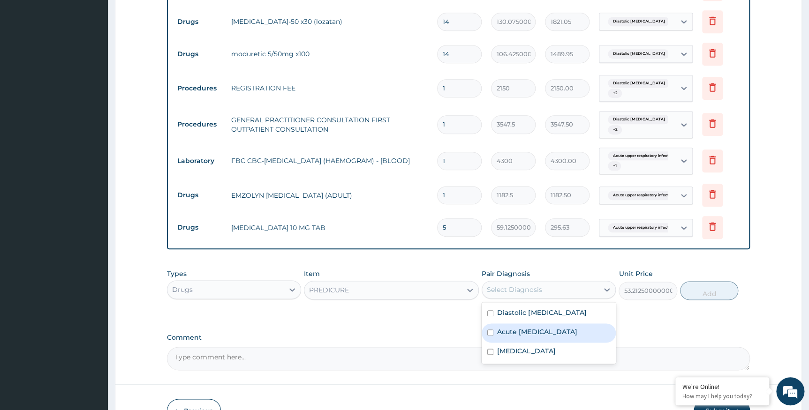
click at [497, 329] on label "Acute upper respiratory infection" at bounding box center [537, 331] width 80 height 9
checkbox input "true"
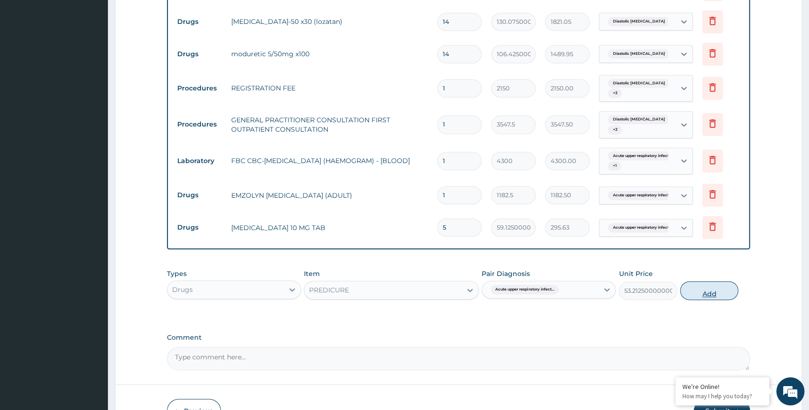
click at [716, 293] on button "Add" at bounding box center [709, 290] width 58 height 19
type input "0"
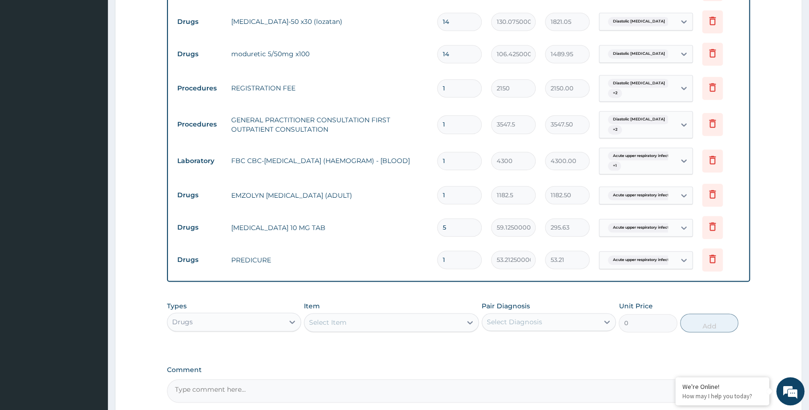
click at [434, 258] on td "1" at bounding box center [460, 260] width 54 height 28
type input "3"
type input "159.64"
drag, startPoint x: 450, startPoint y: 260, endPoint x: 440, endPoint y: 259, distance: 10.4
click at [440, 259] on input "3" at bounding box center [459, 260] width 45 height 18
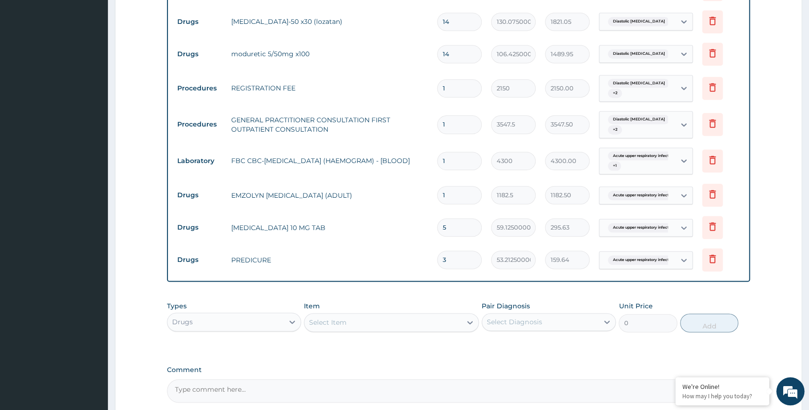
type input "3"
click at [418, 269] on td "PREDICURE" at bounding box center [330, 260] width 206 height 19
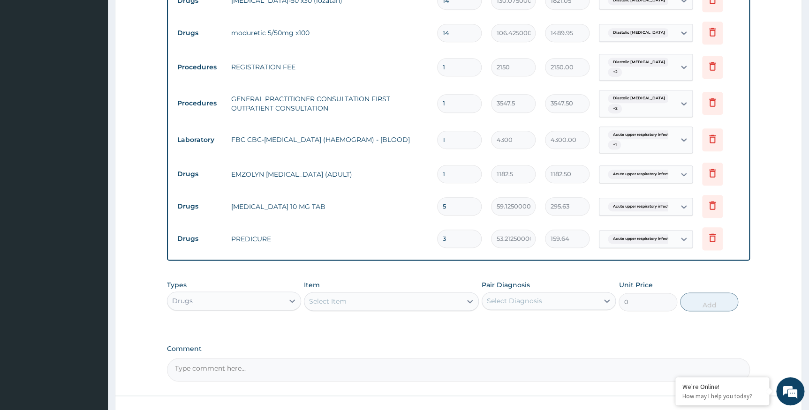
scroll to position [493, 0]
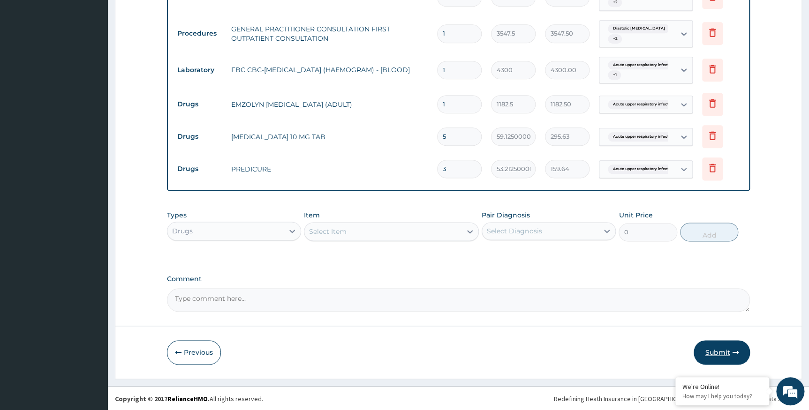
click at [710, 351] on button "Submit" at bounding box center [722, 353] width 56 height 24
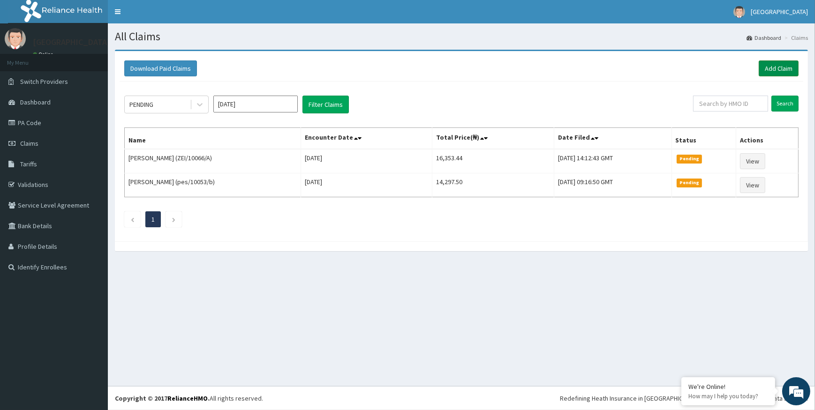
click at [785, 68] on link "Add Claim" at bounding box center [779, 69] width 40 height 16
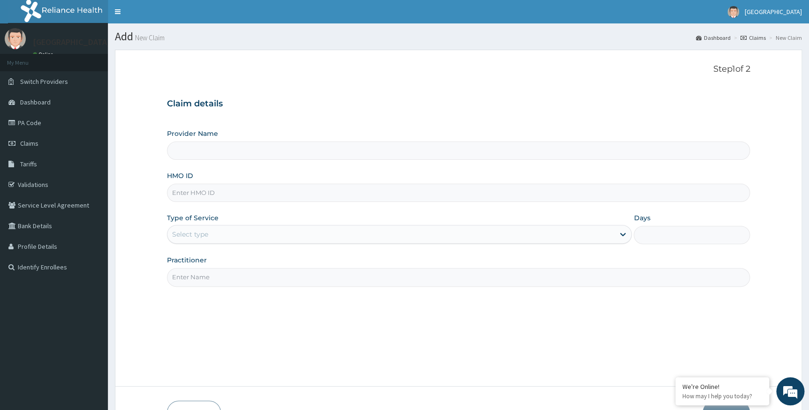
click at [220, 149] on input "Provider Name" at bounding box center [459, 151] width 584 height 18
type input "Alpha [GEOGRAPHIC_DATA]"
click at [217, 190] on input "HMO ID" at bounding box center [459, 193] width 584 height 18
type input "ceu/10054/a"
click at [224, 235] on div "Select type" at bounding box center [391, 234] width 448 height 15
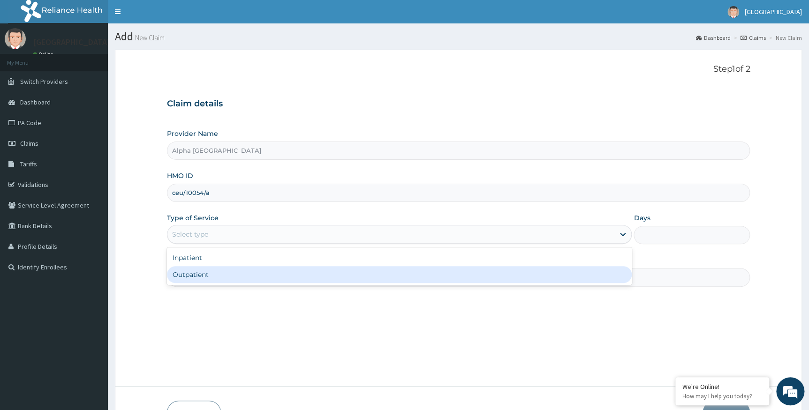
click at [197, 277] on div "Outpatient" at bounding box center [399, 274] width 465 height 17
type input "1"
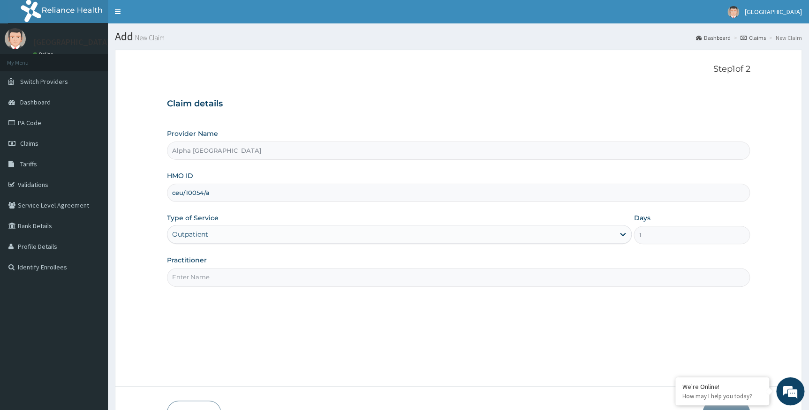
click at [229, 279] on input "Practitioner" at bounding box center [459, 277] width 584 height 18
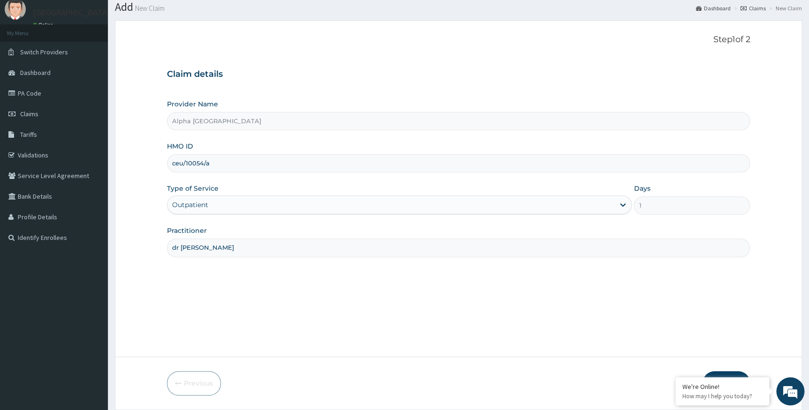
scroll to position [60, 0]
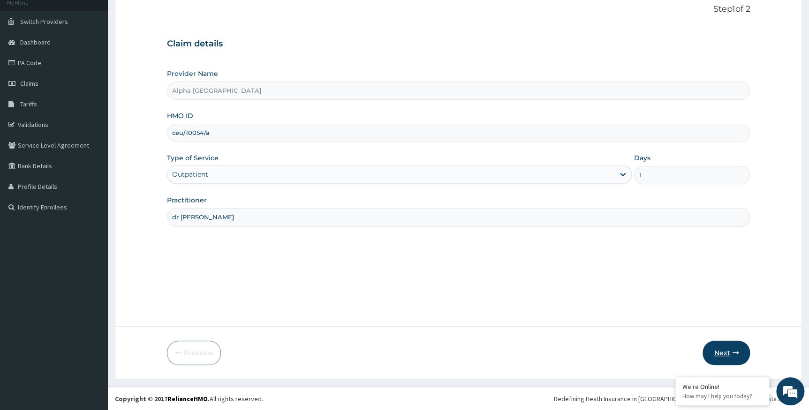
type input "dr [PERSON_NAME]"
click at [720, 357] on button "Next" at bounding box center [726, 353] width 47 height 24
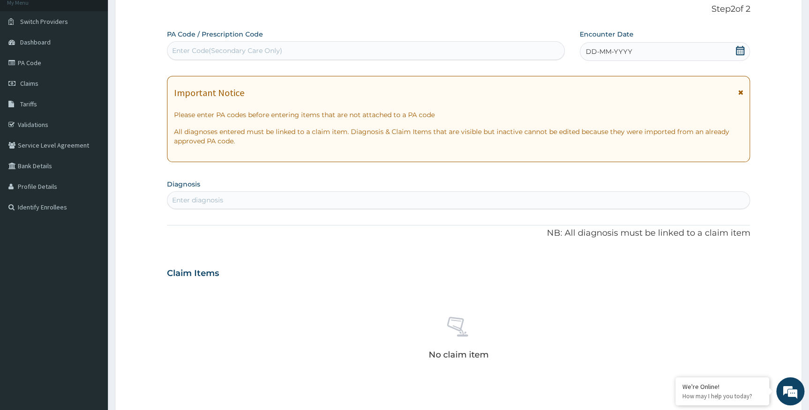
click at [744, 50] on icon at bounding box center [740, 50] width 8 height 9
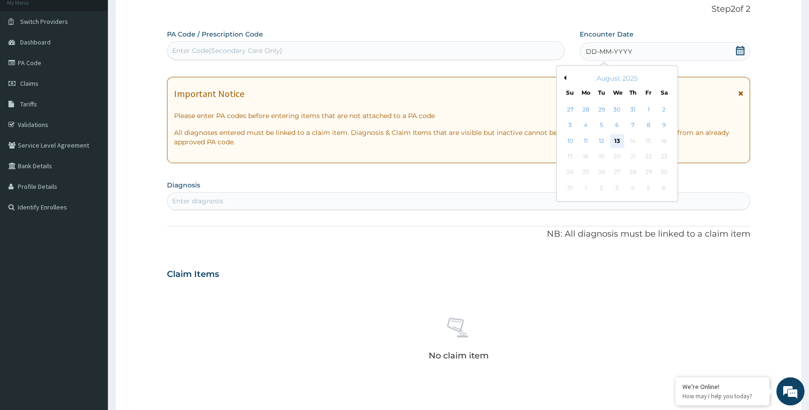
click at [615, 140] on div "13" at bounding box center [617, 141] width 14 height 14
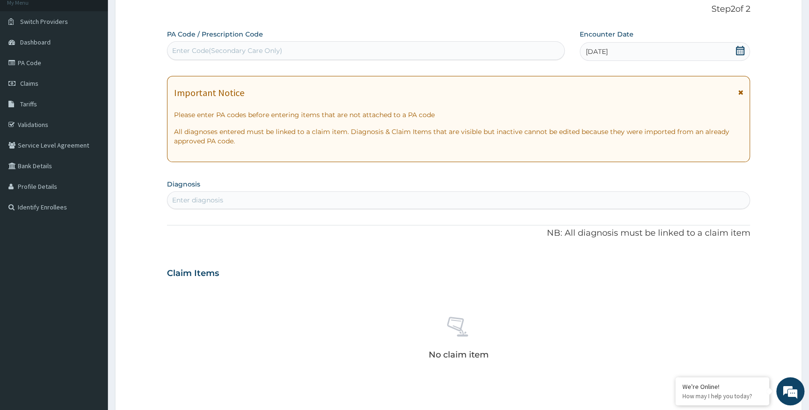
click at [740, 52] on icon at bounding box center [740, 50] width 9 height 9
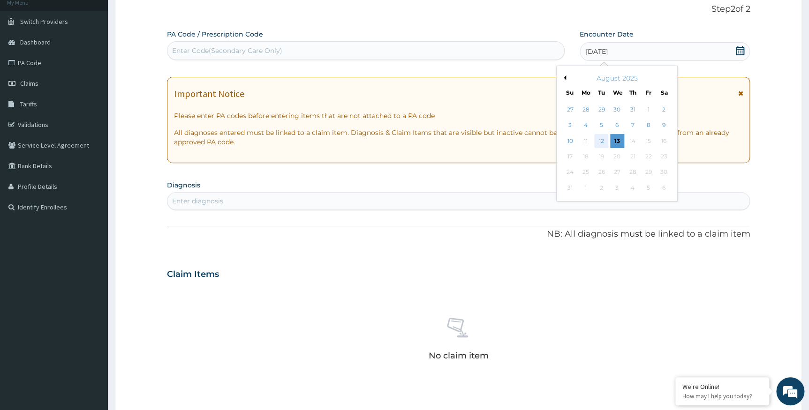
click at [605, 139] on div "12" at bounding box center [601, 141] width 14 height 14
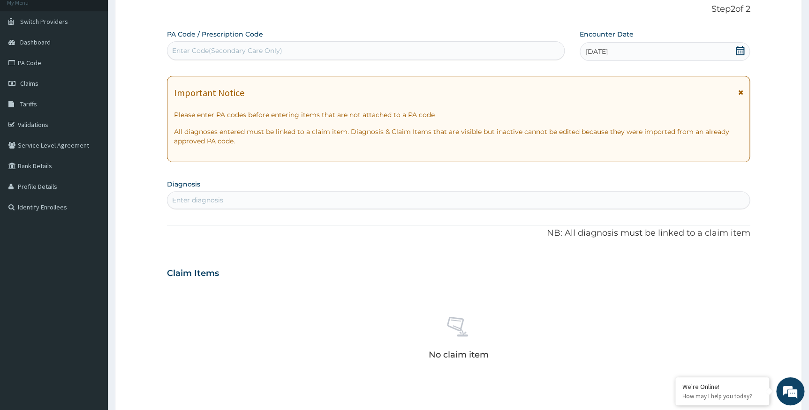
click at [281, 198] on div "Enter diagnosis" at bounding box center [458, 200] width 583 height 15
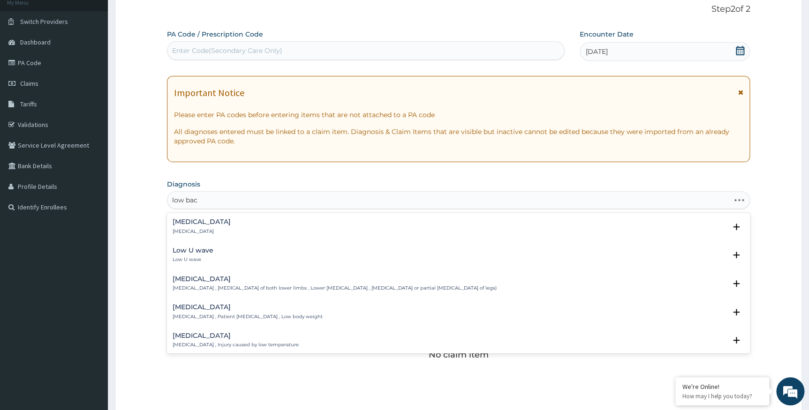
type input "low back"
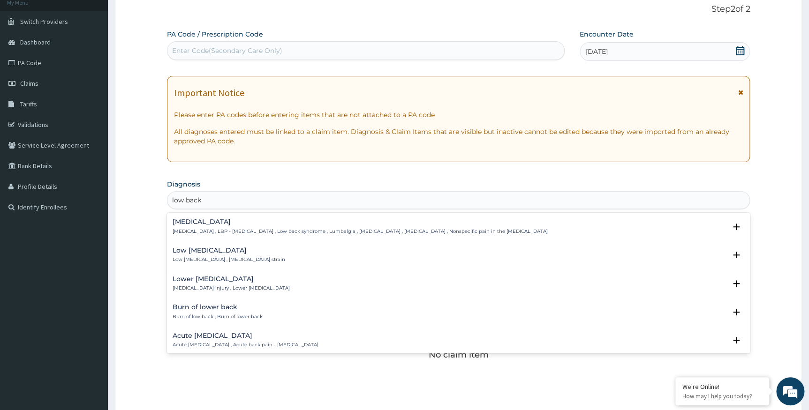
click at [267, 220] on h4 "[MEDICAL_DATA]" at bounding box center [360, 222] width 375 height 7
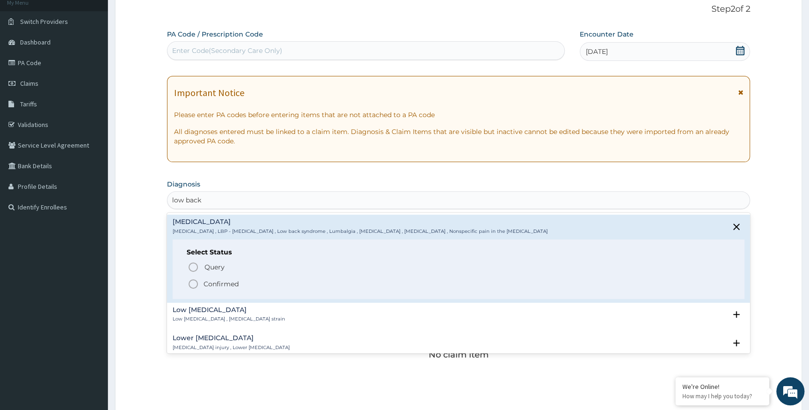
click at [217, 284] on p "Confirmed" at bounding box center [221, 284] width 35 height 9
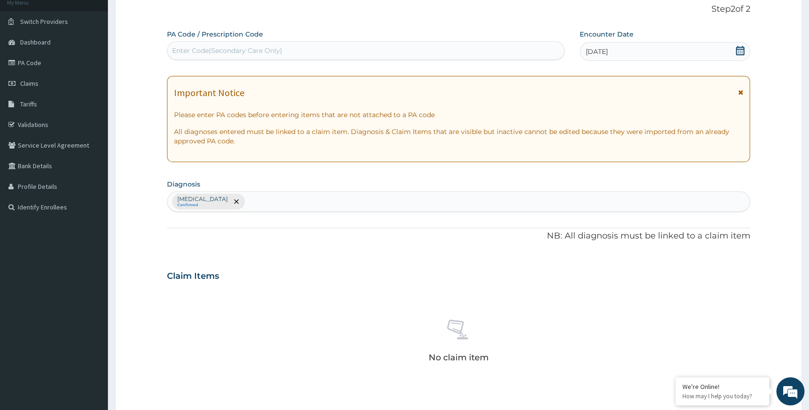
click at [309, 203] on div "[MEDICAL_DATA] Confirmed" at bounding box center [458, 202] width 583 height 20
type input "spondy"
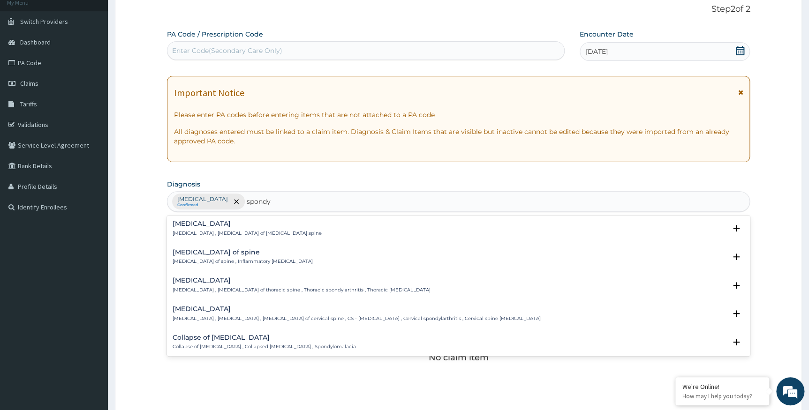
scroll to position [341, 0]
click at [250, 232] on p "Lumbar spondylosis , Osteoarthritis of lumbar spine" at bounding box center [247, 235] width 149 height 7
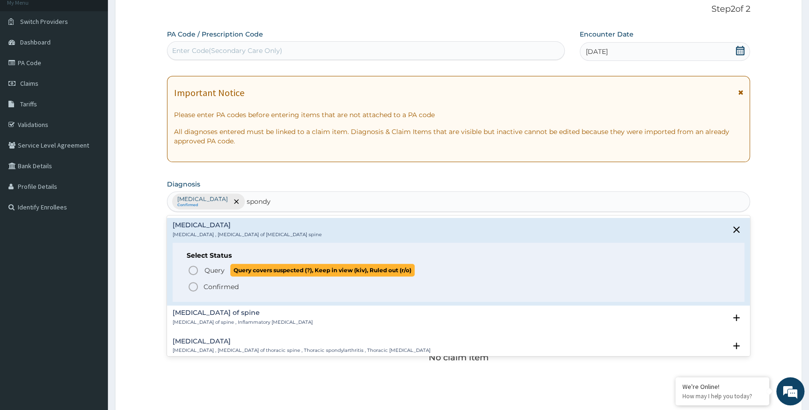
click at [219, 269] on span "Query" at bounding box center [215, 270] width 20 height 9
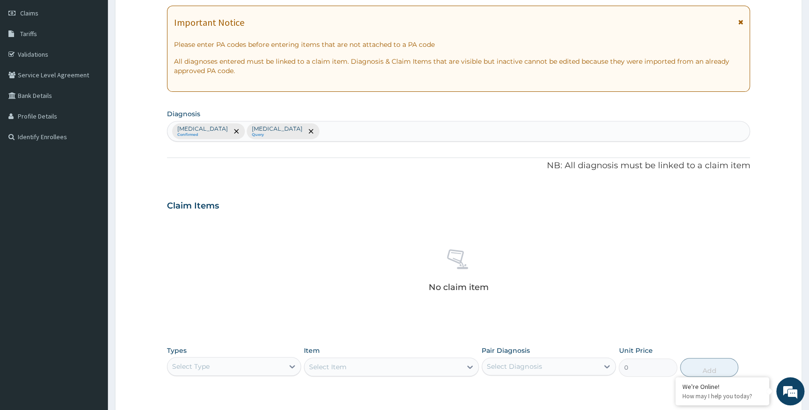
scroll to position [145, 0]
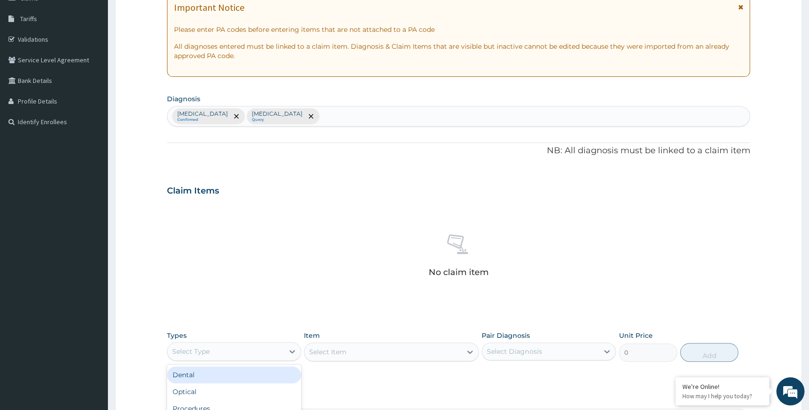
click at [207, 354] on div "Select Type" at bounding box center [191, 351] width 38 height 9
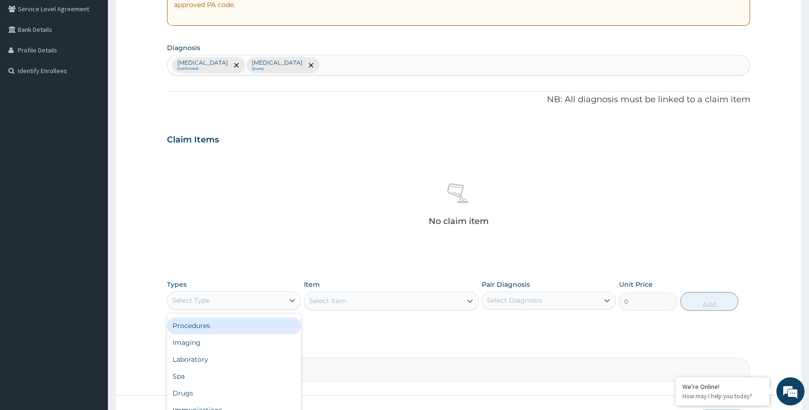
scroll to position [266, 0]
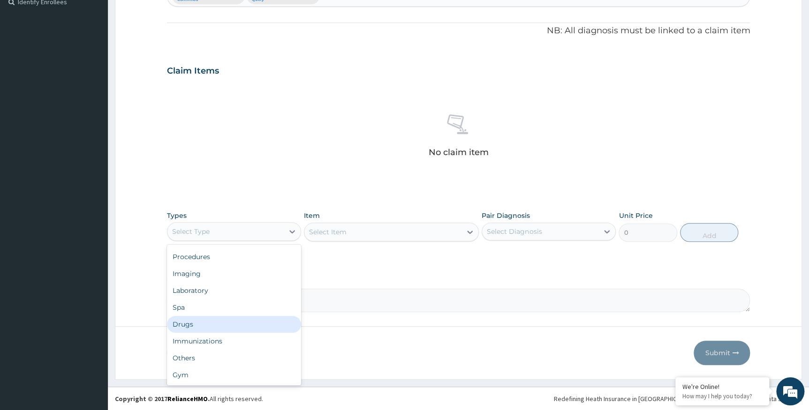
click at [199, 319] on div "Drugs" at bounding box center [234, 324] width 134 height 17
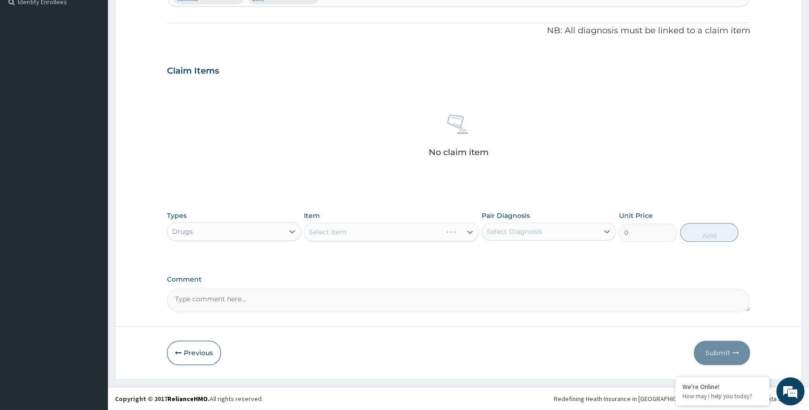
click at [350, 230] on div "Select Item" at bounding box center [391, 232] width 175 height 19
click at [350, 230] on div "Select Item" at bounding box center [382, 232] width 157 height 15
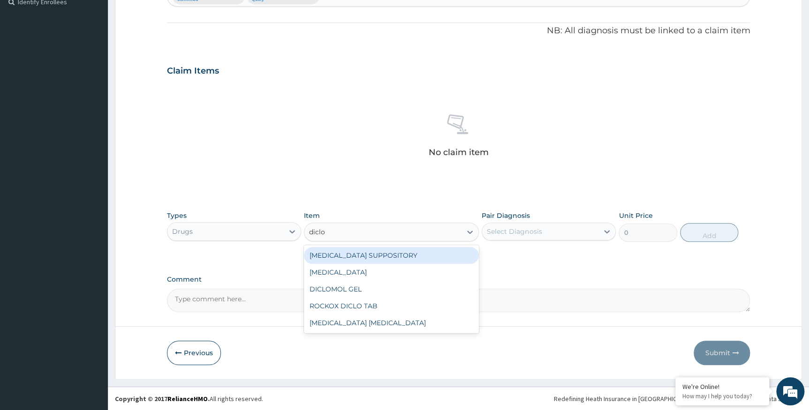
type input "diclof"
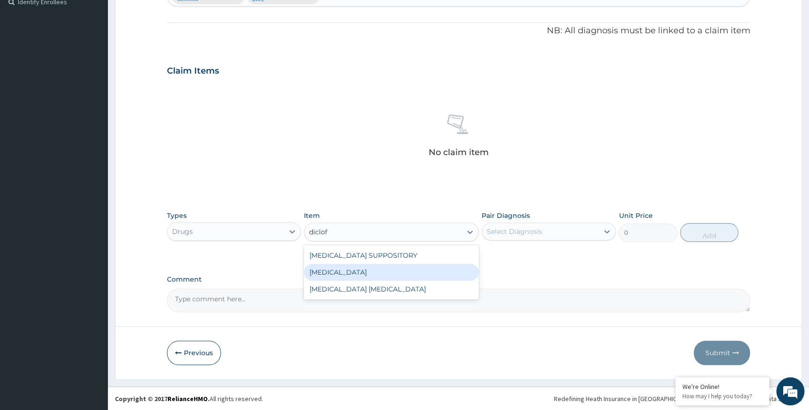
click at [345, 274] on div "DICLOFENAC" at bounding box center [391, 272] width 175 height 17
type input "591.25"
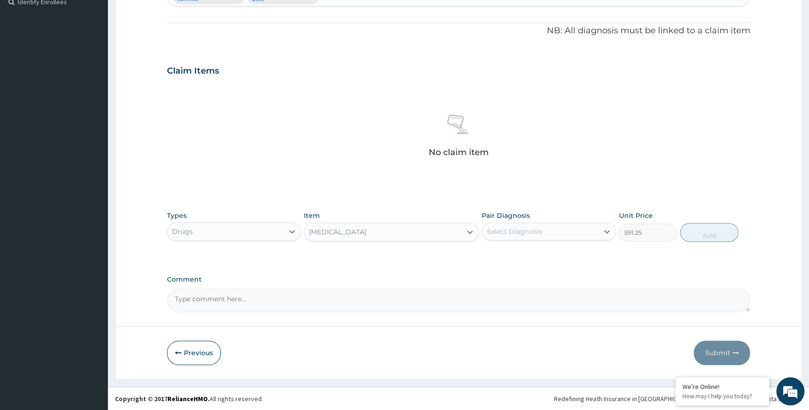
click at [386, 232] on div "DICLOFENAC" at bounding box center [382, 232] width 157 height 15
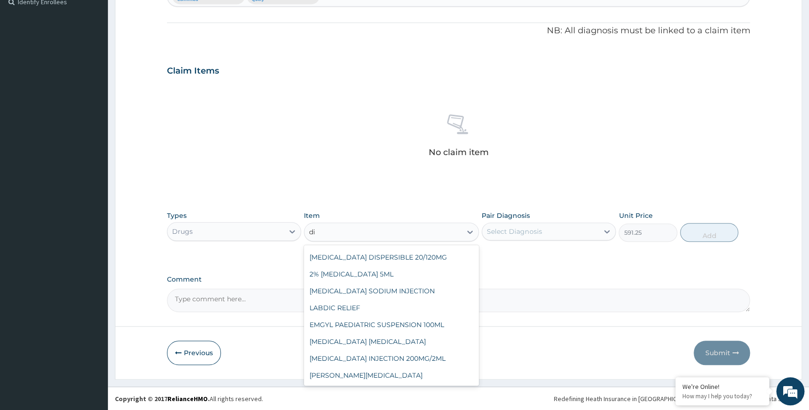
scroll to position [0, 0]
type input "dicl"
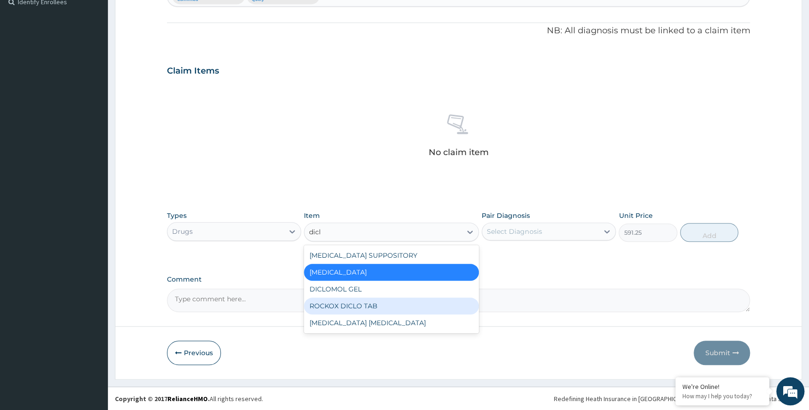
click at [332, 301] on div "ROCKOX DICLO TAB" at bounding box center [391, 306] width 175 height 17
type input "82.77499999999999"
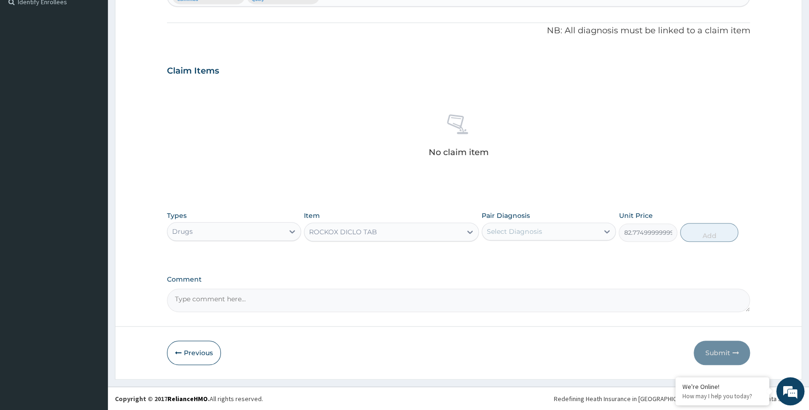
click at [524, 230] on div "Select Diagnosis" at bounding box center [514, 231] width 55 height 9
click at [512, 253] on label "Low back pain" at bounding box center [526, 254] width 58 height 9
checkbox input "true"
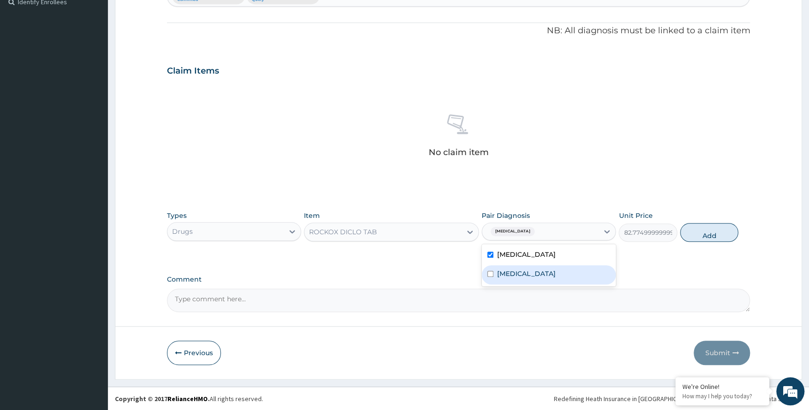
click at [509, 272] on label "Lumbar spondylosis" at bounding box center [526, 273] width 58 height 9
checkbox input "true"
click at [698, 232] on button "Add" at bounding box center [709, 232] width 58 height 19
type input "0"
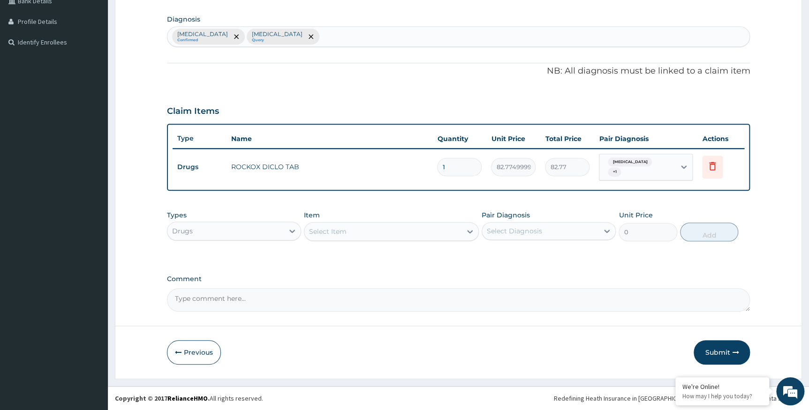
scroll to position [220, 0]
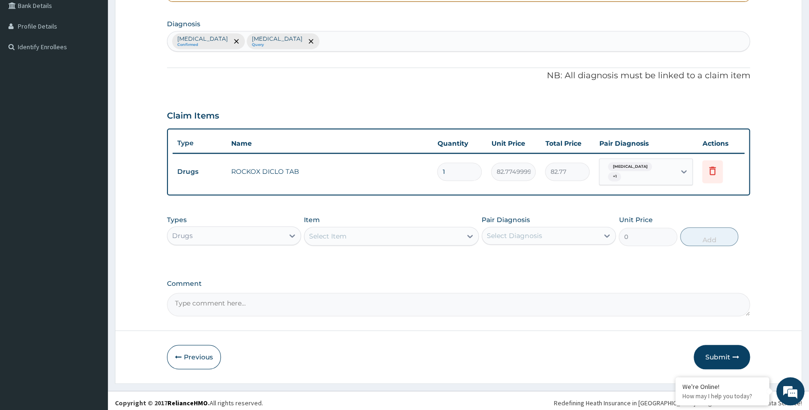
type input "10"
type input "827.75"
type input "10"
click at [365, 229] on div "Select Item" at bounding box center [382, 236] width 157 height 15
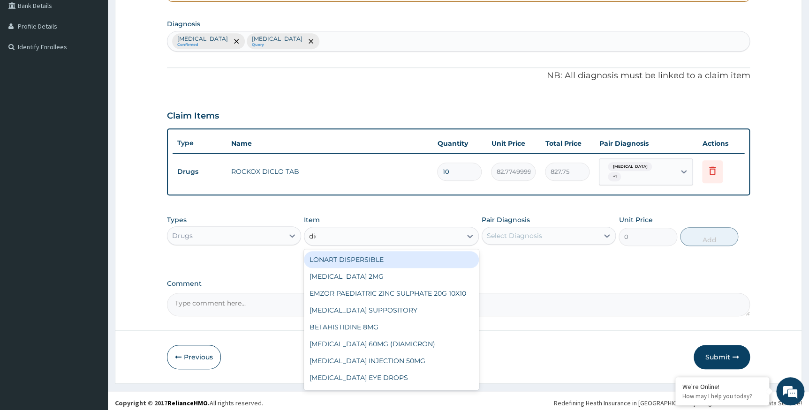
type input "dicl"
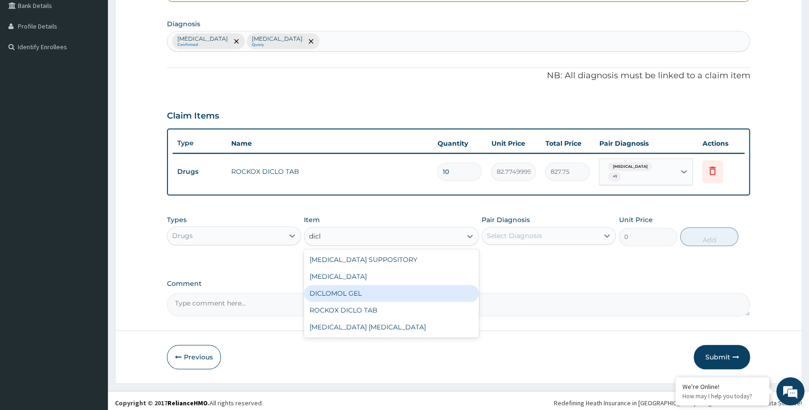
click at [358, 292] on div "DICLOMOL GEL" at bounding box center [391, 293] width 175 height 17
type input "827.7500000000001"
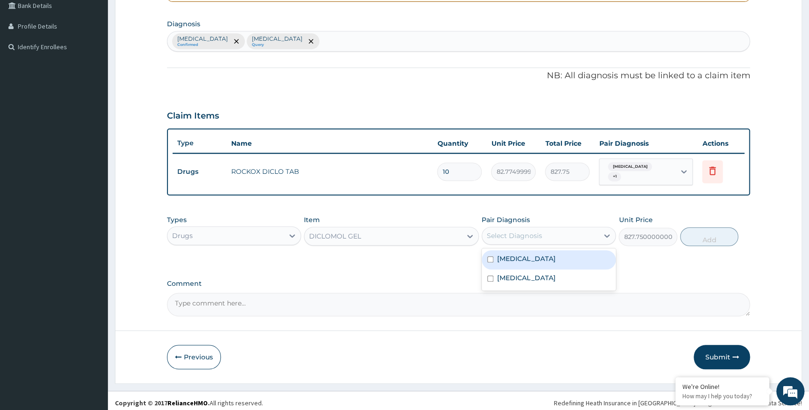
click at [523, 231] on div "Select Diagnosis" at bounding box center [514, 235] width 55 height 9
click at [512, 257] on label "Low back pain" at bounding box center [526, 258] width 58 height 9
checkbox input "true"
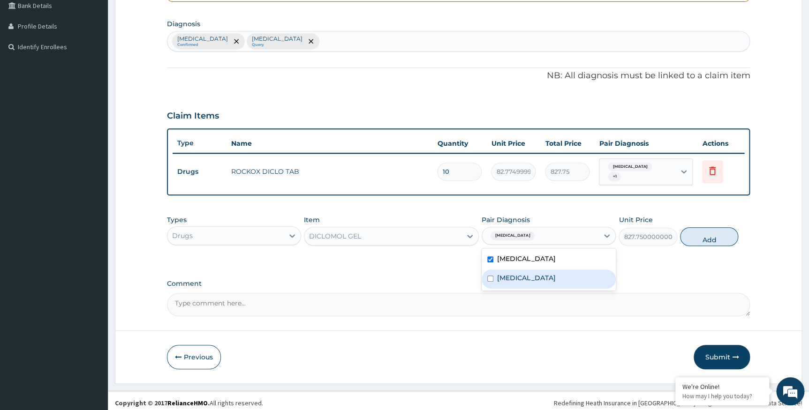
click at [509, 277] on label "Lumbar spondylosis" at bounding box center [526, 277] width 58 height 9
checkbox input "true"
click at [700, 231] on button "Add" at bounding box center [709, 237] width 58 height 19
type input "0"
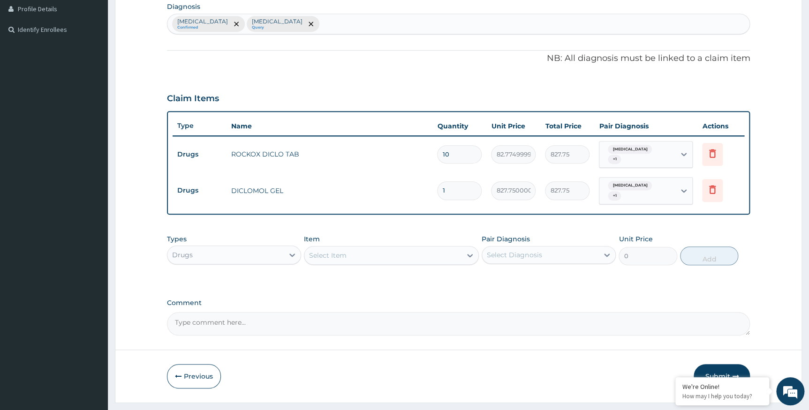
scroll to position [253, 0]
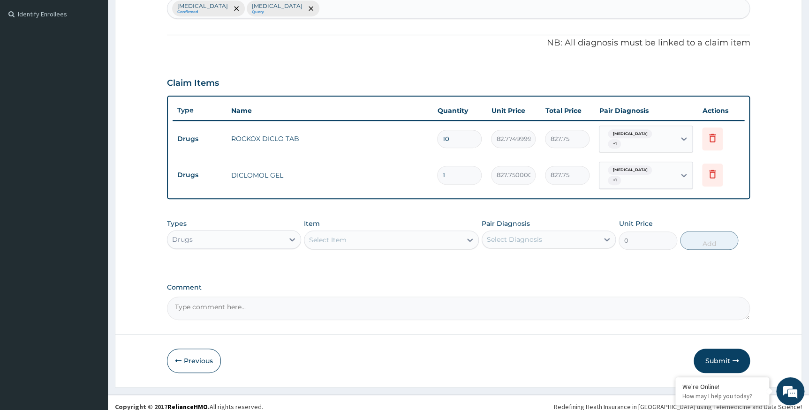
click at [246, 239] on div "Drugs" at bounding box center [234, 239] width 134 height 19
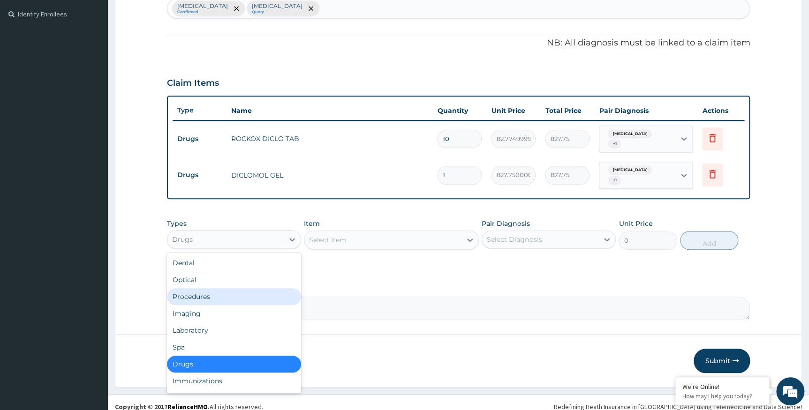
click at [223, 288] on div "Procedures" at bounding box center [234, 296] width 134 height 17
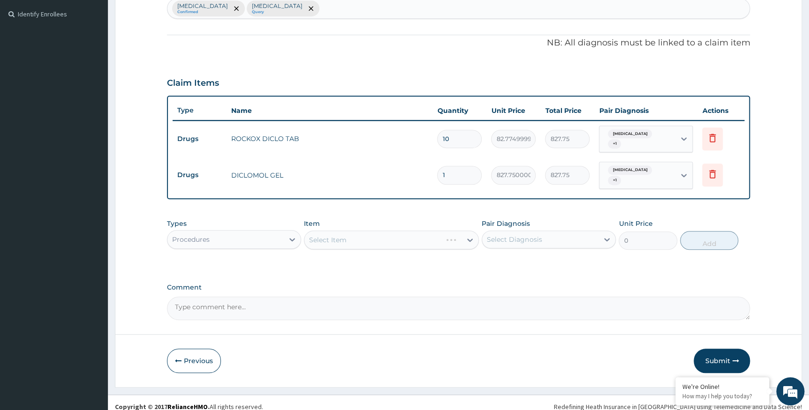
click at [345, 231] on div "Select Item" at bounding box center [391, 240] width 175 height 19
click at [342, 235] on div "Select Item" at bounding box center [328, 239] width 38 height 9
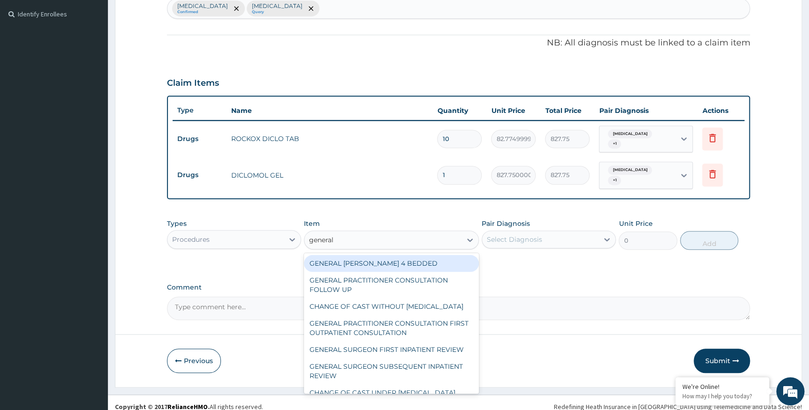
type input "general"
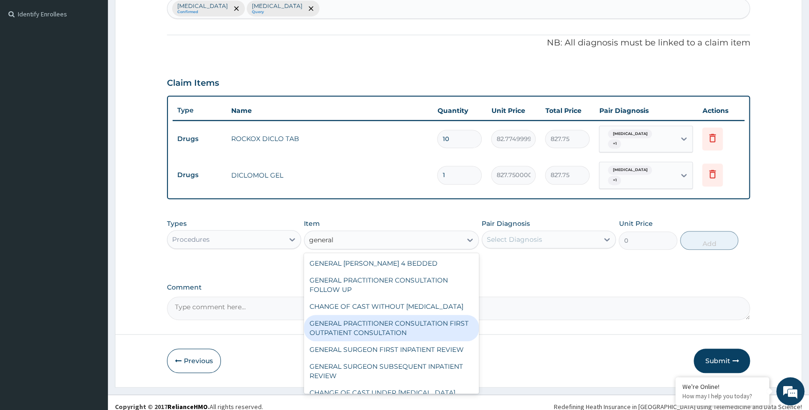
click at [398, 334] on div "GENERAL PRACTITIONER CONSULTATION FIRST OUTPATIENT CONSULTATION" at bounding box center [391, 328] width 175 height 26
type input "3547.5"
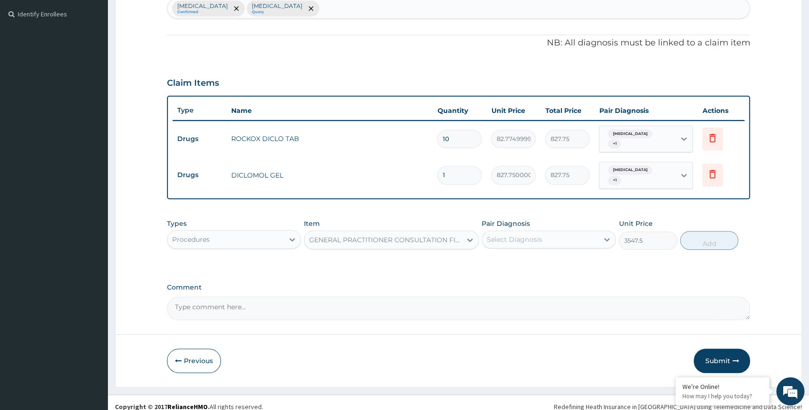
click at [589, 234] on div "Select Diagnosis" at bounding box center [540, 239] width 116 height 15
click at [525, 258] on label "Low back pain" at bounding box center [526, 262] width 58 height 9
checkbox input "true"
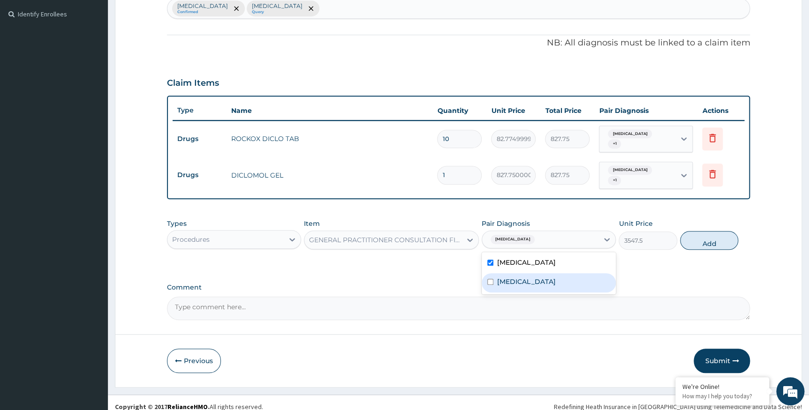
click at [523, 278] on div "Lumbar spondylosis" at bounding box center [549, 282] width 134 height 19
checkbox input "true"
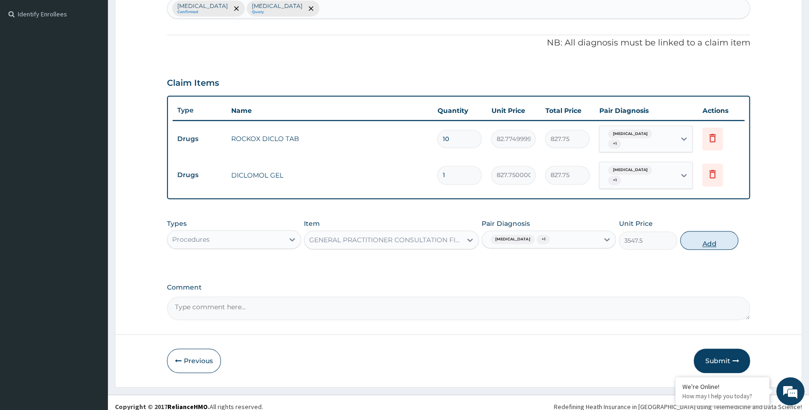
click at [704, 231] on button "Add" at bounding box center [709, 240] width 58 height 19
type input "0"
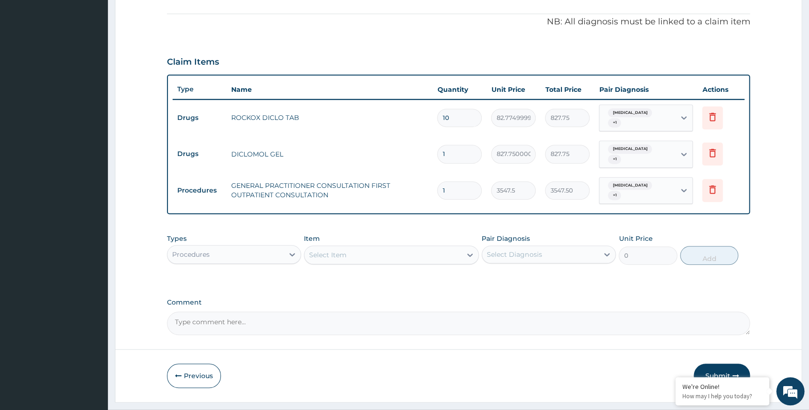
scroll to position [286, 0]
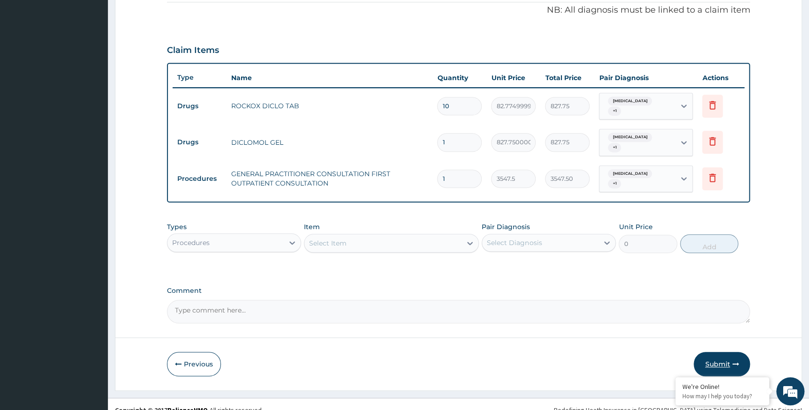
click at [726, 354] on button "Submit" at bounding box center [722, 364] width 56 height 24
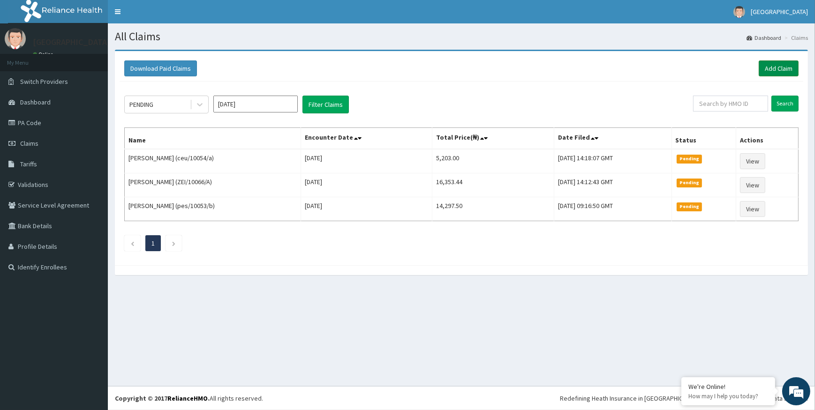
click at [769, 65] on link "Add Claim" at bounding box center [779, 69] width 40 height 16
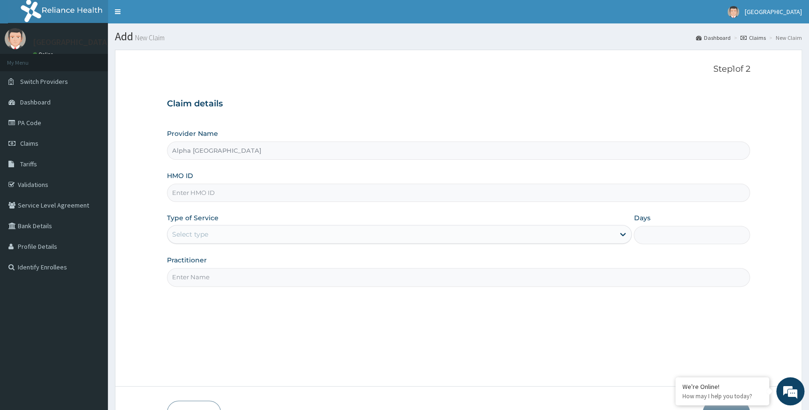
click at [205, 192] on input "HMO ID" at bounding box center [459, 193] width 584 height 18
type input "ZEI/10066/F"
click at [250, 235] on div "Select type" at bounding box center [391, 234] width 448 height 15
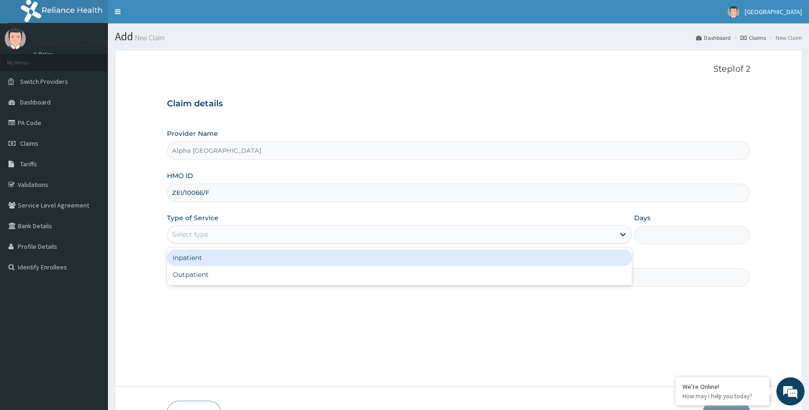
click at [205, 259] on div "Inpatient" at bounding box center [399, 258] width 465 height 17
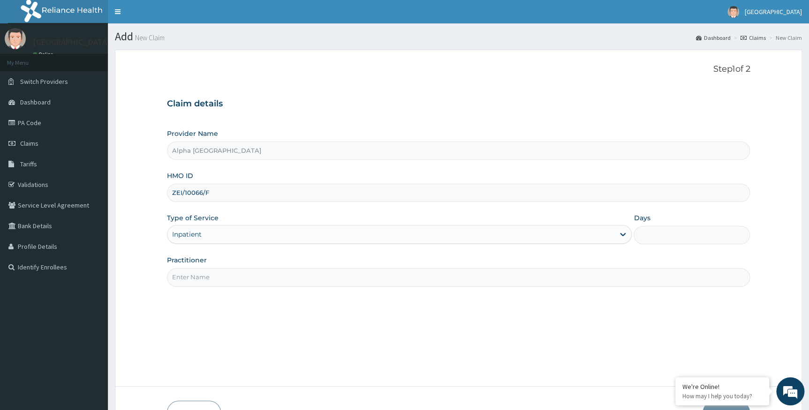
click at [211, 274] on input "Practitioner" at bounding box center [459, 277] width 584 height 18
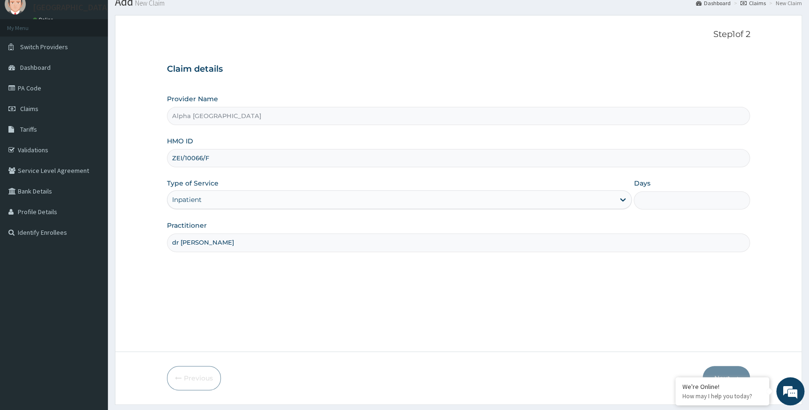
scroll to position [60, 0]
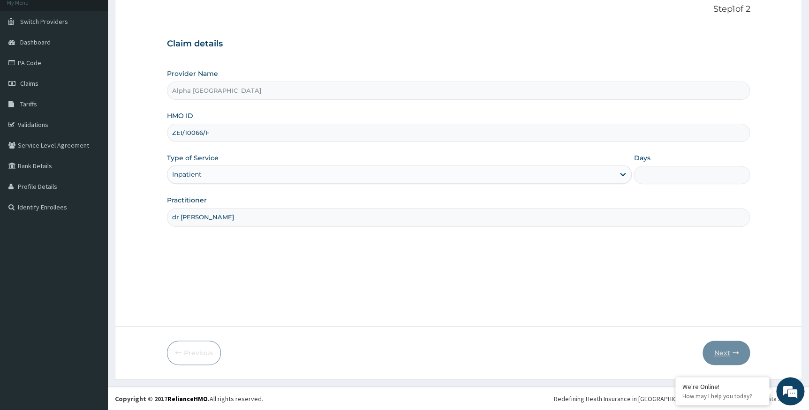
type input "dr chukwumati"
click at [649, 171] on input "Days" at bounding box center [692, 175] width 116 height 18
type input "2"
click at [724, 354] on button "Next" at bounding box center [726, 353] width 47 height 24
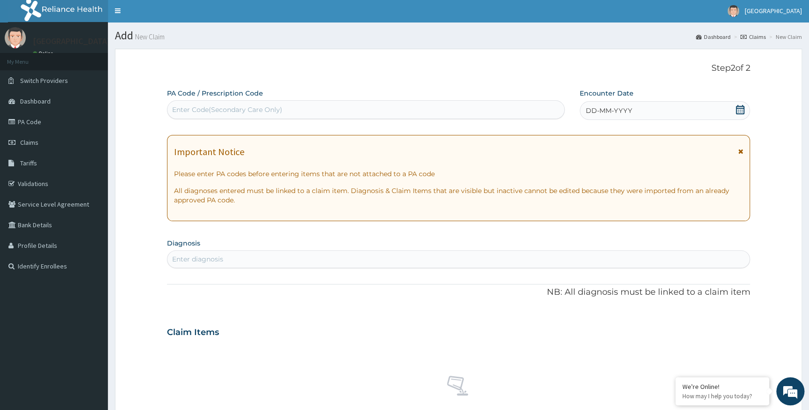
scroll to position [0, 0]
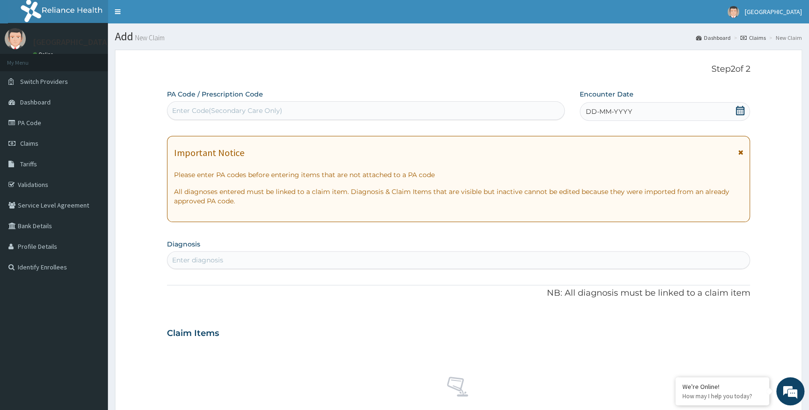
click at [455, 114] on div "Enter Code(Secondary Care Only)" at bounding box center [365, 110] width 397 height 15
paste input "PA/83D8C9"
type input "PA/83D8C9"
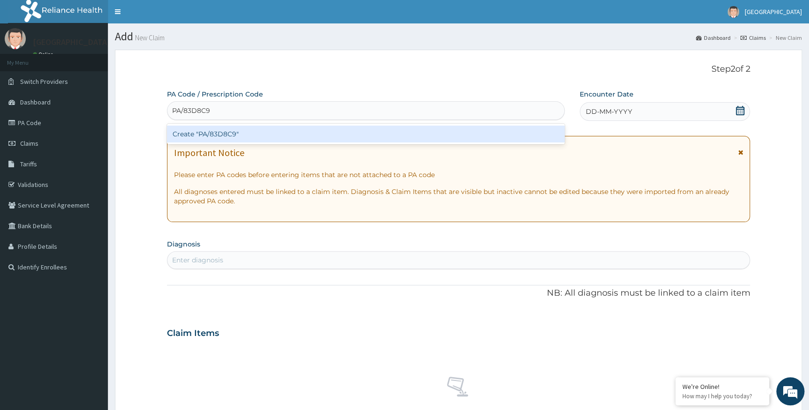
click at [270, 136] on div "Create "PA/83D8C9"" at bounding box center [366, 134] width 398 height 17
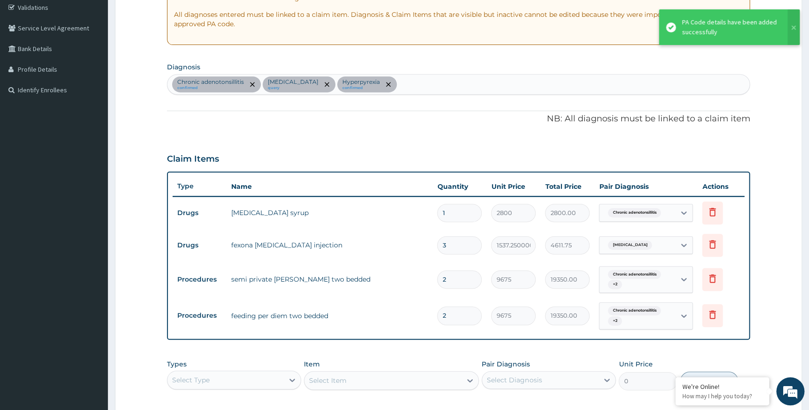
scroll to position [75, 0]
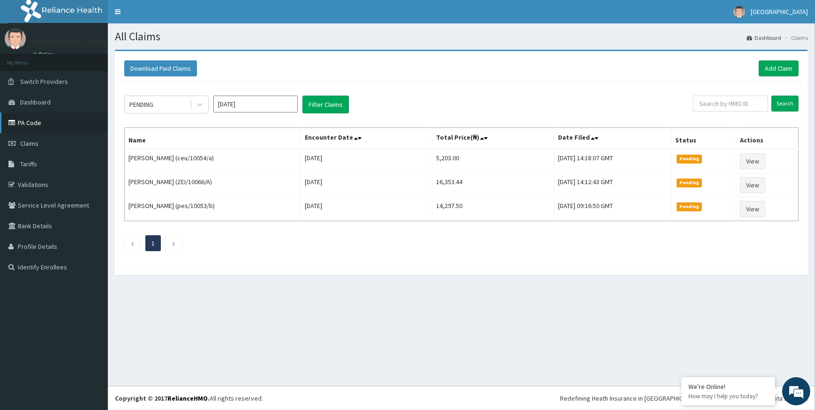
click at [38, 121] on link "PA Code" at bounding box center [54, 123] width 108 height 21
click at [774, 69] on link "Add Claim" at bounding box center [779, 69] width 40 height 16
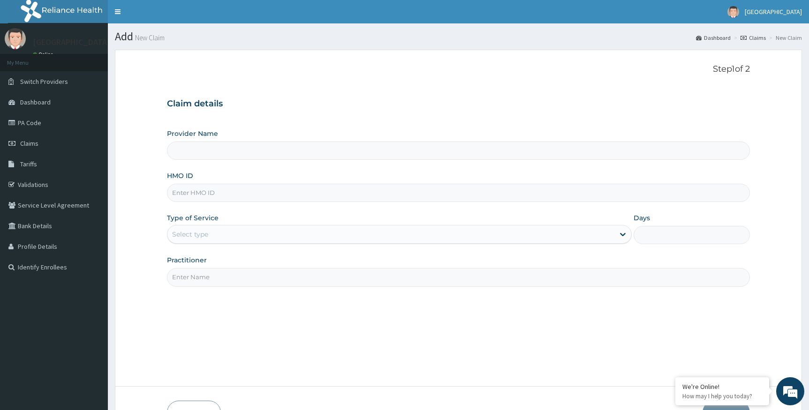
type input "Alpha [GEOGRAPHIC_DATA]"
click at [207, 192] on input "HMO ID" at bounding box center [459, 193] width 584 height 18
type input "CAH/10046/B"
click at [232, 234] on div "Select type" at bounding box center [391, 234] width 448 height 15
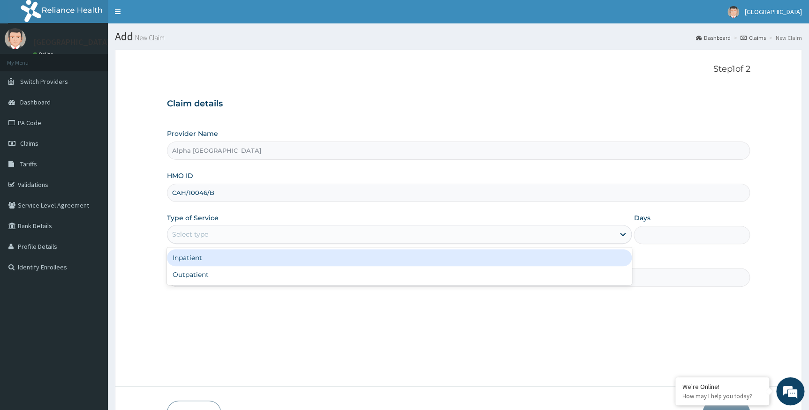
click at [206, 261] on div "Inpatient" at bounding box center [399, 258] width 465 height 17
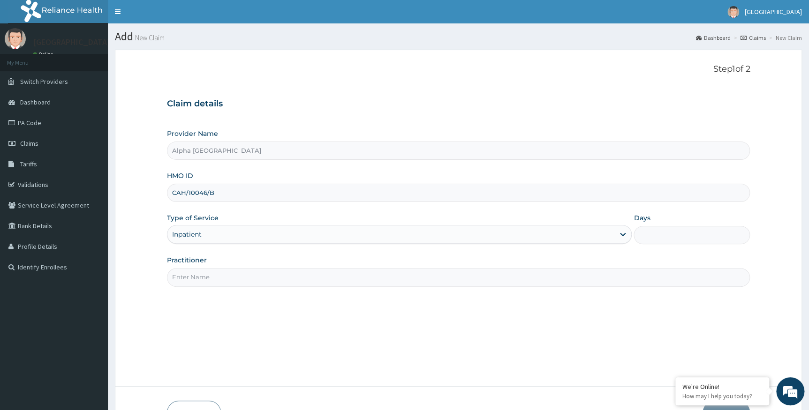
click at [644, 235] on input "Days" at bounding box center [692, 235] width 116 height 18
type input "1"
click at [239, 272] on input "Practitioner" at bounding box center [459, 277] width 584 height 18
type input "r"
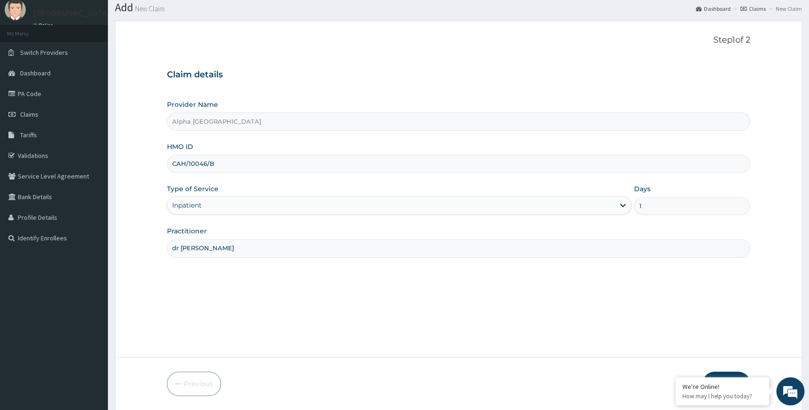
scroll to position [60, 0]
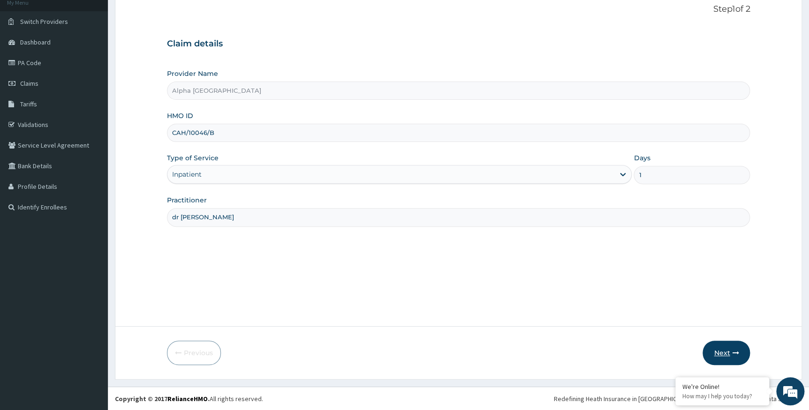
type input "dr ada"
click at [719, 356] on button "Next" at bounding box center [726, 353] width 47 height 24
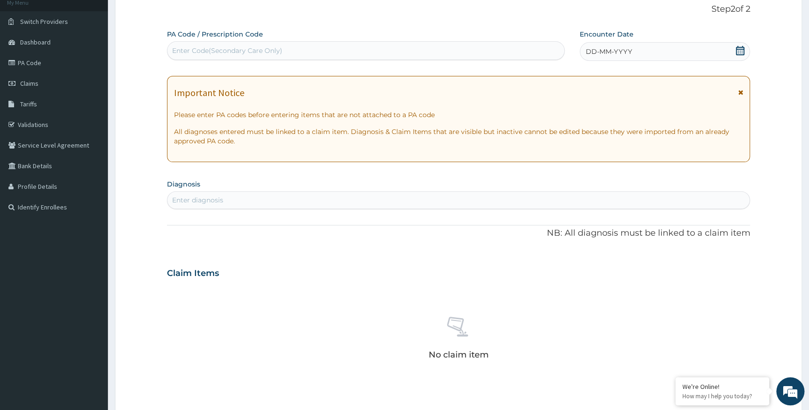
click at [259, 47] on div "Enter Code(Secondary Care Only)" at bounding box center [227, 50] width 110 height 9
paste input "PA/63DD05"
type input "PA/63DD05"
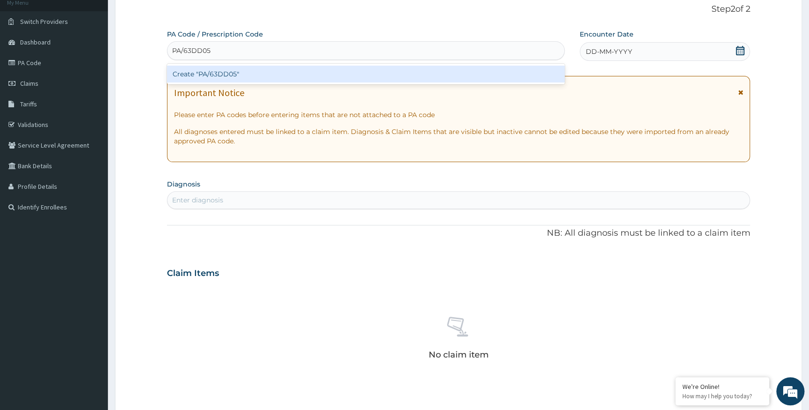
click at [240, 74] on div "Create "PA/63DD05"" at bounding box center [366, 74] width 398 height 17
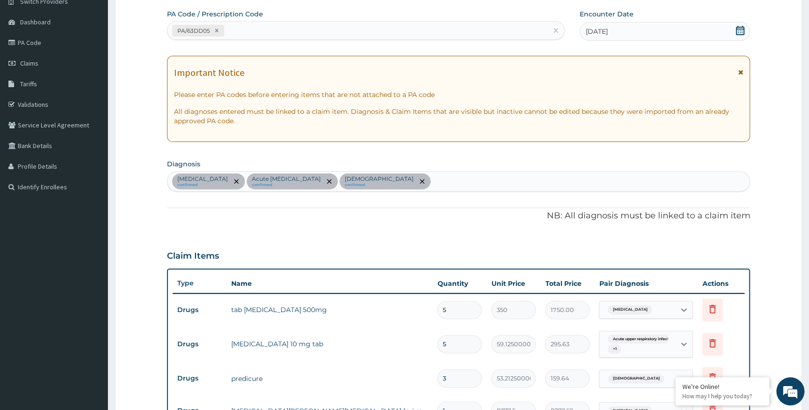
scroll to position [77, 0]
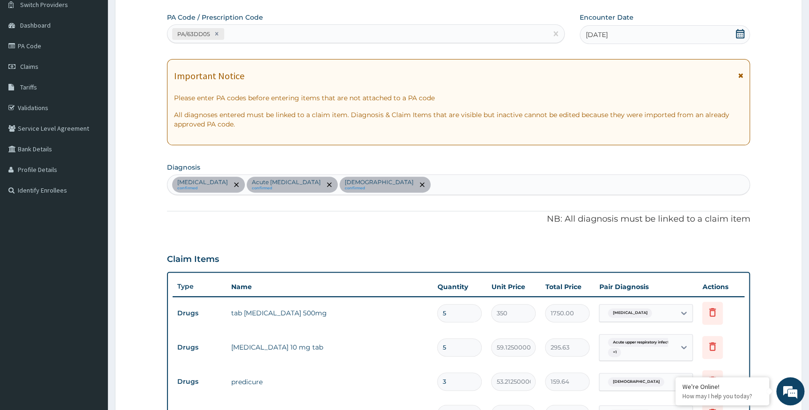
click at [290, 31] on div "PA/63DD05" at bounding box center [357, 33] width 380 height 15
paste input "PA/7D9F56"
type input "PA/7D9F56"
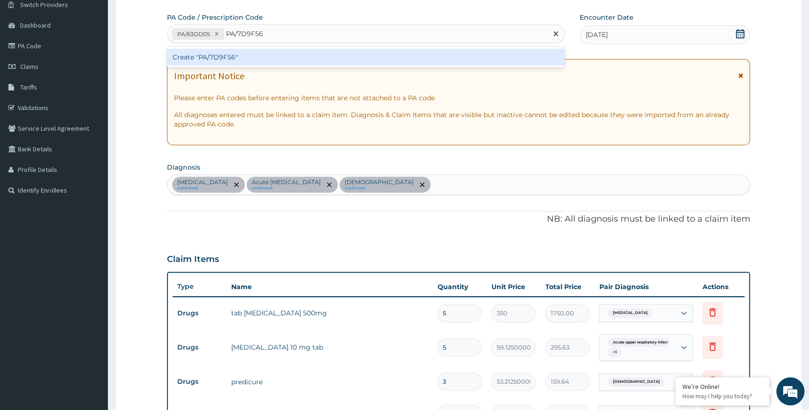
click at [299, 58] on div "Create "PA/7D9F56"" at bounding box center [366, 57] width 398 height 17
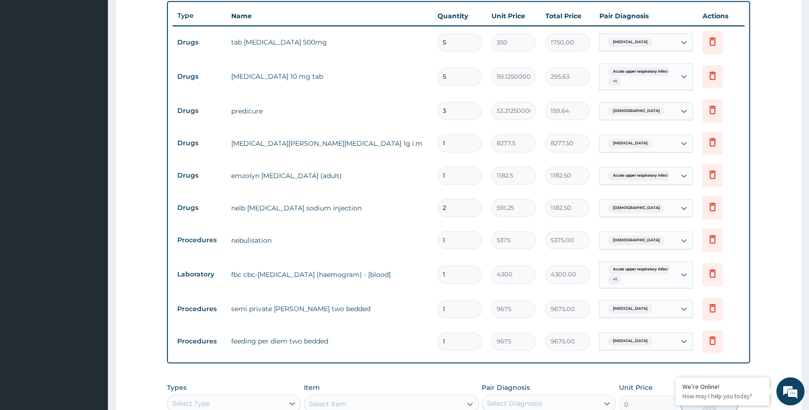
scroll to position [521, 0]
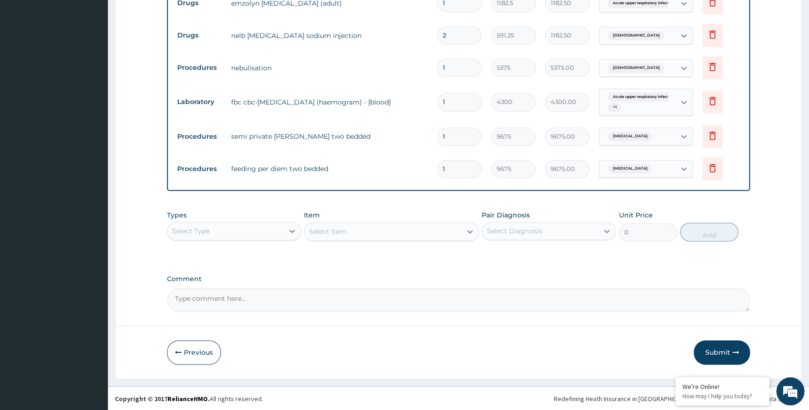
click at [250, 233] on div "Select Type" at bounding box center [225, 231] width 116 height 15
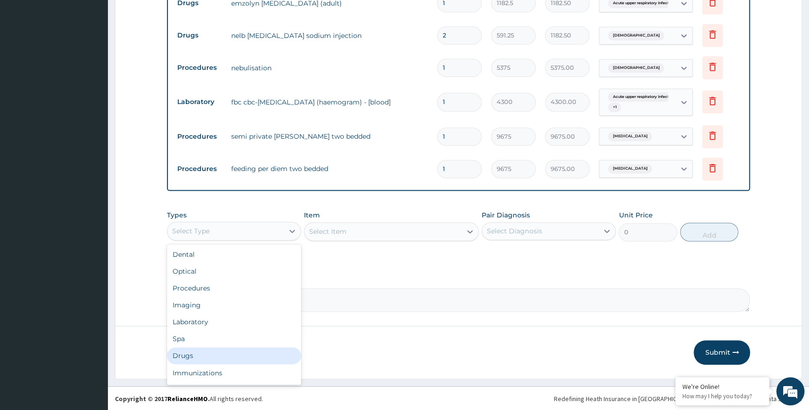
click at [188, 352] on div "Drugs" at bounding box center [234, 356] width 134 height 17
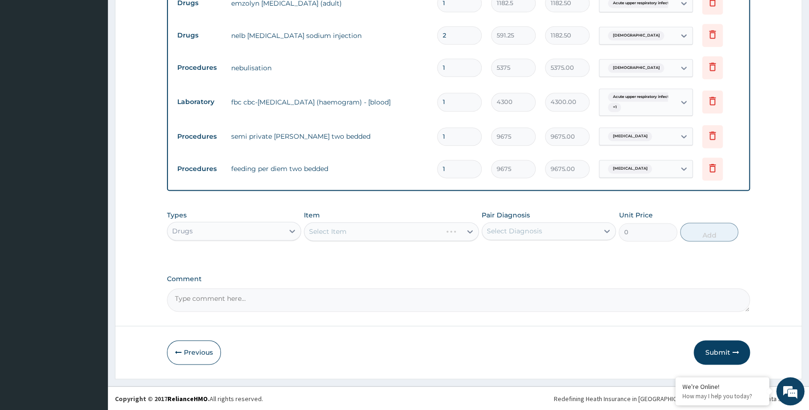
click at [345, 232] on div "Select Item" at bounding box center [391, 231] width 175 height 19
click at [344, 232] on div "Select Item" at bounding box center [391, 231] width 175 height 19
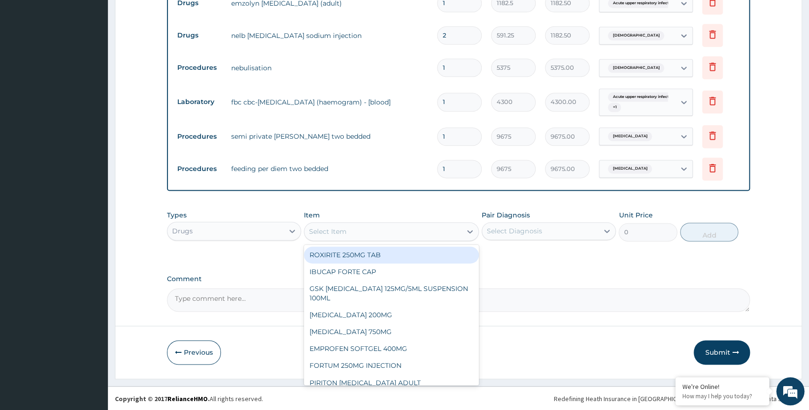
click at [344, 232] on div "Select Item" at bounding box center [328, 231] width 38 height 9
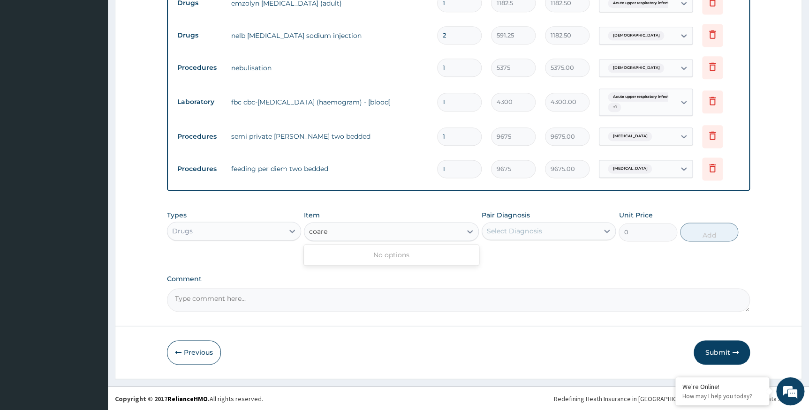
type input "coar"
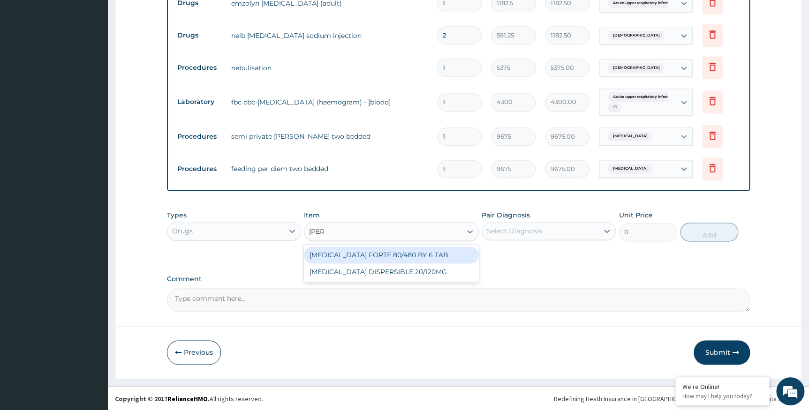
click at [372, 250] on div "COARTEM FORTE 80/480 BY 6 TAB" at bounding box center [391, 255] width 175 height 17
type input "449.35"
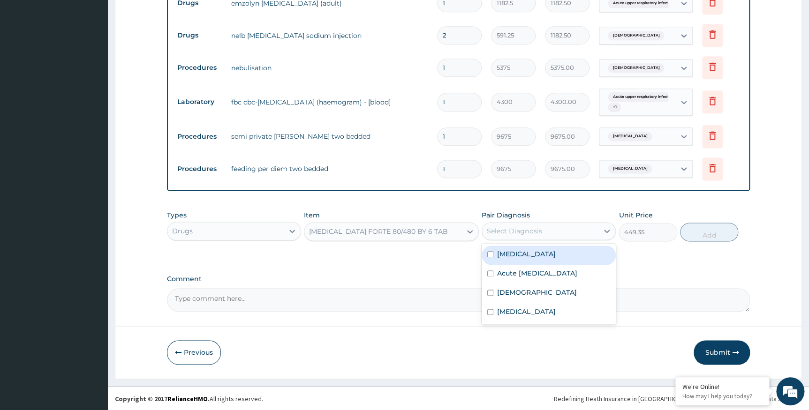
click at [502, 233] on div "Select Diagnosis" at bounding box center [514, 231] width 55 height 9
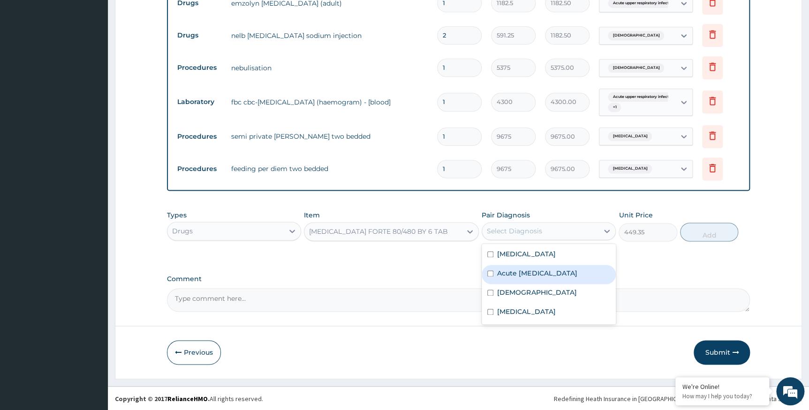
click at [505, 275] on label "Acute upper respiratory infection" at bounding box center [537, 273] width 80 height 9
click at [490, 273] on input "checkbox" at bounding box center [490, 274] width 6 height 6
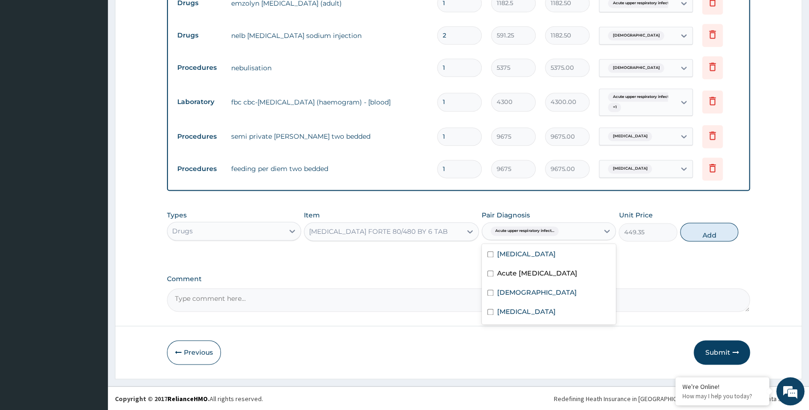
checkbox input "false"
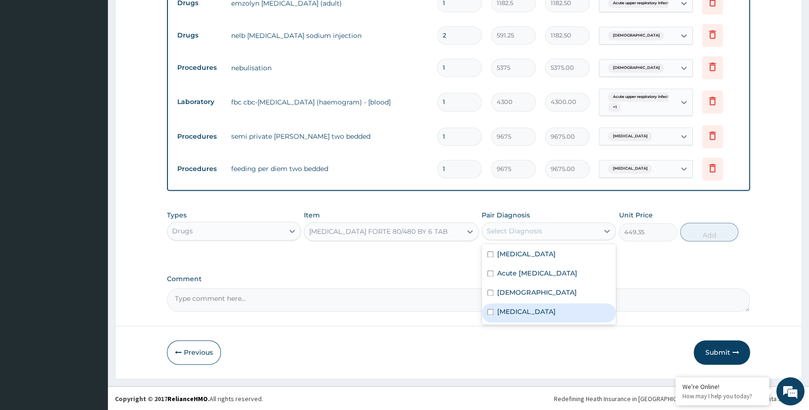
click at [486, 309] on div "Falciparum malaria" at bounding box center [549, 313] width 134 height 19
checkbox input "true"
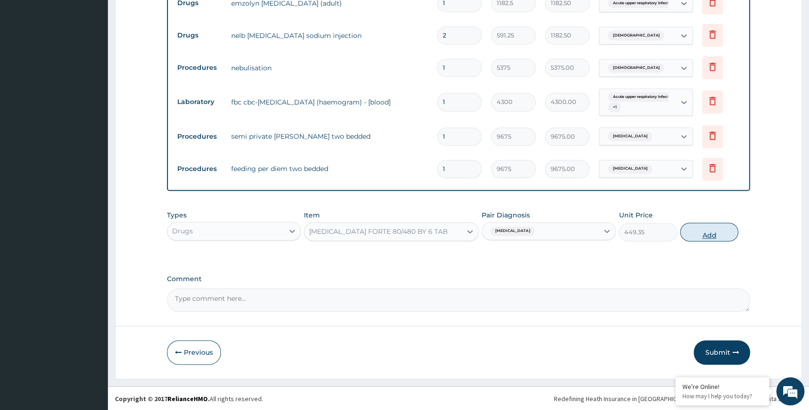
click at [691, 228] on button "Add" at bounding box center [709, 232] width 58 height 19
type input "0"
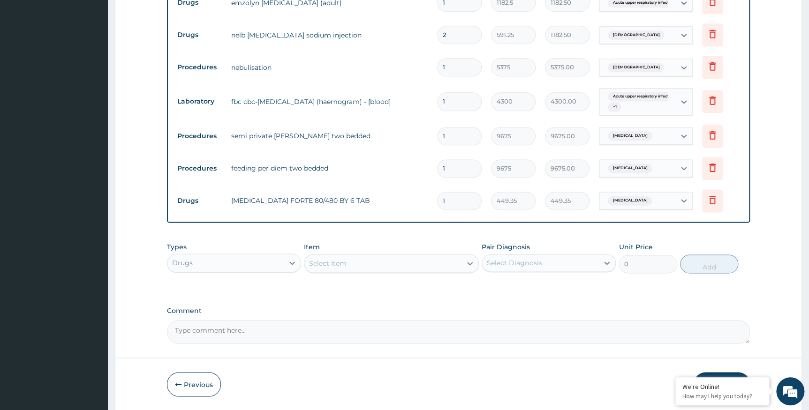
drag, startPoint x: 456, startPoint y: 204, endPoint x: 434, endPoint y: 202, distance: 22.1
click at [434, 202] on td "1" at bounding box center [460, 201] width 54 height 28
type input "6"
type input "2696.10"
type input "6"
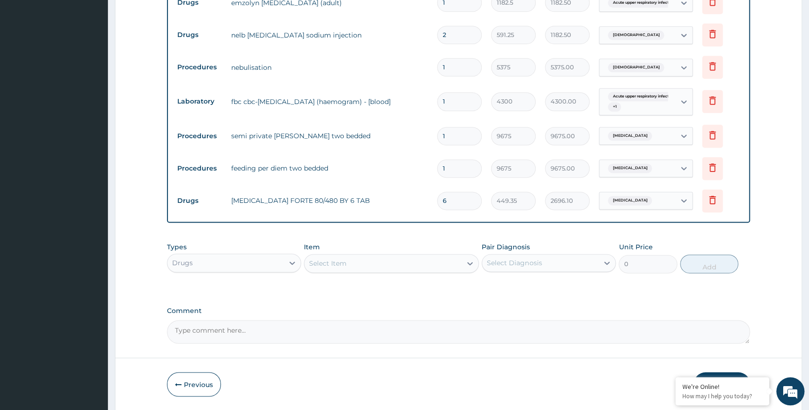
click at [374, 274] on div "Types Drugs Item Select Item Pair Diagnosis Select Diagnosis Unit Price 0 Add" at bounding box center [459, 258] width 584 height 40
click at [374, 269] on div "Select Item" at bounding box center [382, 263] width 157 height 15
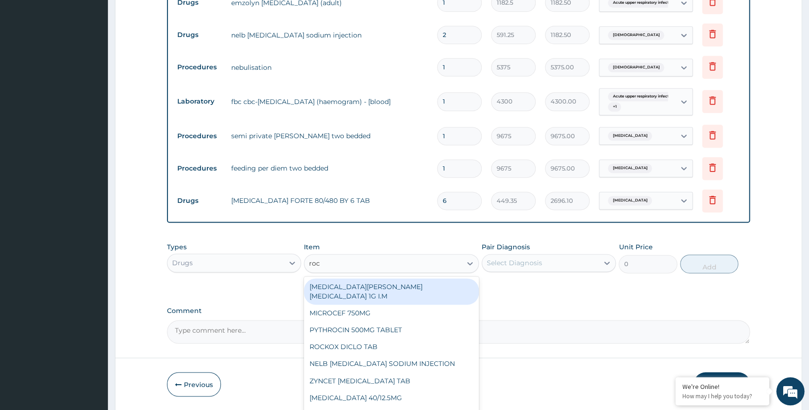
type input "roce"
click at [443, 284] on div "ROCEPHIN CEFTRIAXONE 1G I.M" at bounding box center [391, 292] width 175 height 26
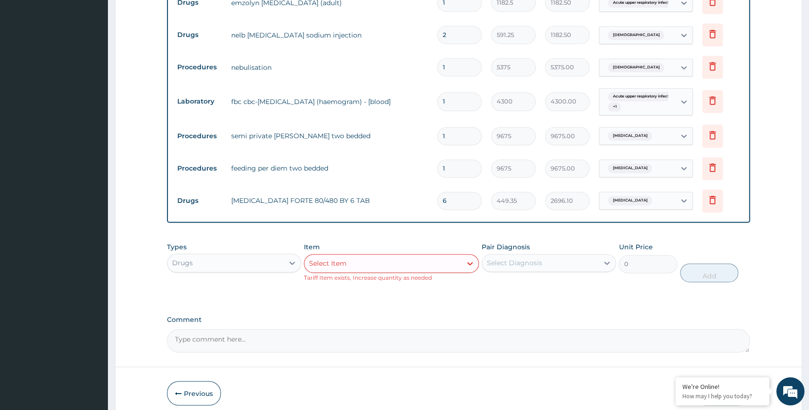
click at [510, 266] on div "Select Diagnosis" at bounding box center [514, 262] width 55 height 9
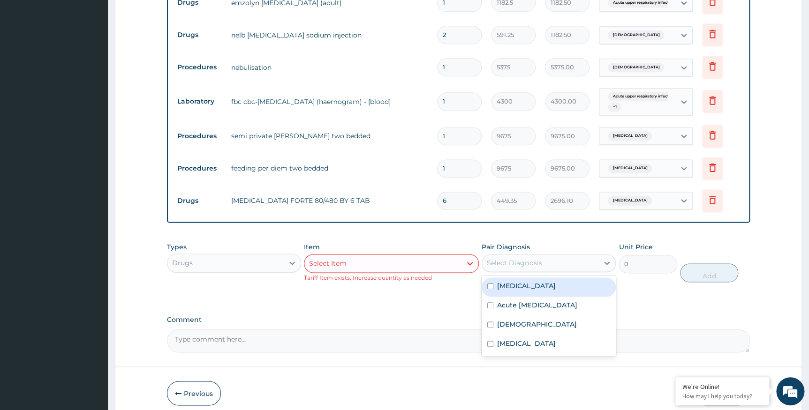
click at [403, 268] on div "Select Item" at bounding box center [382, 263] width 157 height 15
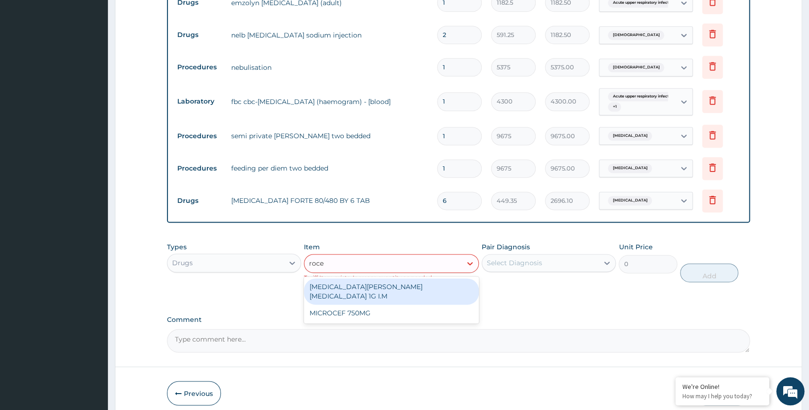
type input "rocep"
click at [359, 283] on div "ROCEPHIN CEFTRIAXONE 1G I.M" at bounding box center [391, 292] width 175 height 26
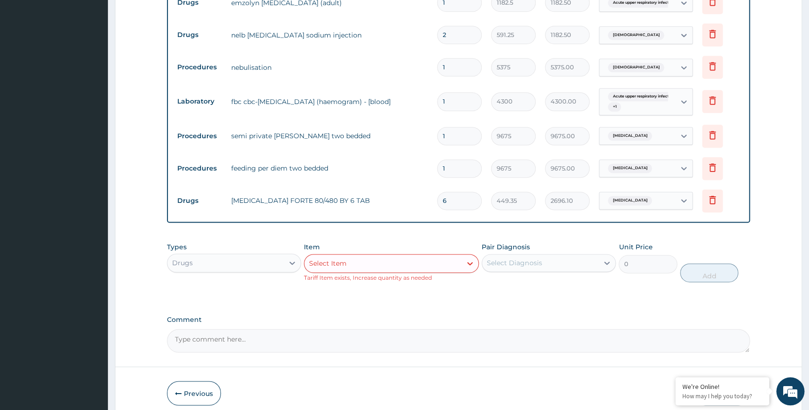
click at [381, 268] on div "Select Item" at bounding box center [382, 263] width 157 height 15
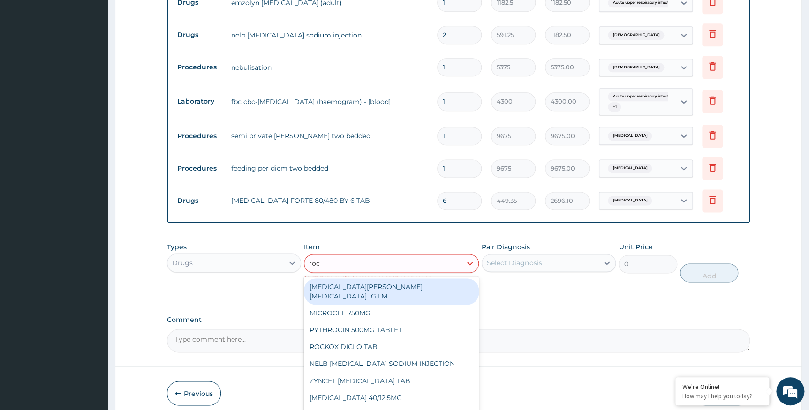
type input "roce"
click at [366, 291] on div "ROCEPHIN CEFTRIAXONE 1G I.M" at bounding box center [391, 292] width 175 height 26
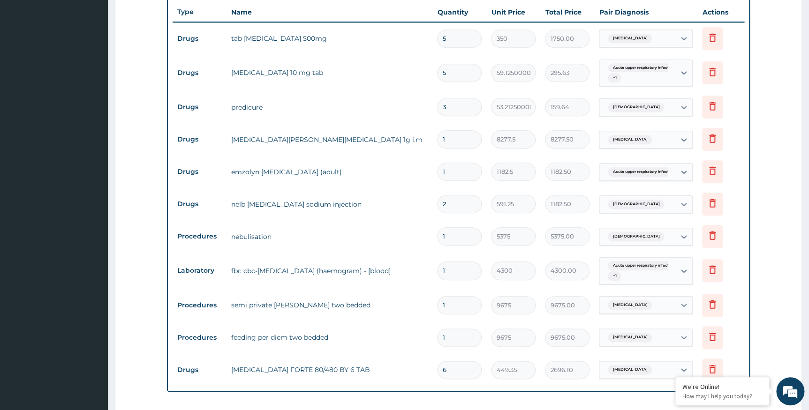
scroll to position [351, 0]
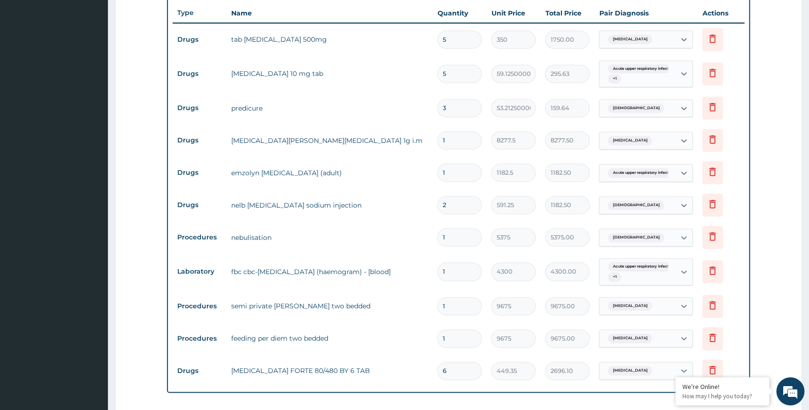
drag, startPoint x: 455, startPoint y: 139, endPoint x: 421, endPoint y: 143, distance: 34.4
click at [421, 143] on tr "Drugs rocephin ceftriaxone 1g i.m 1 8277.5 8277.50 Acute pharyngitis Delete" at bounding box center [459, 140] width 572 height 32
type input "2"
type input "16555.00"
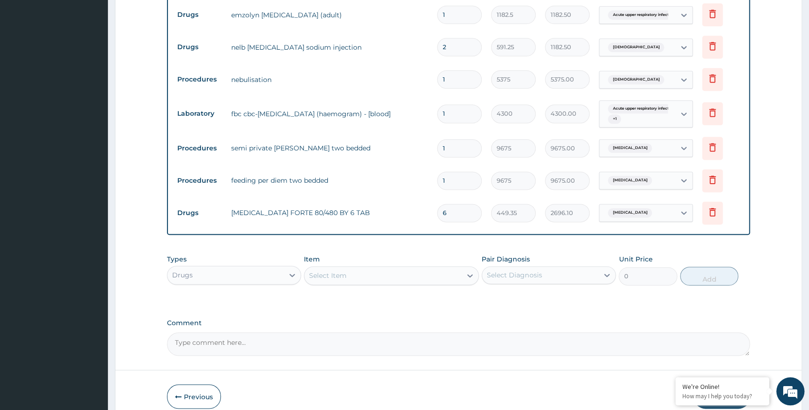
scroll to position [554, 0]
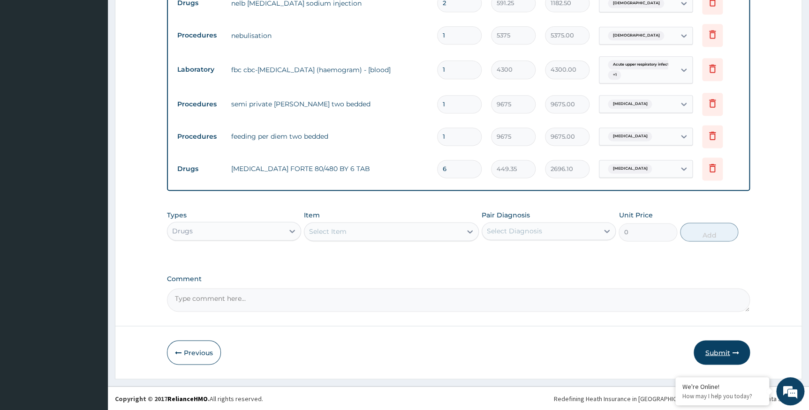
type input "2"
click at [724, 350] on button "Submit" at bounding box center [722, 353] width 56 height 24
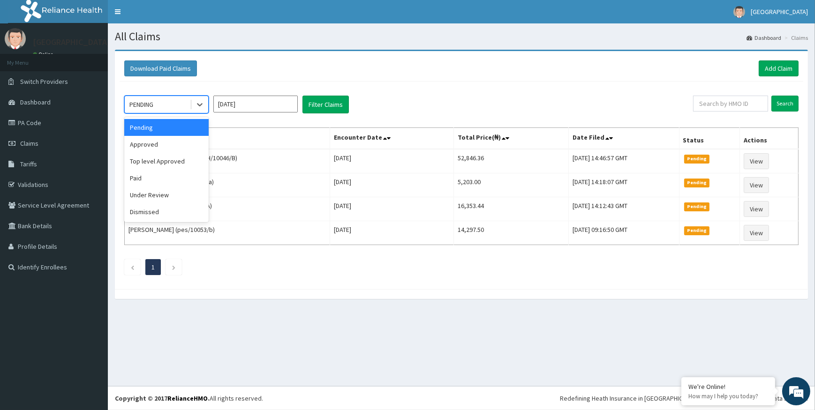
click at [190, 107] on div at bounding box center [199, 104] width 18 height 17
click at [167, 159] on div "Top level Approved" at bounding box center [166, 161] width 84 height 17
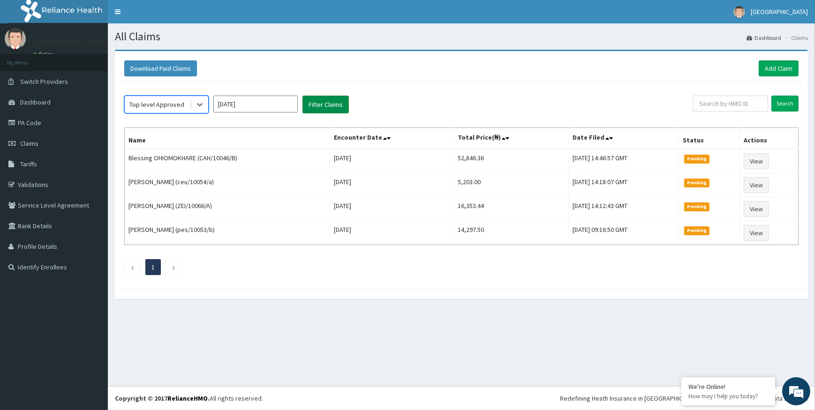
click at [310, 101] on button "Filter Claims" at bounding box center [326, 105] width 46 height 18
click at [328, 105] on button "Filter Claims" at bounding box center [326, 105] width 46 height 18
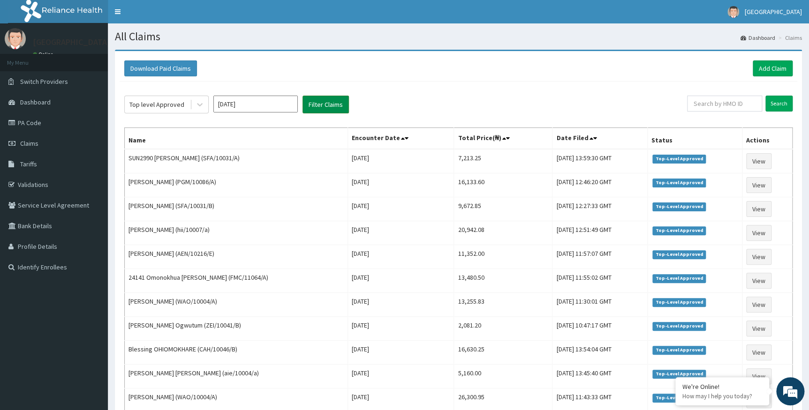
click at [328, 105] on button "Filter Claims" at bounding box center [326, 105] width 46 height 18
click at [707, 106] on input "text" at bounding box center [724, 104] width 75 height 16
type input "ceu/100"
click at [780, 102] on input "Search" at bounding box center [779, 104] width 27 height 16
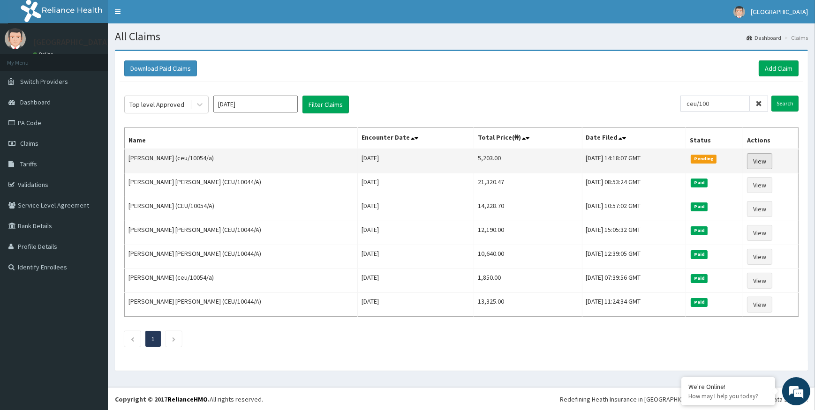
click at [761, 159] on link "View" at bounding box center [759, 161] width 25 height 16
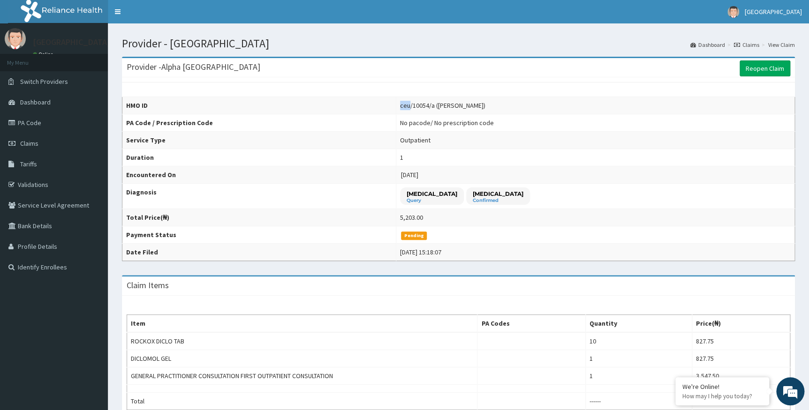
drag, startPoint x: 463, startPoint y: 105, endPoint x: 395, endPoint y: 106, distance: 68.0
click at [396, 106] on td "ceu/10054/a ([PERSON_NAME])" at bounding box center [595, 105] width 399 height 17
drag, startPoint x: 395, startPoint y: 106, endPoint x: 461, endPoint y: 103, distance: 66.2
click at [461, 103] on td "ceu/10054/a ([PERSON_NAME])" at bounding box center [595, 105] width 399 height 17
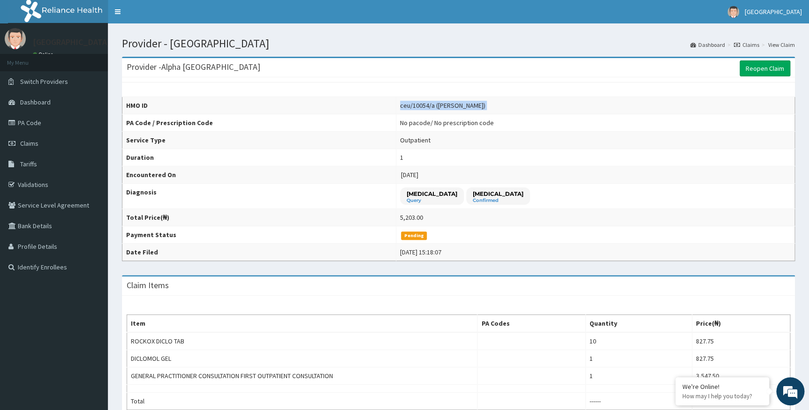
click at [461, 103] on td "ceu/10054/a ([PERSON_NAME])" at bounding box center [595, 105] width 399 height 17
drag, startPoint x: 461, startPoint y: 103, endPoint x: 459, endPoint y: 107, distance: 4.9
copy div "ceu/10054/a ([PERSON_NAME])"
drag, startPoint x: 407, startPoint y: 108, endPoint x: 426, endPoint y: 91, distance: 25.6
click at [432, 85] on div "HMO ID ceu/10054/a ([PERSON_NAME]) PA Code / Prescription Code No pacode / No p…" at bounding box center [458, 169] width 673 height 184
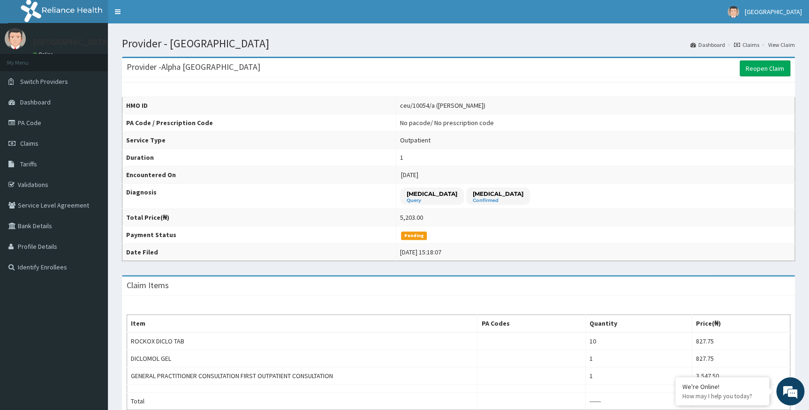
click at [411, 105] on div "ceu/10054/a ([PERSON_NAME])" at bounding box center [442, 105] width 85 height 9
click at [411, 105] on div "ceu/10054/a (John Mbonu)" at bounding box center [442, 105] width 85 height 9
drag, startPoint x: 411, startPoint y: 105, endPoint x: 397, endPoint y: 88, distance: 22.0
click at [397, 88] on div "HMO ID ceu/10054/a (John Mbonu) PA Code / Prescription Code No pacode / No pres…" at bounding box center [458, 169] width 673 height 184
drag, startPoint x: 419, startPoint y: 105, endPoint x: 381, endPoint y: 109, distance: 38.6
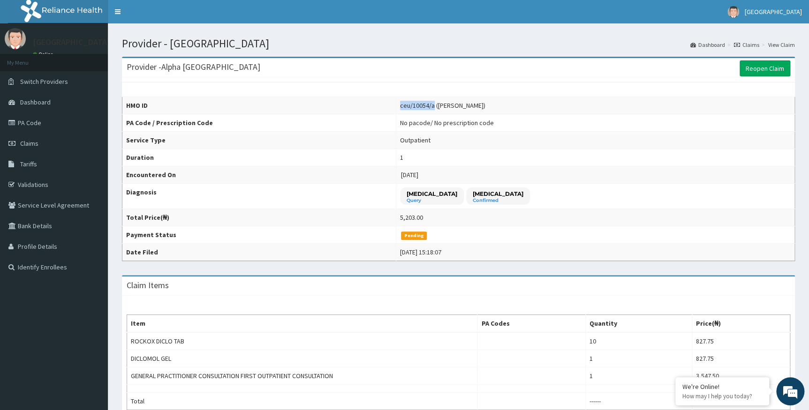
click at [381, 109] on tr "HMO ID ceu/10054/a (John Mbonu)" at bounding box center [458, 105] width 673 height 17
drag, startPoint x: 381, startPoint y: 109, endPoint x: 393, endPoint y: 106, distance: 12.4
copy tr "ceu/10054/a"
click at [38, 129] on link "PA Code" at bounding box center [54, 123] width 108 height 21
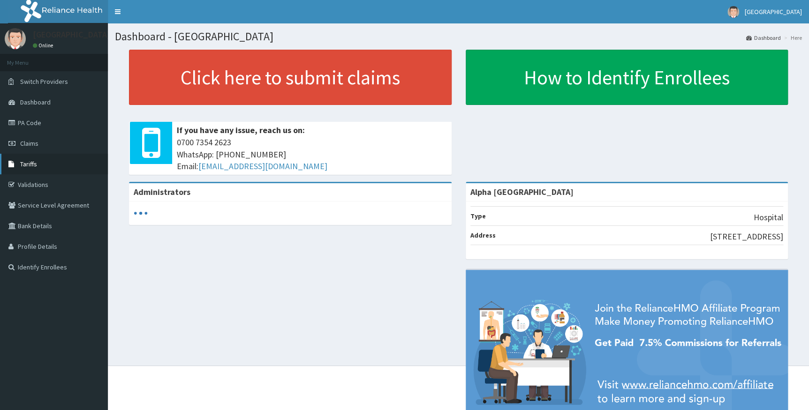
click at [27, 161] on span "Tariffs" at bounding box center [28, 164] width 17 height 8
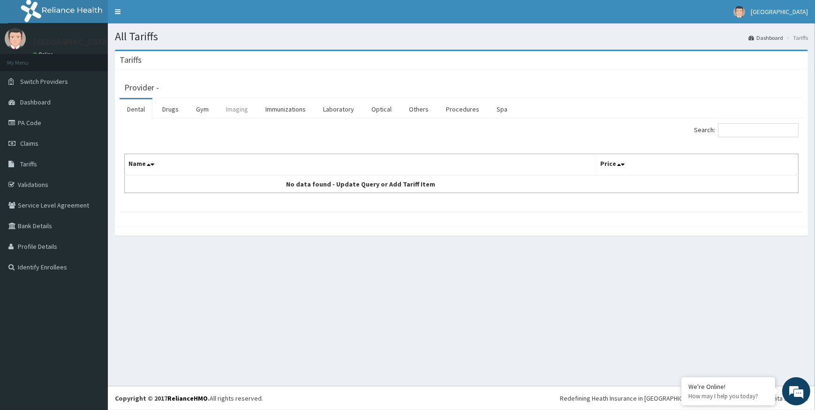
click at [239, 108] on link "Imaging" at bounding box center [237, 109] width 37 height 20
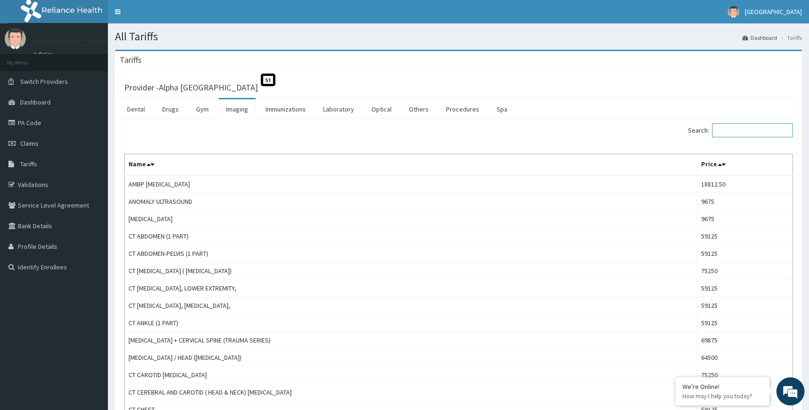
click at [742, 130] on input "Search:" at bounding box center [752, 130] width 81 height 14
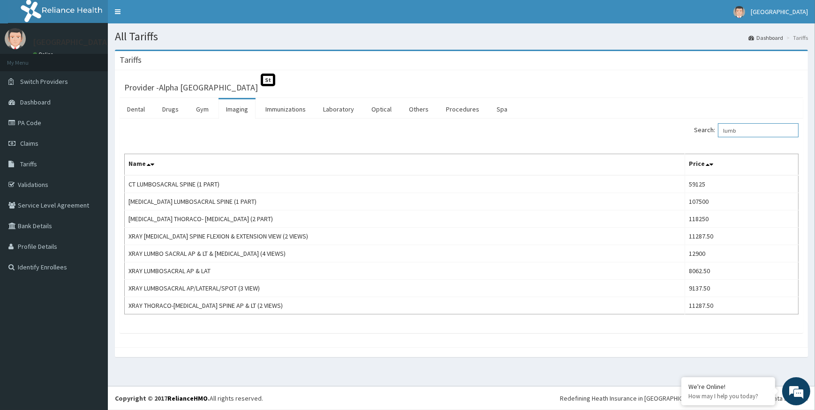
type input "lumb"
